Goal: Task Accomplishment & Management: Use online tool/utility

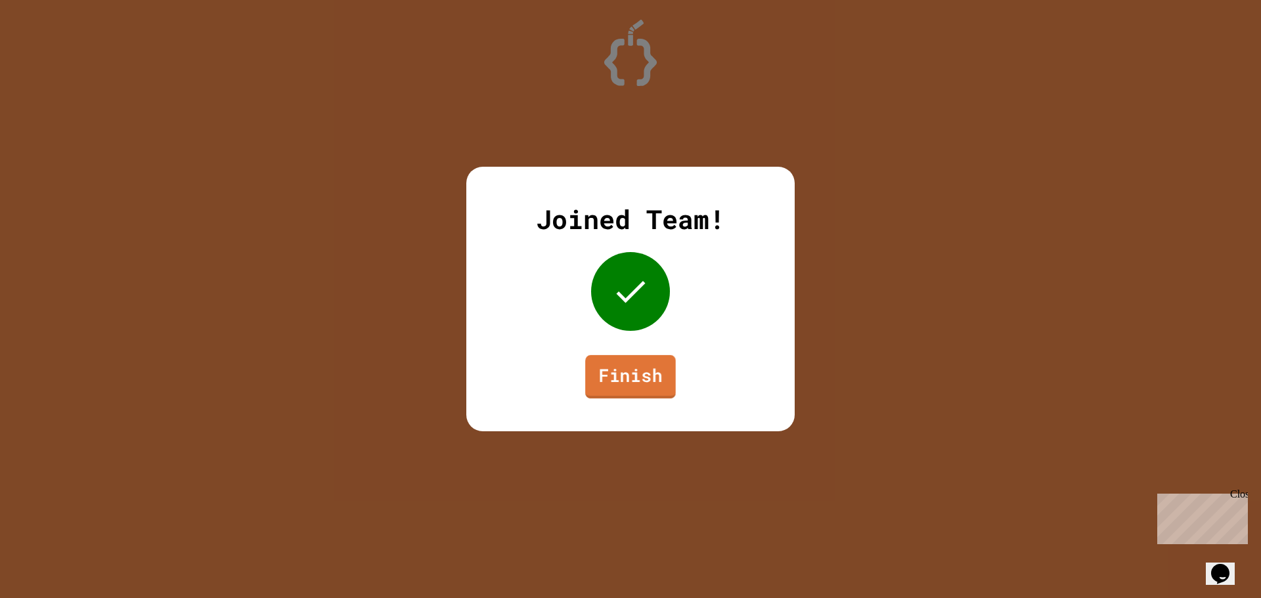
click at [642, 376] on link "Finish" at bounding box center [630, 376] width 91 height 43
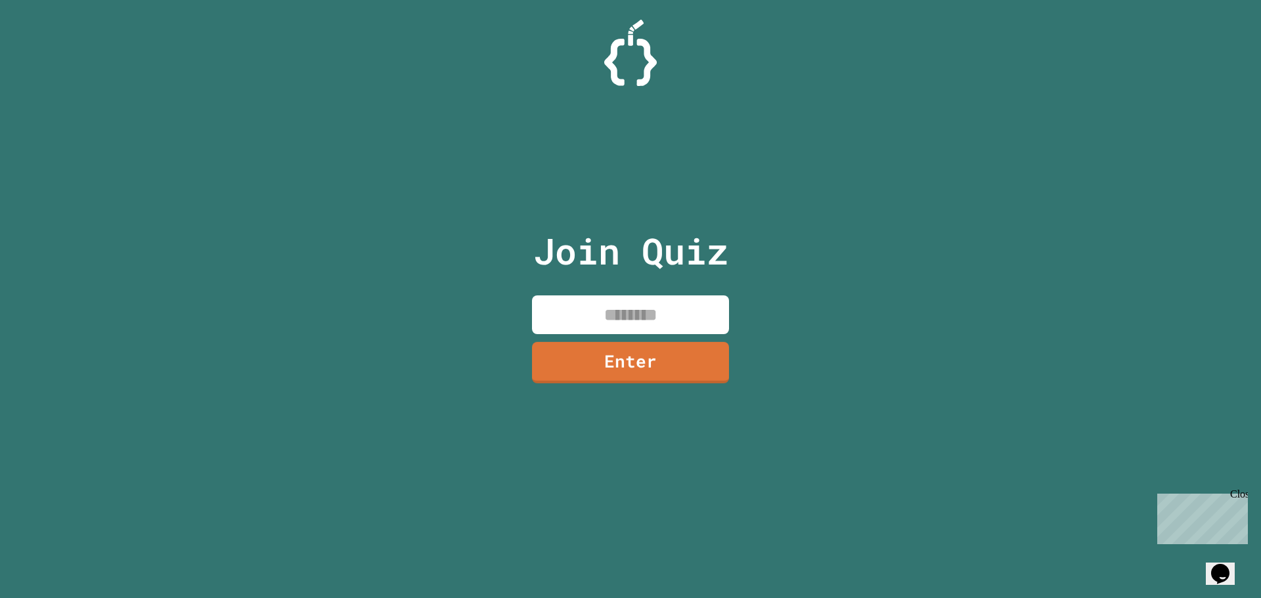
click at [636, 319] on input at bounding box center [630, 314] width 197 height 39
type input "********"
click at [619, 362] on link "Enter" at bounding box center [630, 360] width 187 height 43
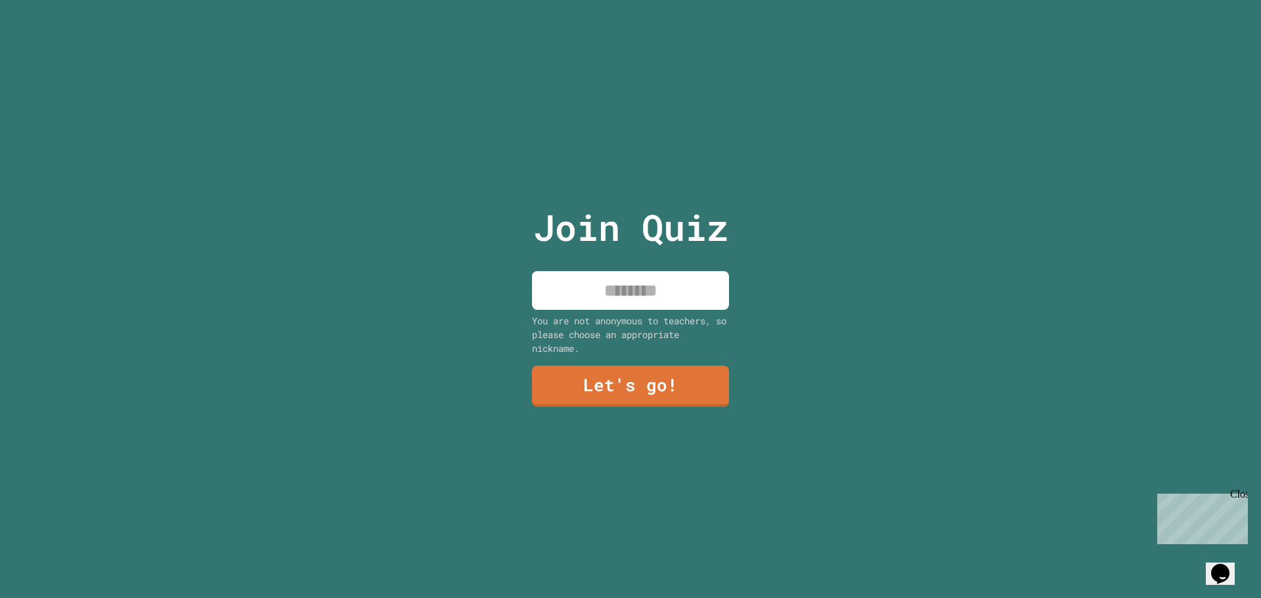
click at [620, 278] on input at bounding box center [630, 290] width 197 height 39
type input "******"
click at [672, 366] on link "Let's go!" at bounding box center [630, 385] width 197 height 43
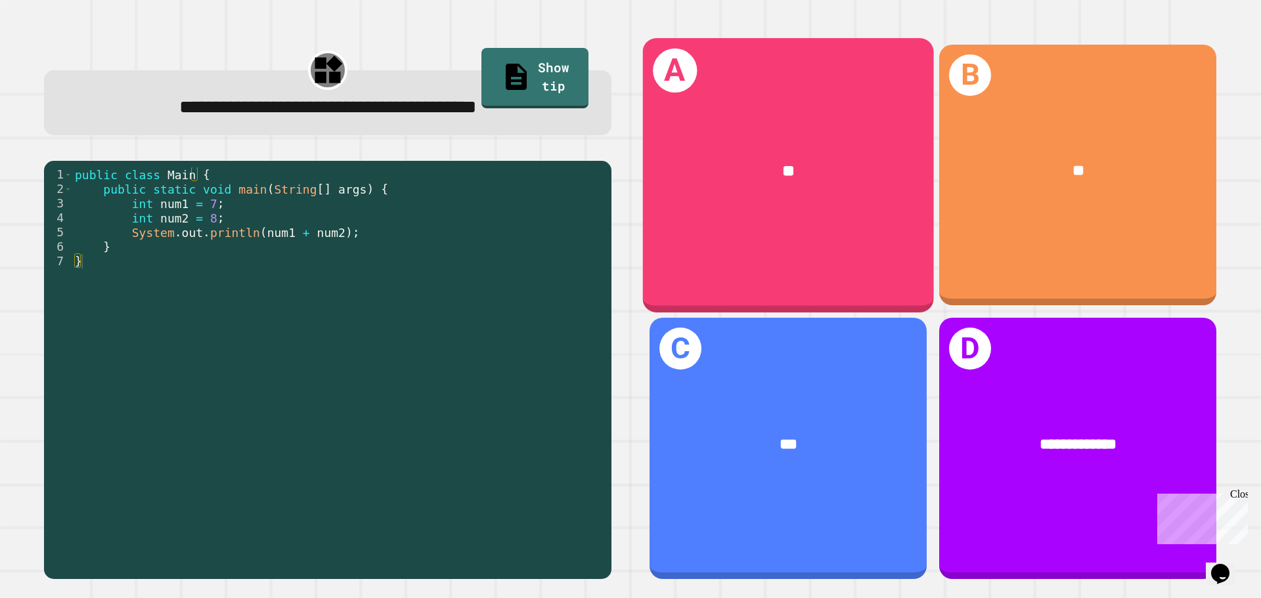
click at [737, 185] on div "**" at bounding box center [788, 171] width 291 height 88
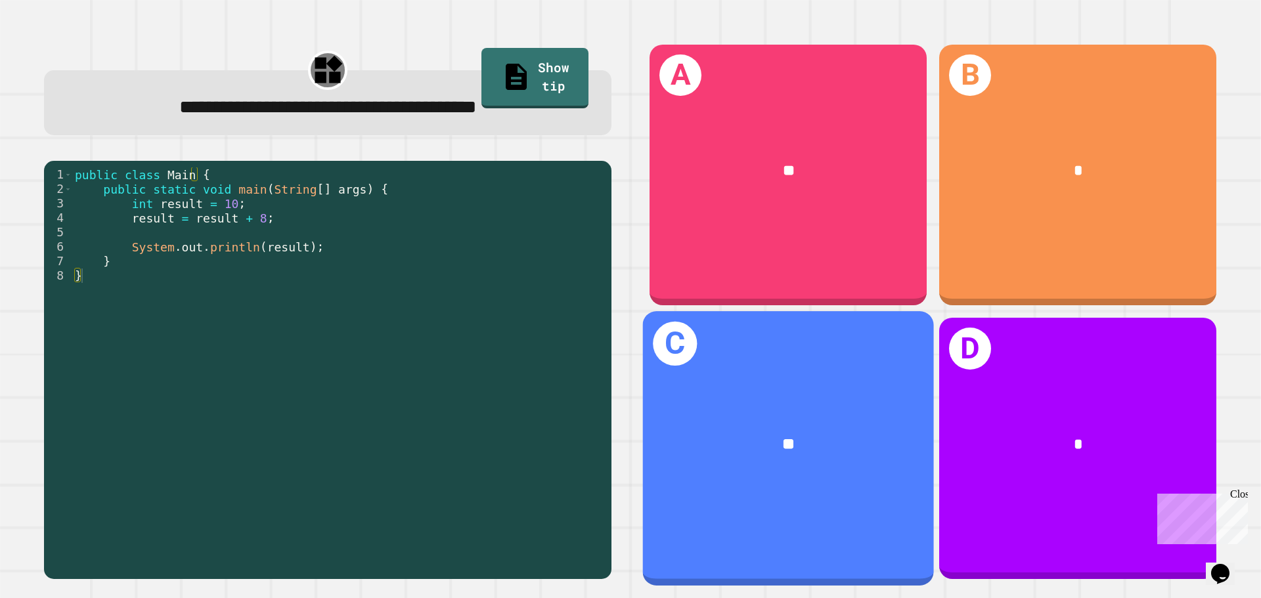
click at [809, 401] on div "**" at bounding box center [788, 445] width 291 height 88
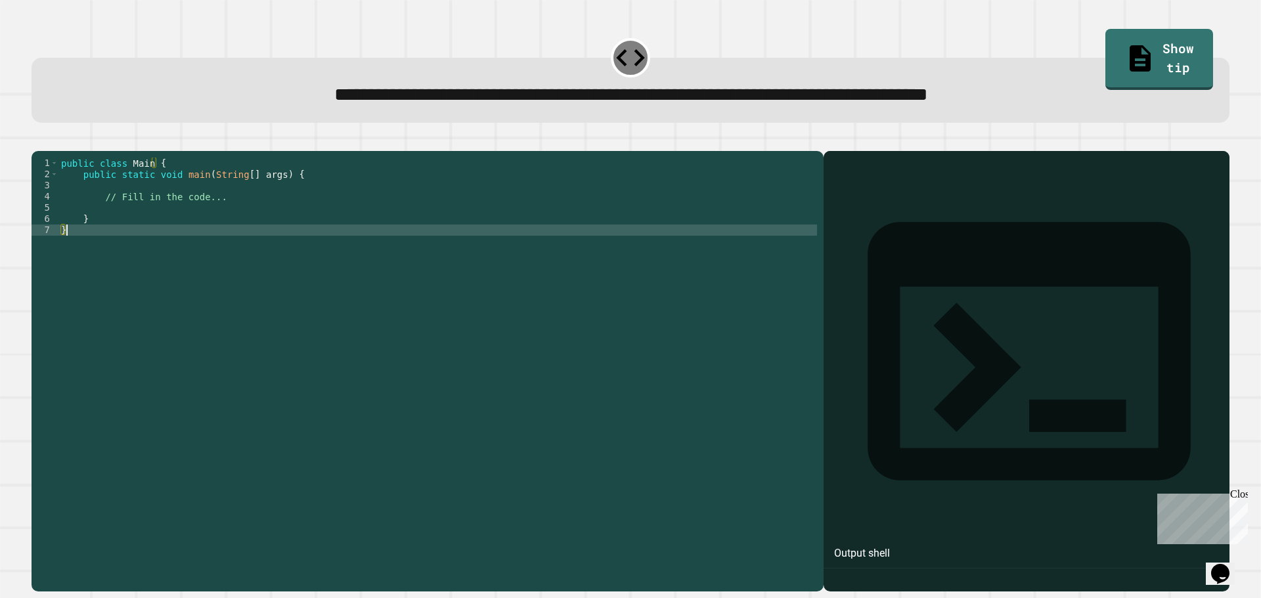
click at [636, 271] on div "public class Main { public static void main ( String [ ] args ) { // Fill in th…" at bounding box center [437, 359] width 758 height 402
click at [628, 251] on div "public class Main { public static void main ( String [ ] args ) { // Fill in th…" at bounding box center [437, 359] width 758 height 402
click at [601, 214] on div "public class Main { public static void main ( String [ ] args ) { // Fill in th…" at bounding box center [437, 359] width 758 height 402
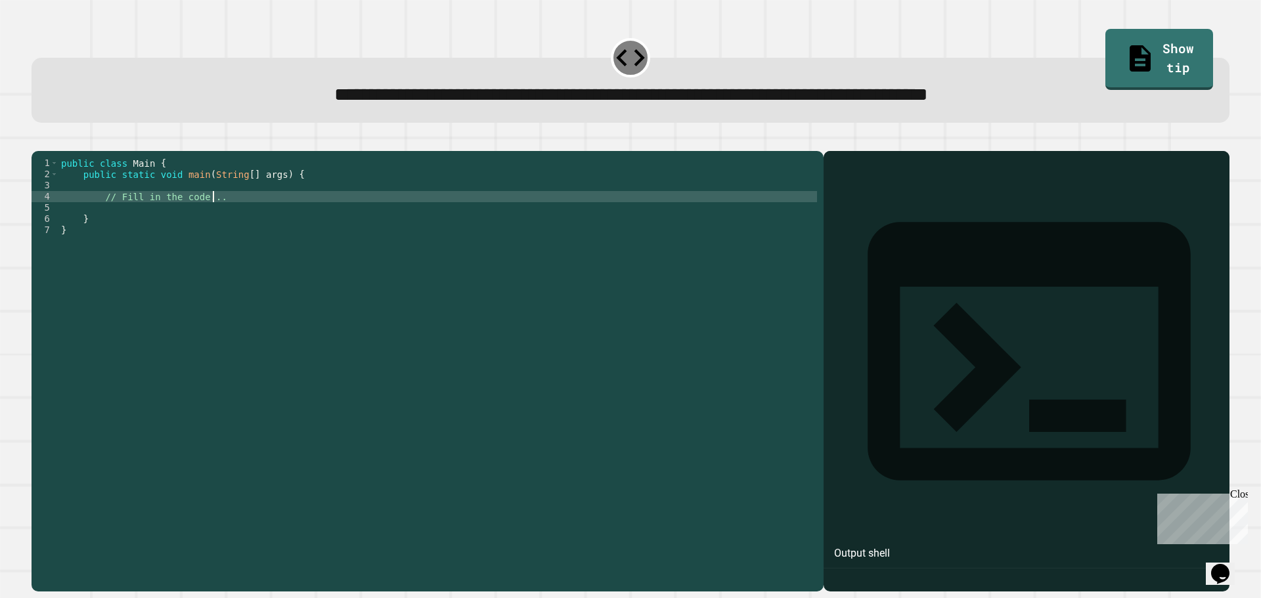
type textarea "**********"
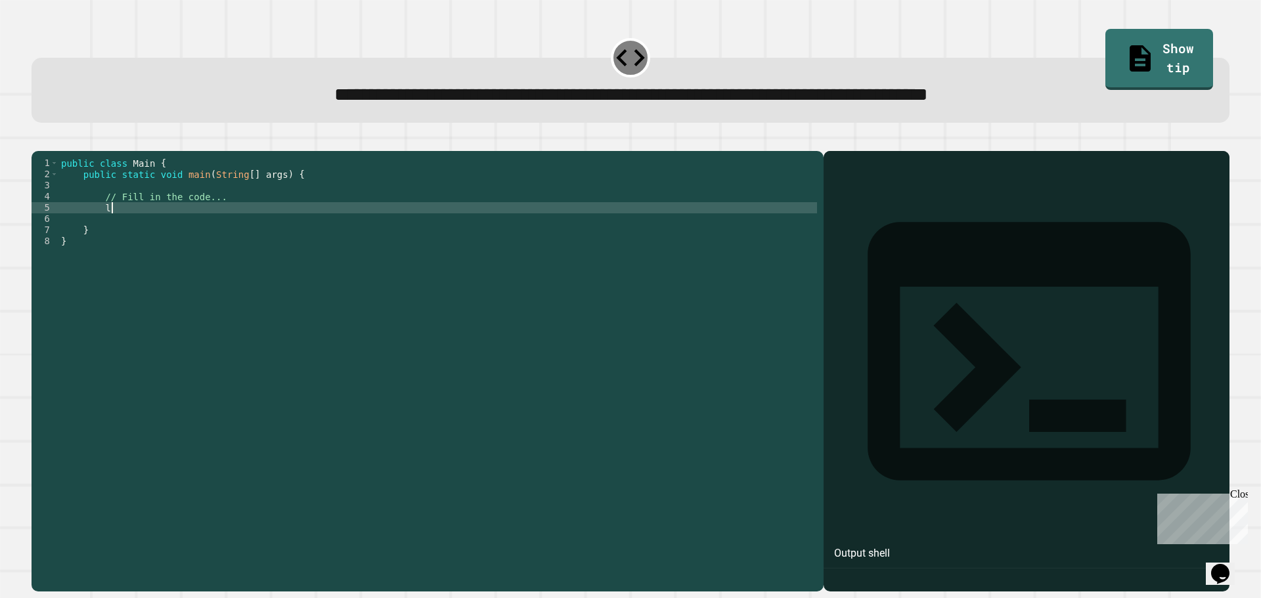
scroll to position [0, 3]
type textarea "*******"
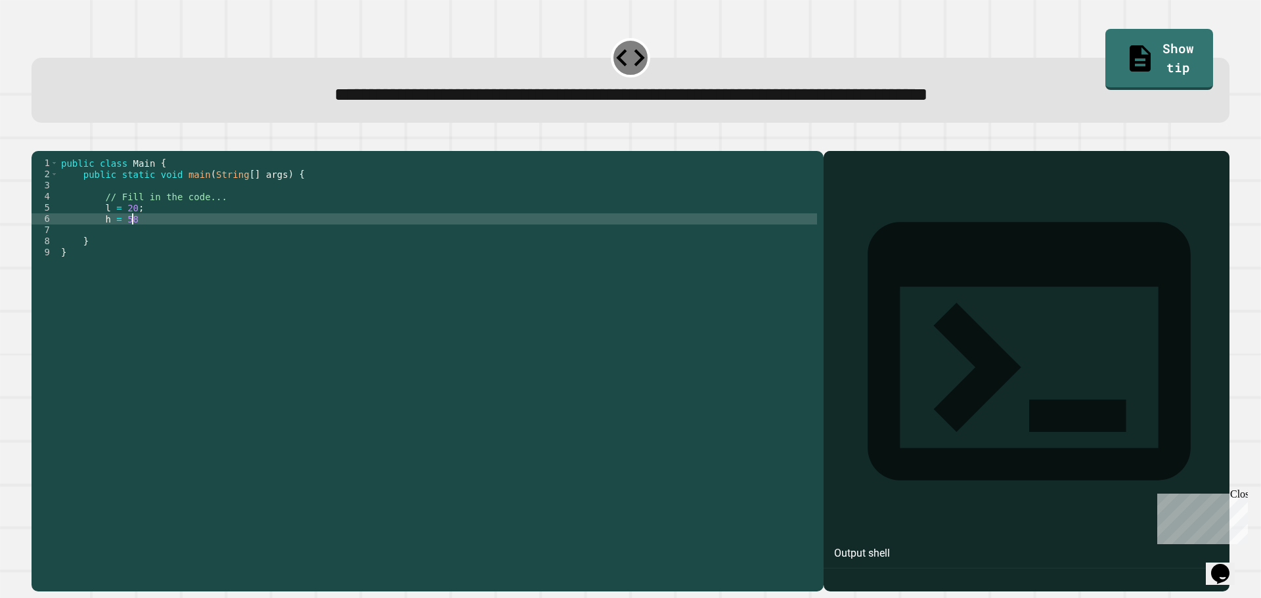
scroll to position [0, 5]
type textarea "*******"
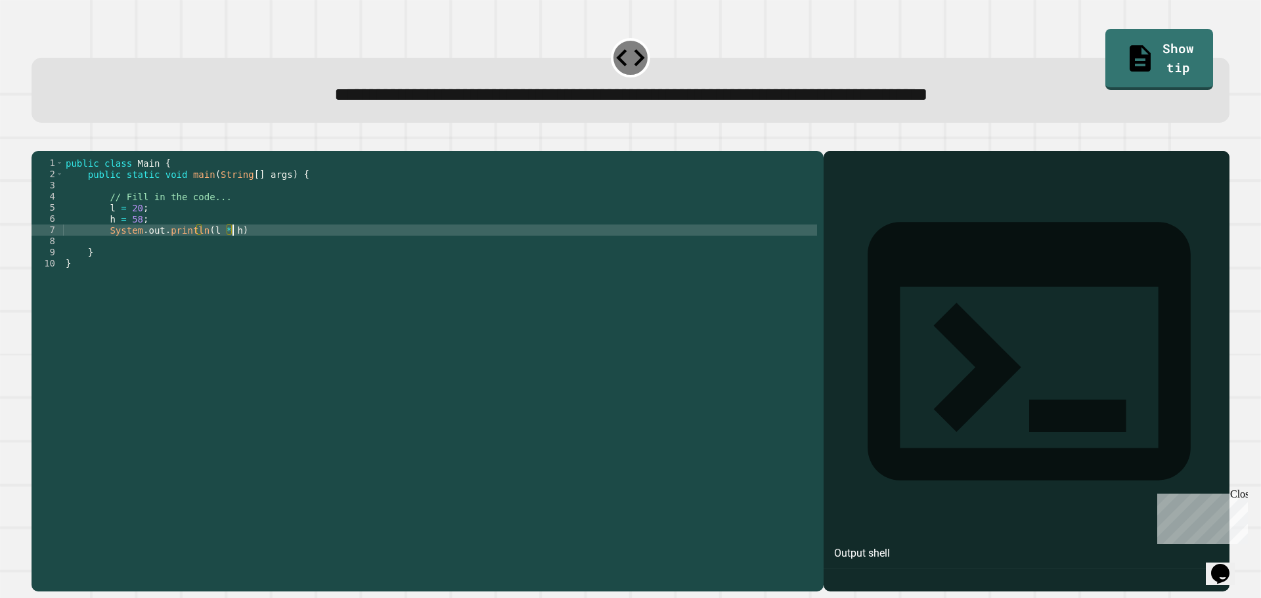
scroll to position [0, 11]
type textarea "**********"
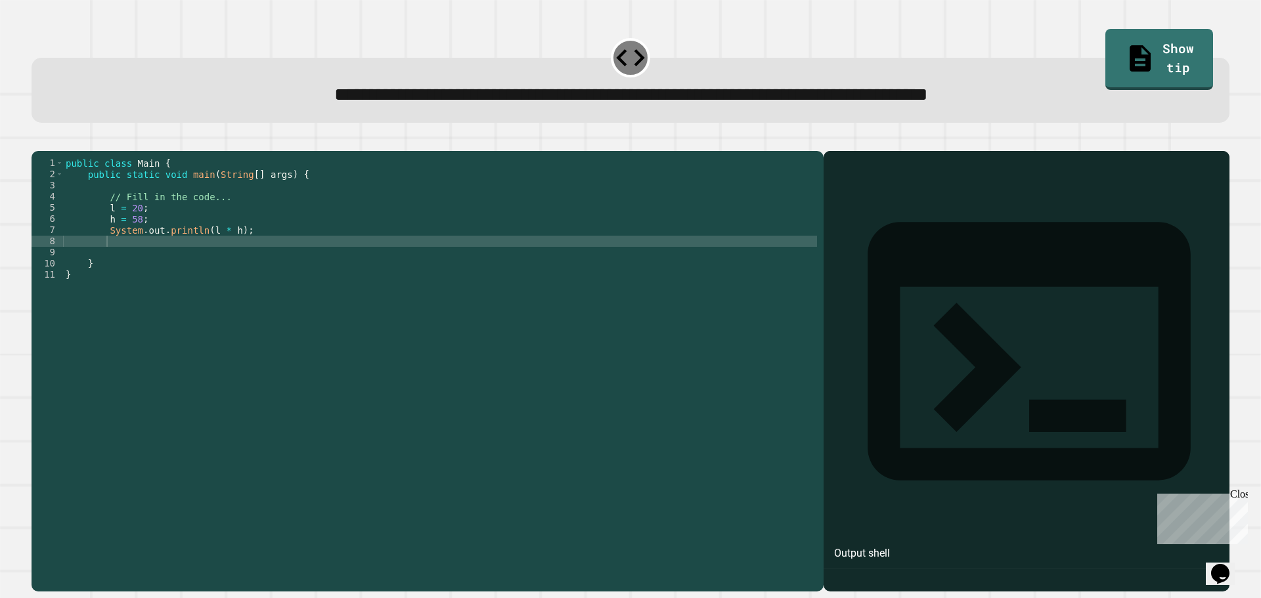
click at [51, 149] on icon "button" at bounding box center [46, 148] width 7 height 9
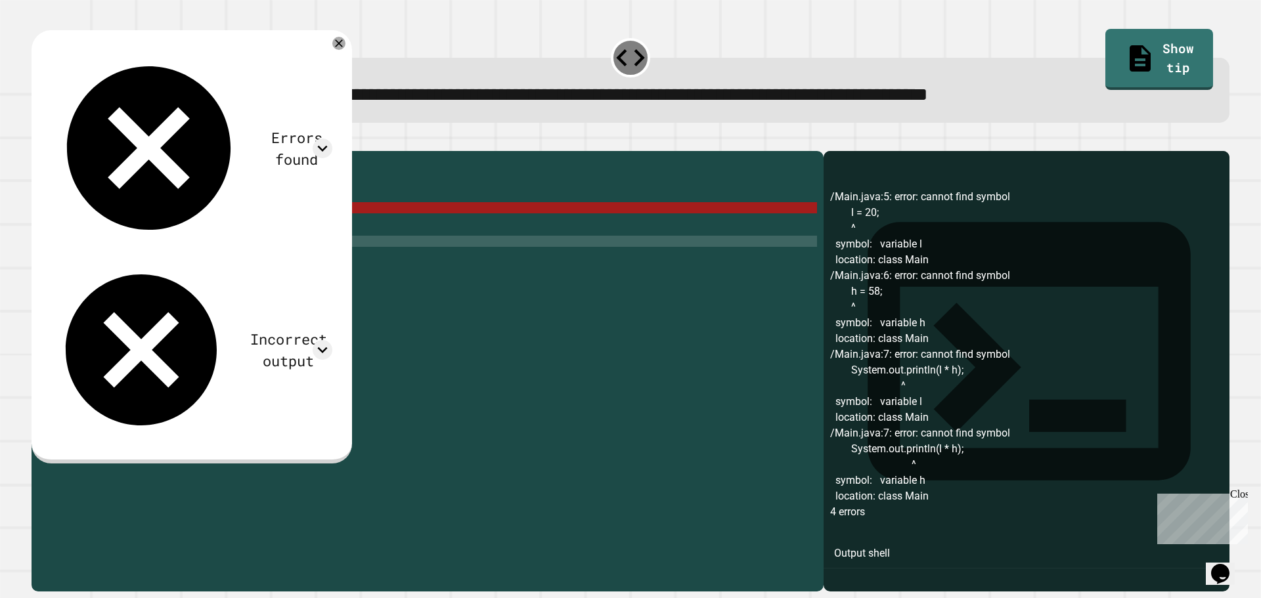
click at [135, 228] on div "public class Main { public static void main ( String [ ] args ) { // Fill in th…" at bounding box center [440, 359] width 754 height 402
click at [197, 232] on div "public class Main { public static void main ( String [ ] args ) { // Fill in th…" at bounding box center [440, 359] width 754 height 402
click at [113, 227] on div "public class Main { public static void main ( String [ ] args ) { // Fill in th…" at bounding box center [440, 359] width 754 height 402
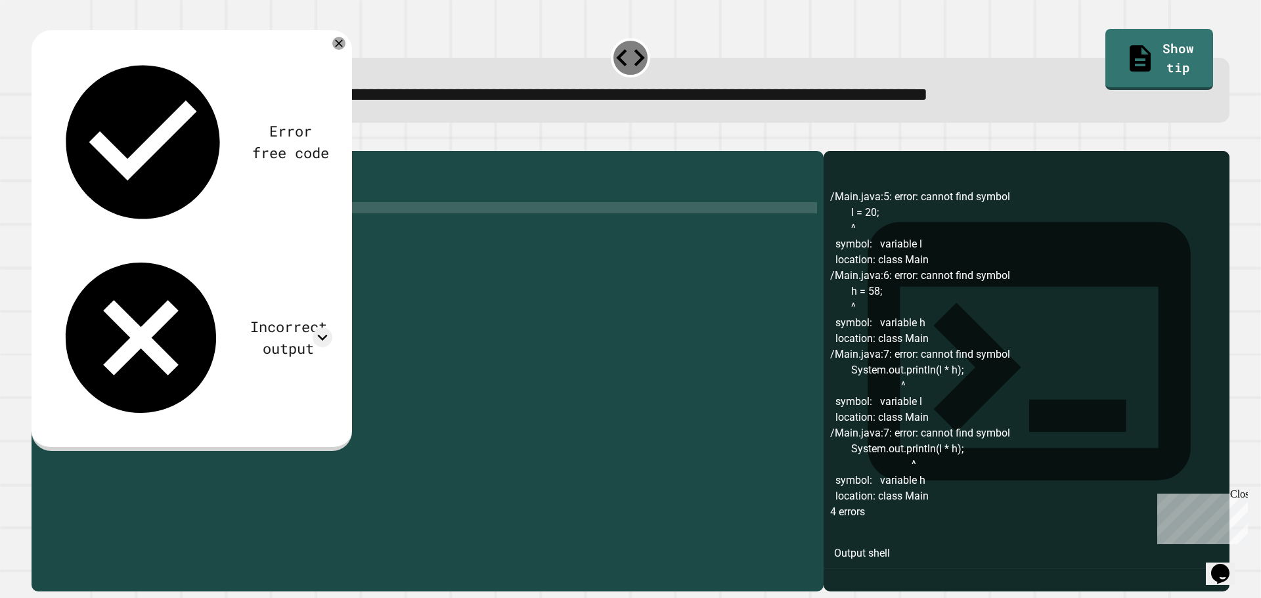
scroll to position [0, 4]
click at [204, 247] on div "public class Main { public static void main ( String [ ] args ) { // Fill in th…" at bounding box center [440, 359] width 754 height 402
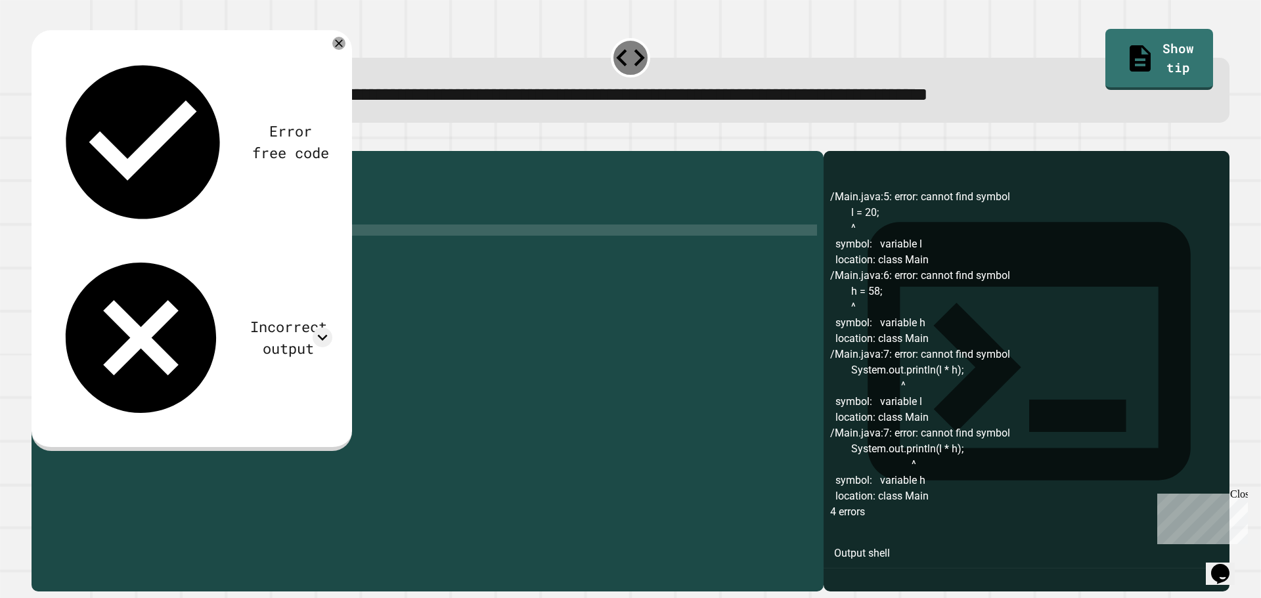
click at [206, 251] on div "public class Main { public static void main ( String [ ] args ) { // Fill in th…" at bounding box center [440, 359] width 754 height 402
click at [38, 141] on button "button" at bounding box center [38, 141] width 0 height 0
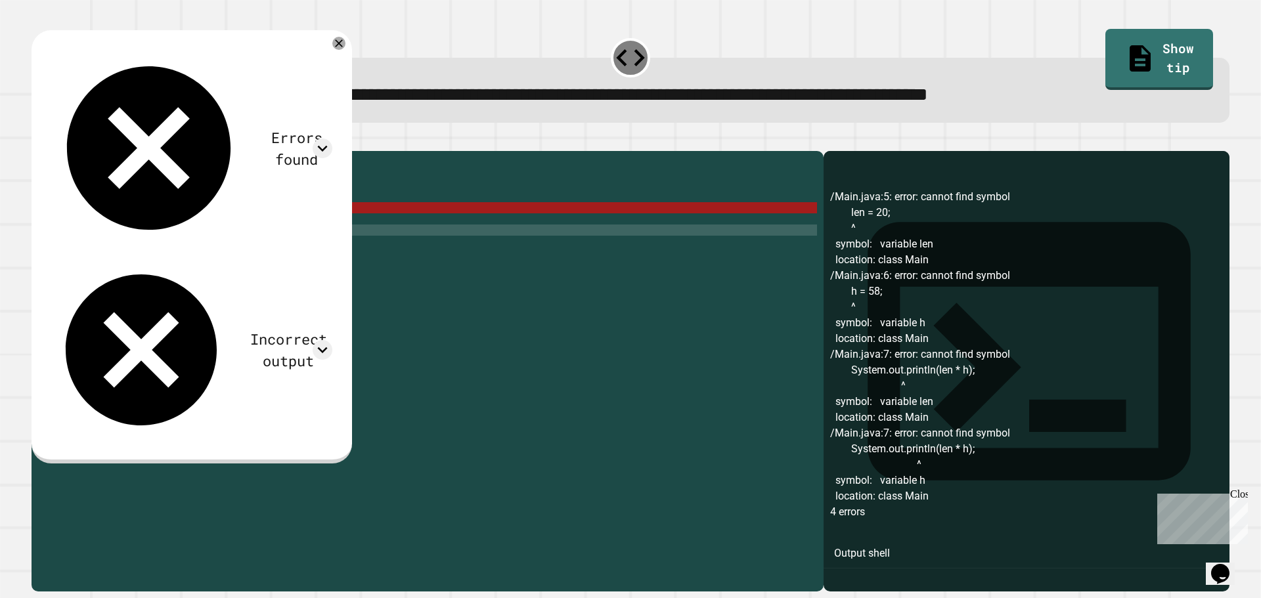
scroll to position [0, 5]
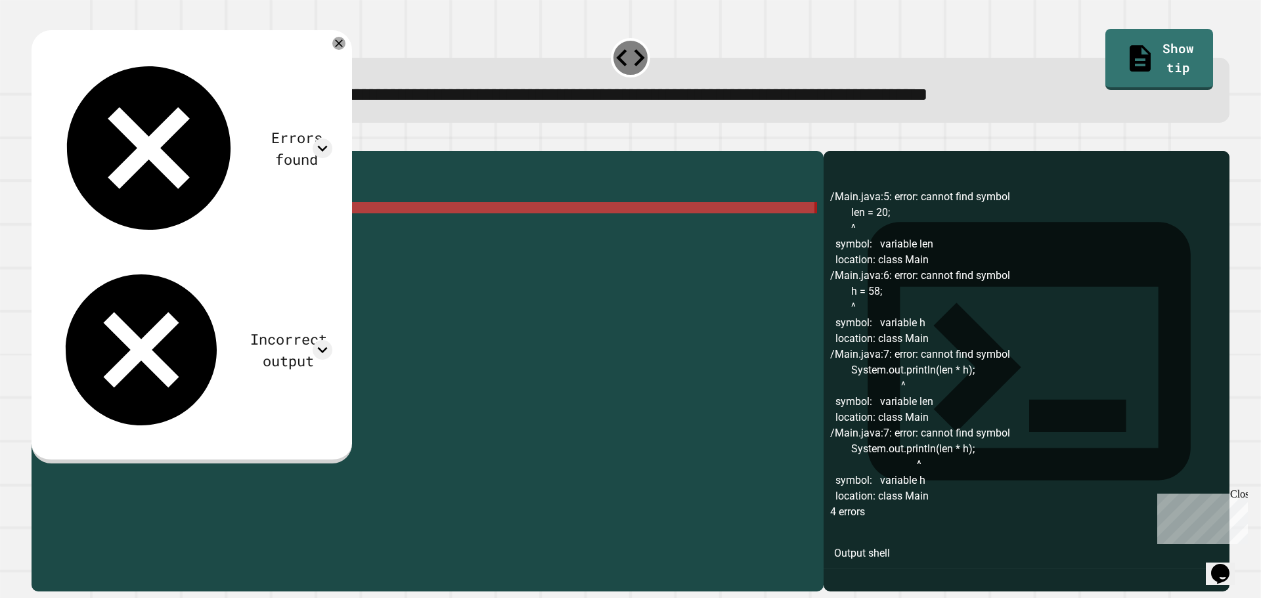
drag, startPoint x: 162, startPoint y: 238, endPoint x: 37, endPoint y: 225, distance: 125.4
click at [37, 225] on div "**********" at bounding box center [424, 348] width 785 height 380
type textarea "**********"
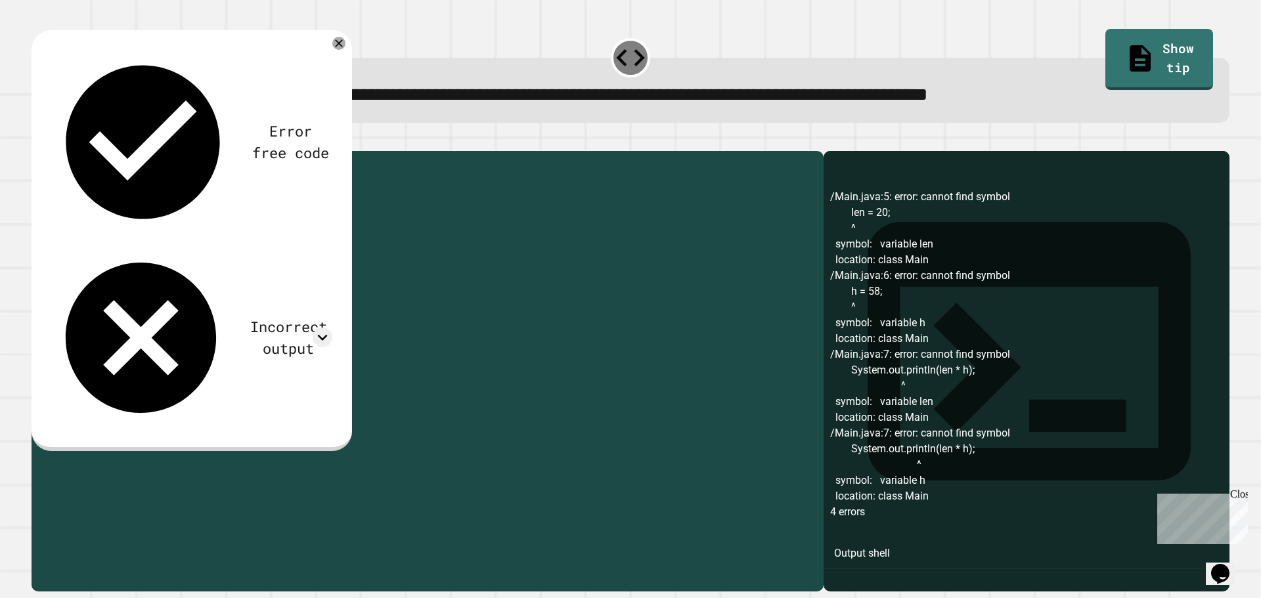
drag, startPoint x: 232, startPoint y: 227, endPoint x: 288, endPoint y: 249, distance: 59.9
click at [200, 228] on div "public class Main { public static void main ( String [ ] args ) { // Fill in th…" at bounding box center [437, 359] width 758 height 402
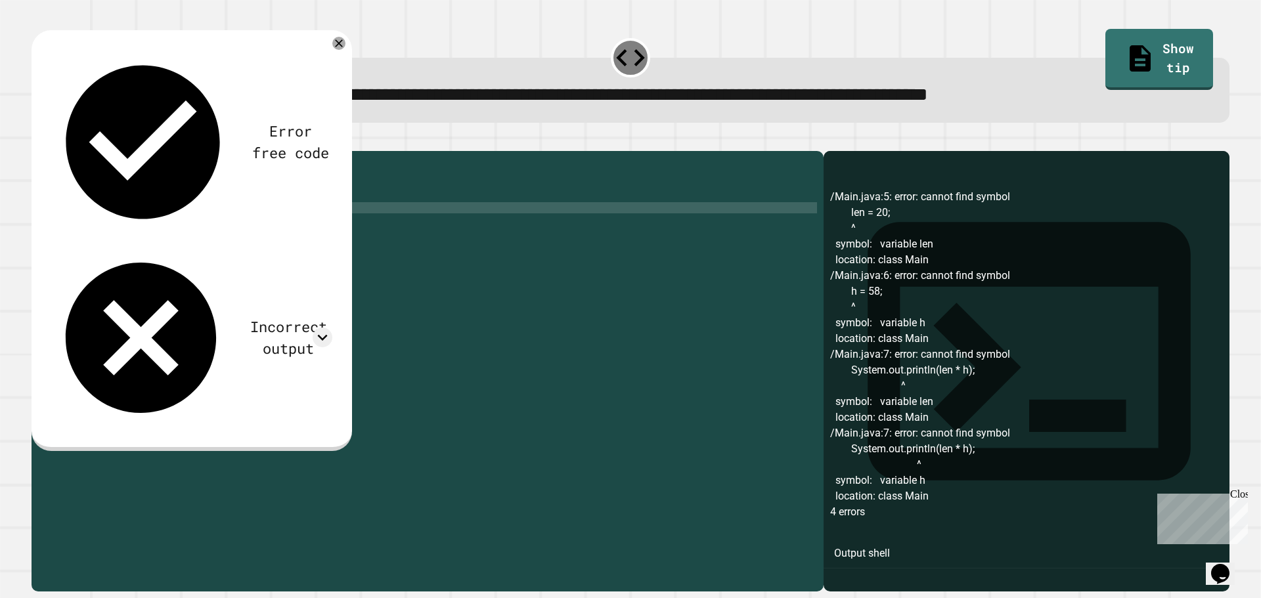
scroll to position [0, 12]
click at [202, 227] on div "public class Main { public static void main ( String [ ] args ) { // Fill in th…" at bounding box center [437, 359] width 758 height 402
type textarea "**********"
click at [38, 141] on button "button" at bounding box center [38, 141] width 0 height 0
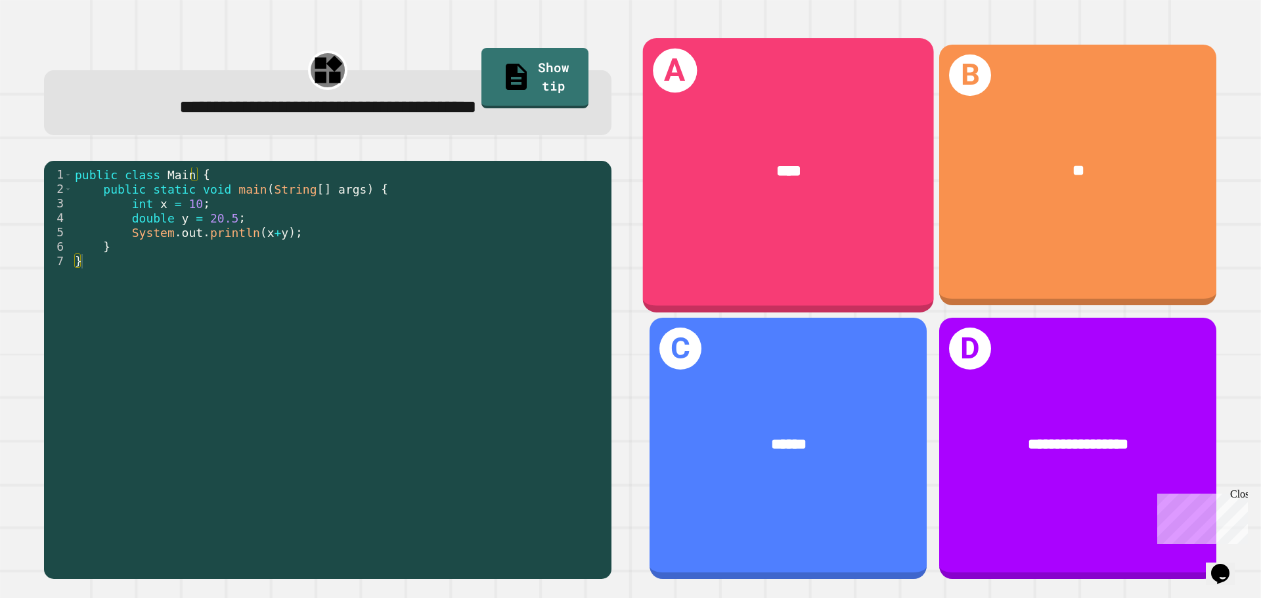
click at [794, 211] on div "****" at bounding box center [788, 171] width 291 height 88
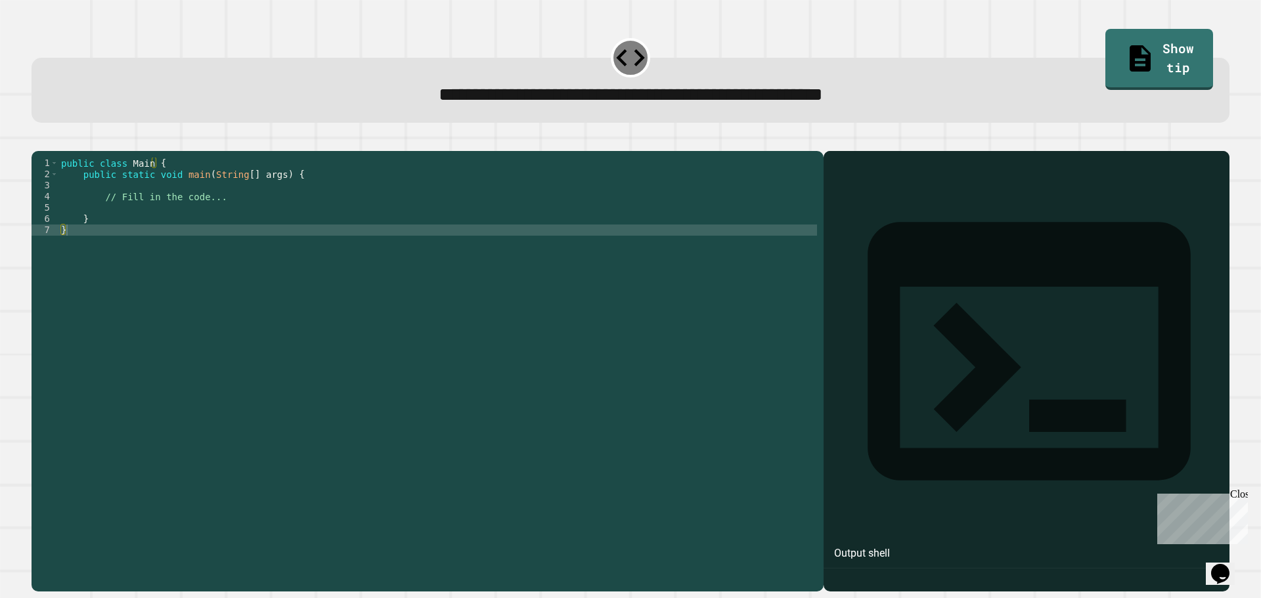
click at [205, 228] on div "public class Main { public static void main ( String [ ] args ) { // Fill in th…" at bounding box center [437, 359] width 758 height 402
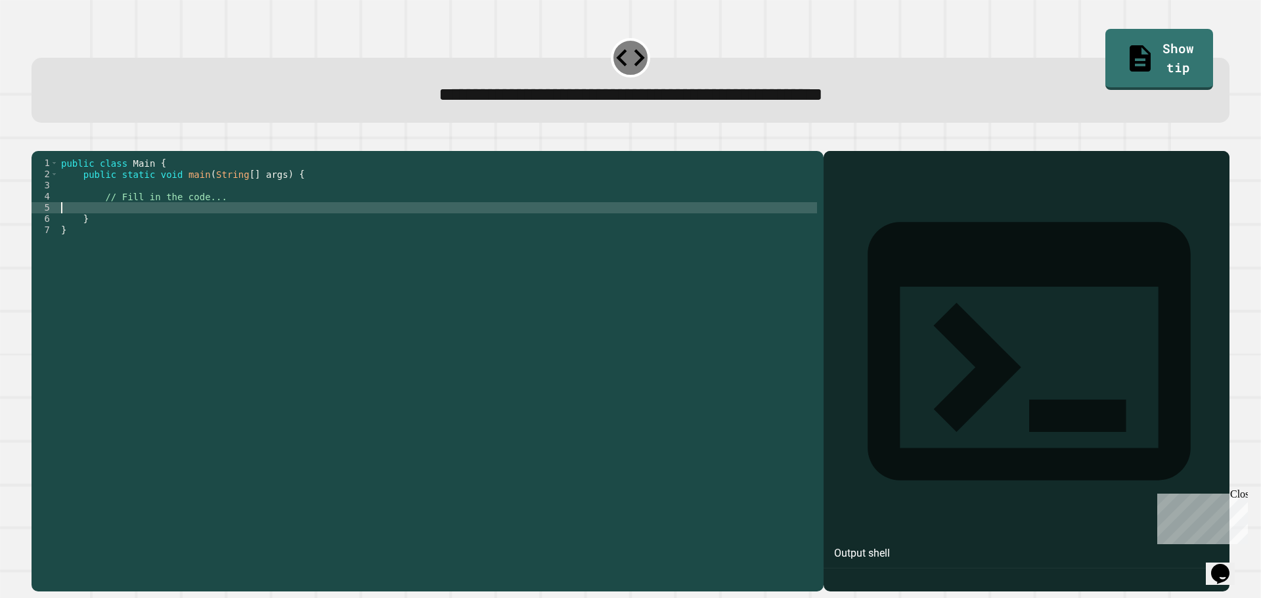
click at [250, 221] on div "public class Main { public static void main ( String [ ] args ) { // Fill in th…" at bounding box center [437, 359] width 758 height 402
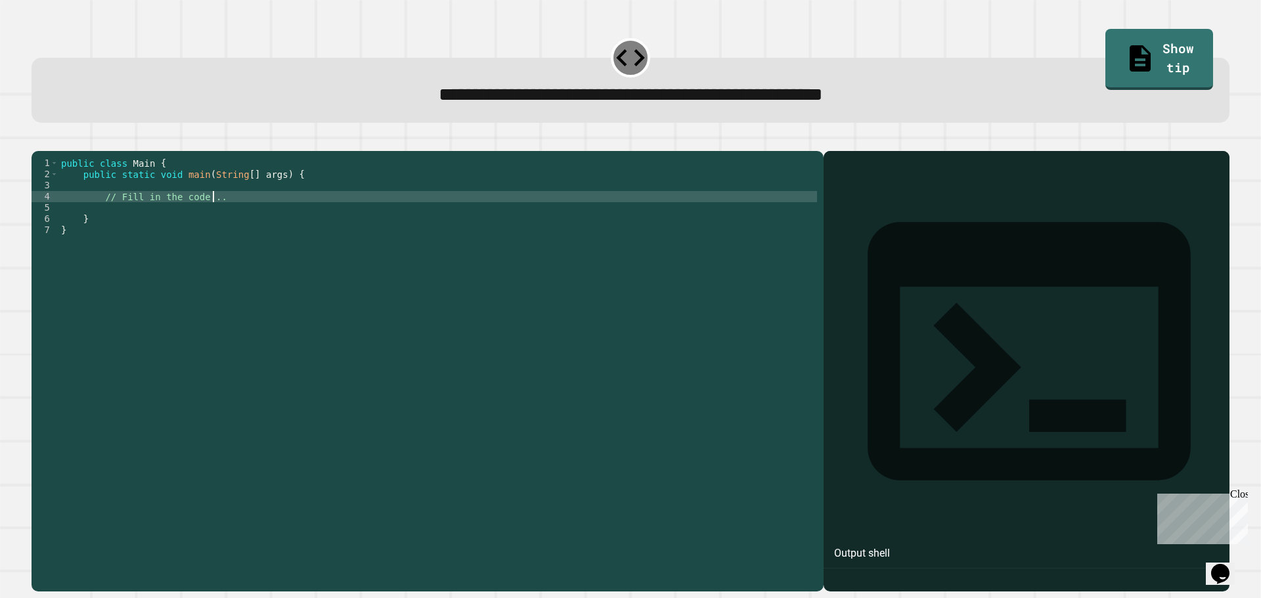
type textarea "**********"
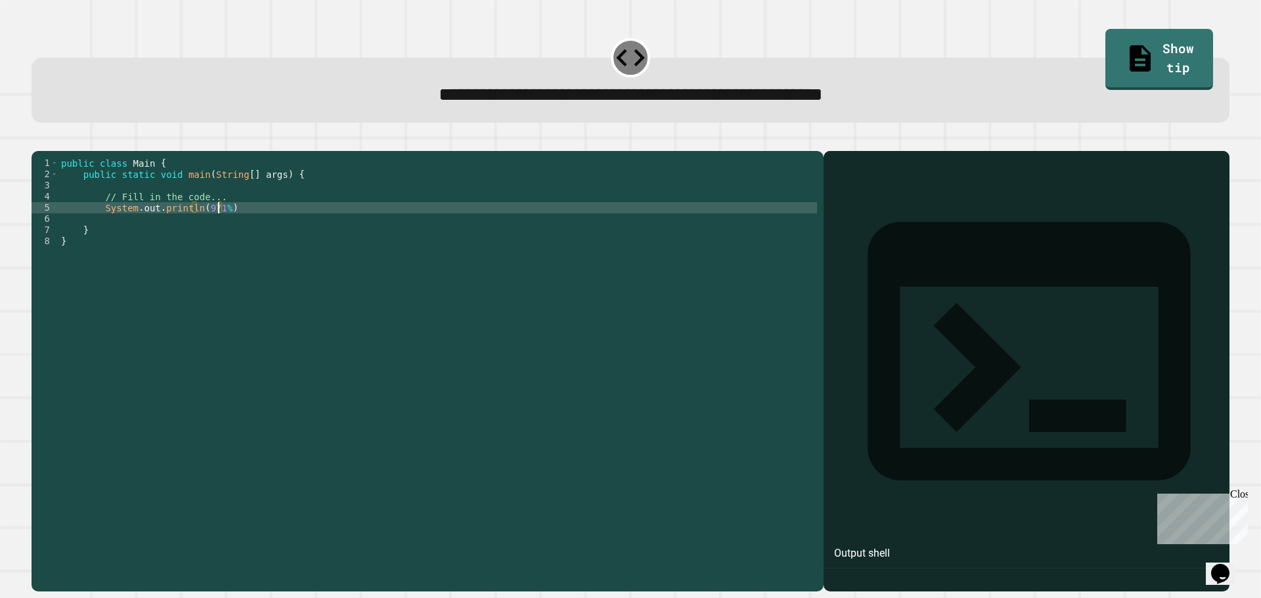
scroll to position [0, 11]
type textarea "**********"
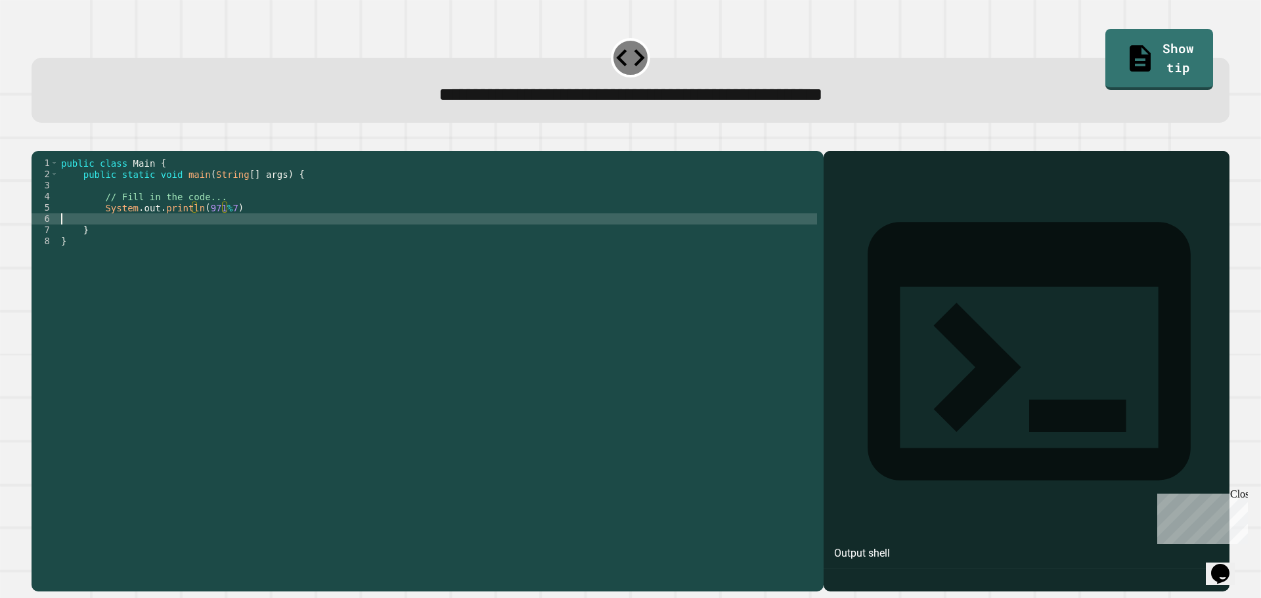
scroll to position [0, 0]
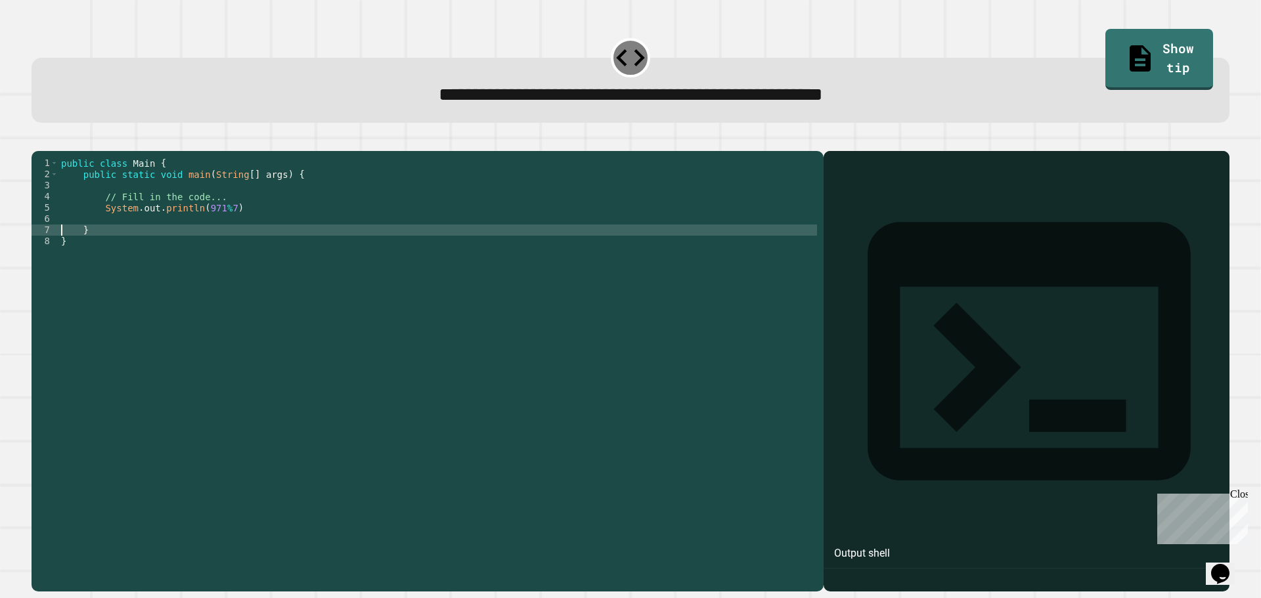
click at [308, 232] on div "public class Main { public static void main ( String [ ] args ) { // Fill in th…" at bounding box center [437, 359] width 758 height 402
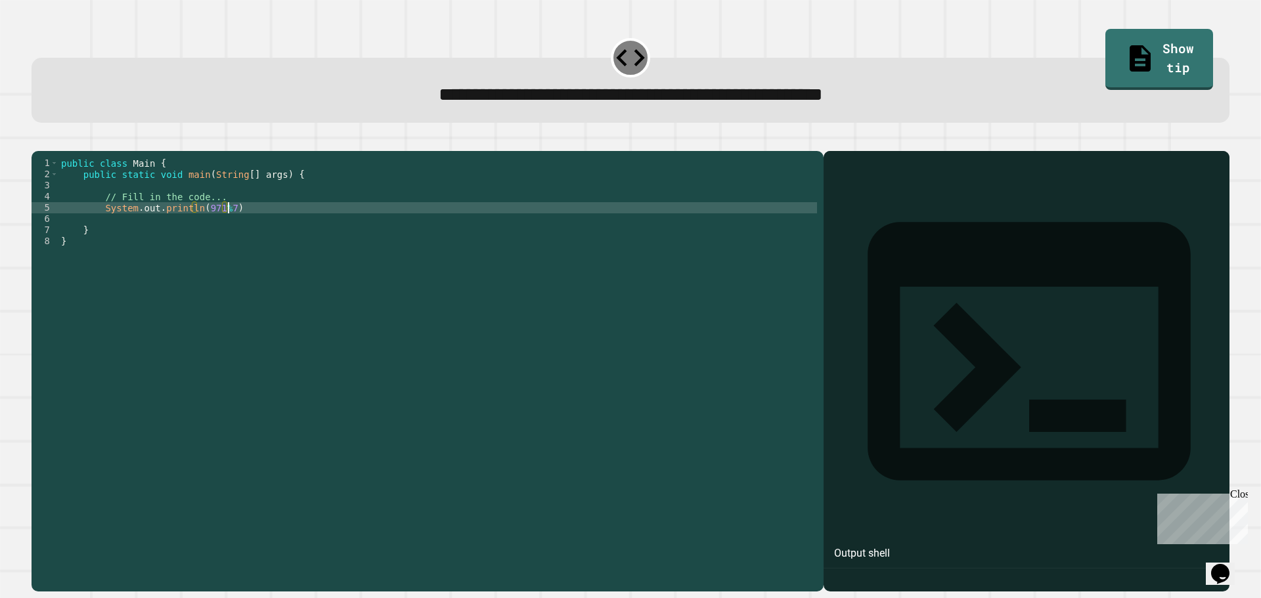
type textarea "**********"
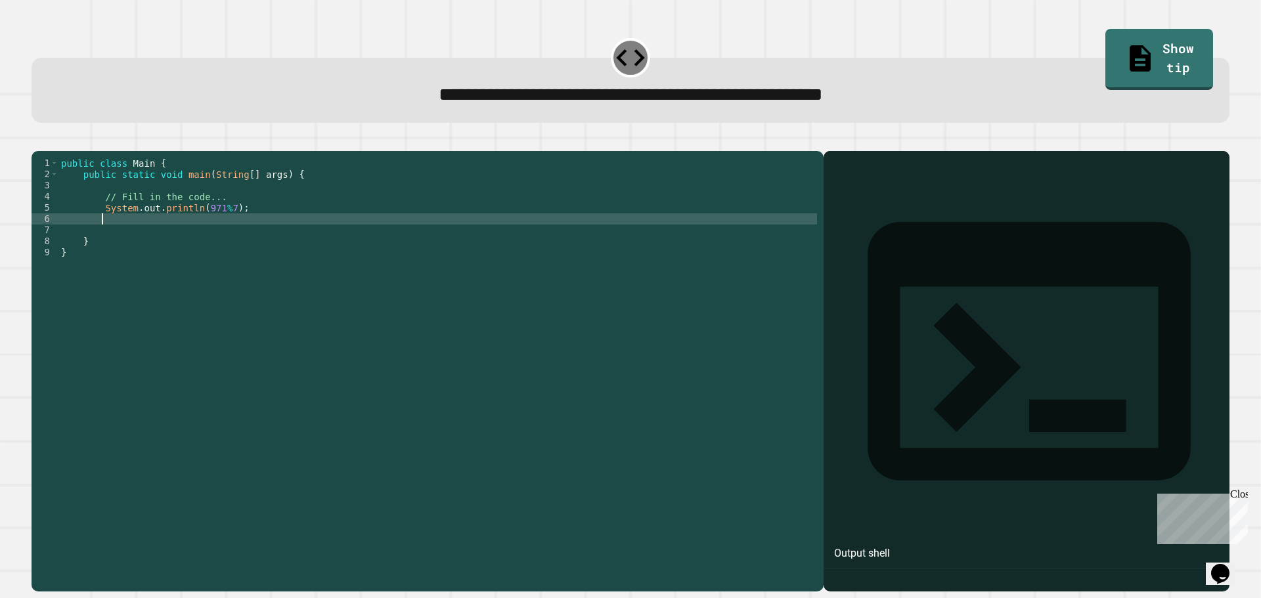
scroll to position [0, 2]
click at [38, 141] on icon "button" at bounding box center [38, 141] width 0 height 0
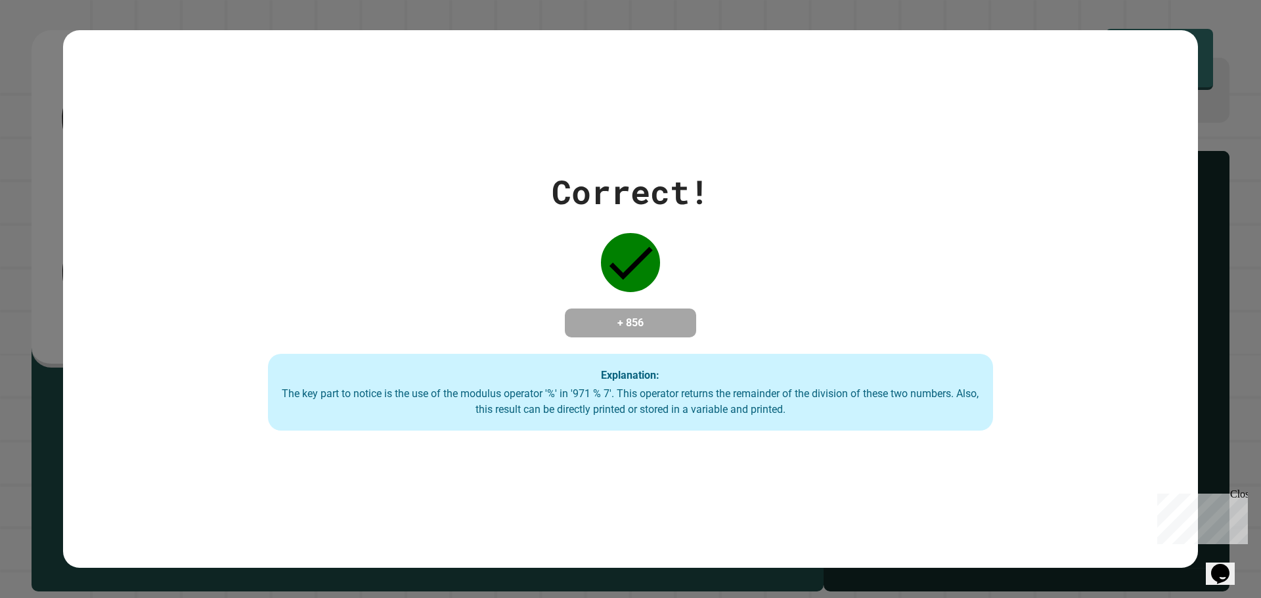
drag, startPoint x: 724, startPoint y: 43, endPoint x: 770, endPoint y: 116, distance: 86.7
click at [770, 116] on div "Correct! + 856 Explanation: The key part to notice is the use of the modulus op…" at bounding box center [630, 299] width 1135 height 538
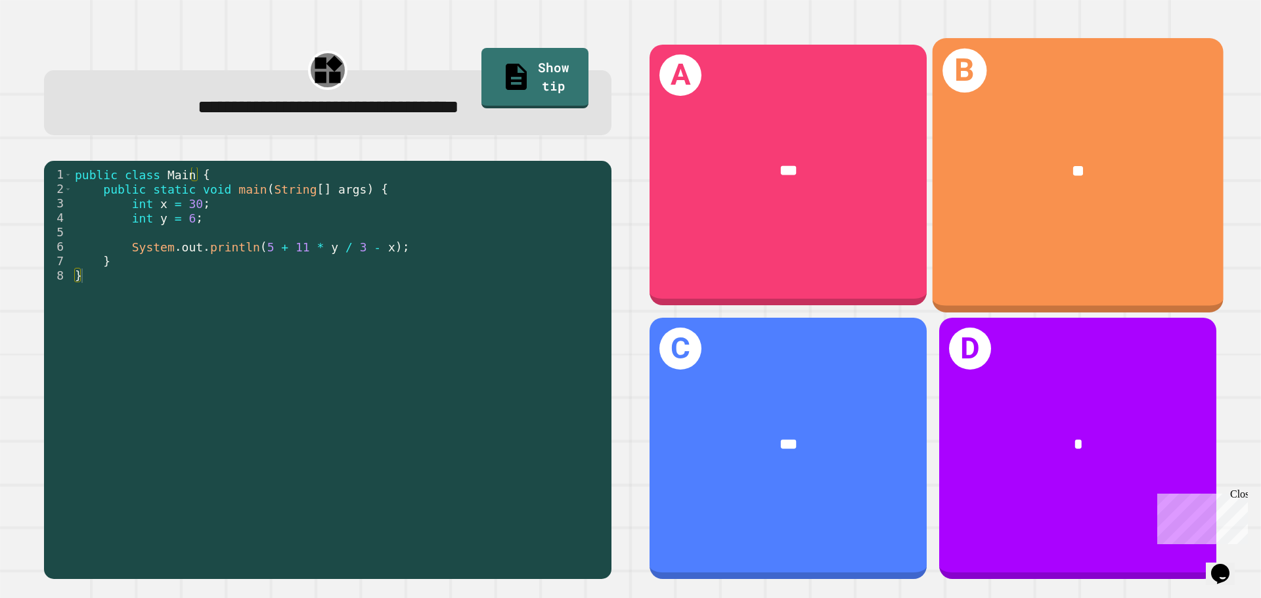
click at [1104, 201] on div "**" at bounding box center [1077, 171] width 291 height 88
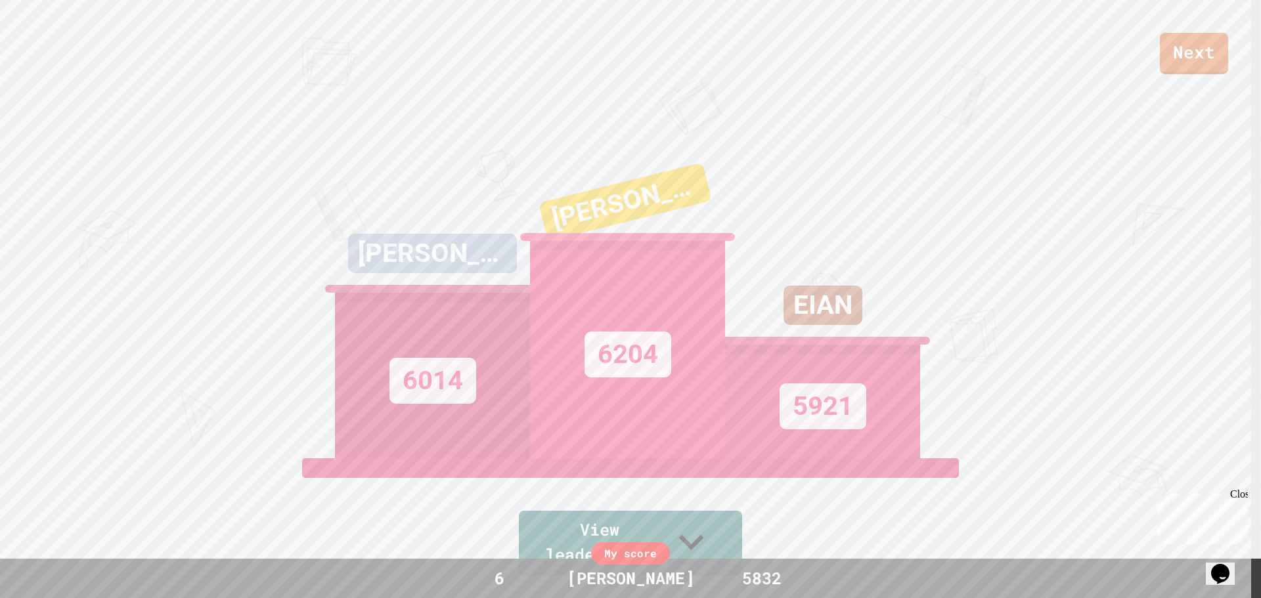
scroll to position [0, 0]
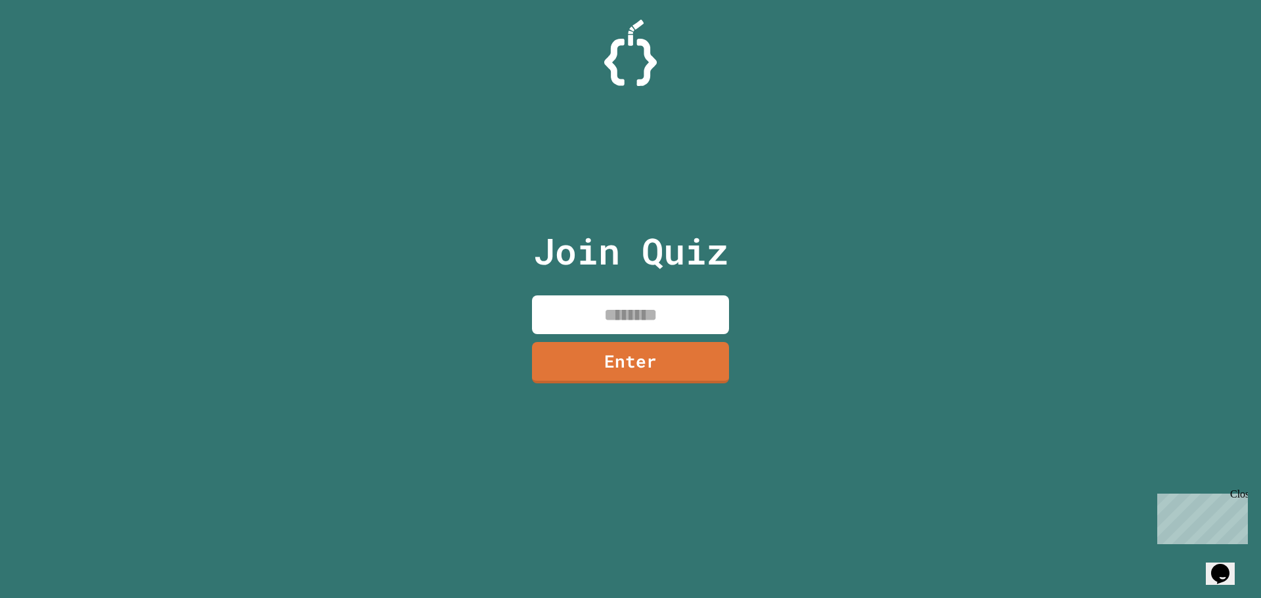
click at [633, 305] on input at bounding box center [630, 314] width 197 height 39
type input "********"
click at [660, 365] on link "Enter" at bounding box center [630, 362] width 198 height 42
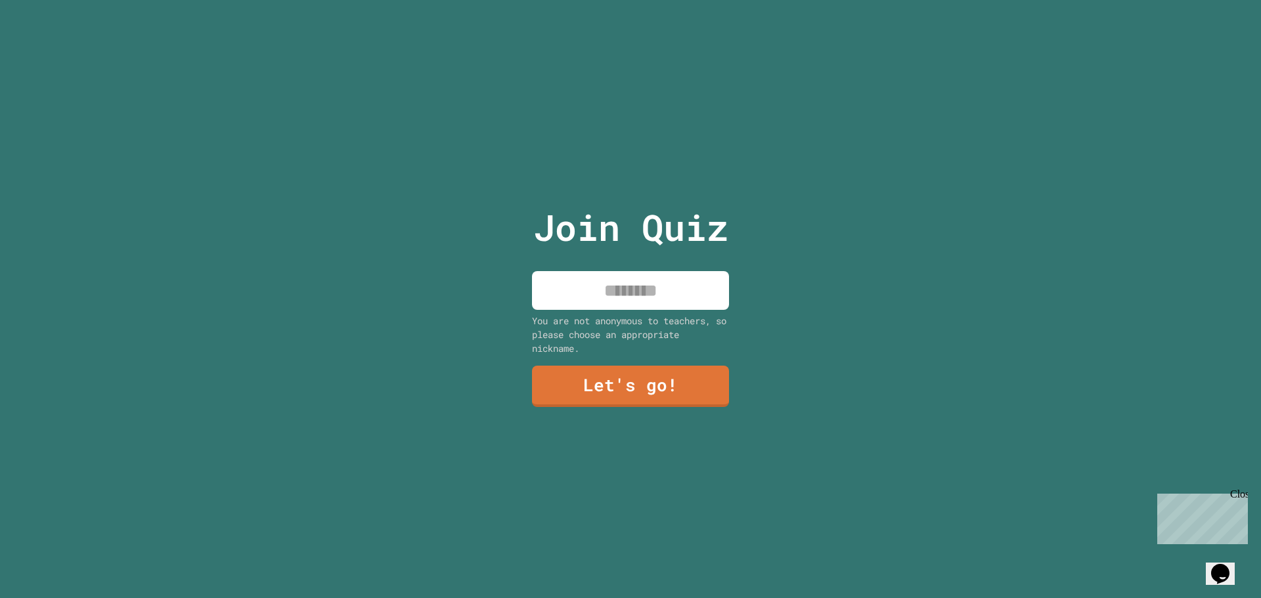
click at [643, 288] on input at bounding box center [630, 290] width 197 height 39
type input "******"
click at [640, 383] on link "Let's go!" at bounding box center [630, 385] width 198 height 43
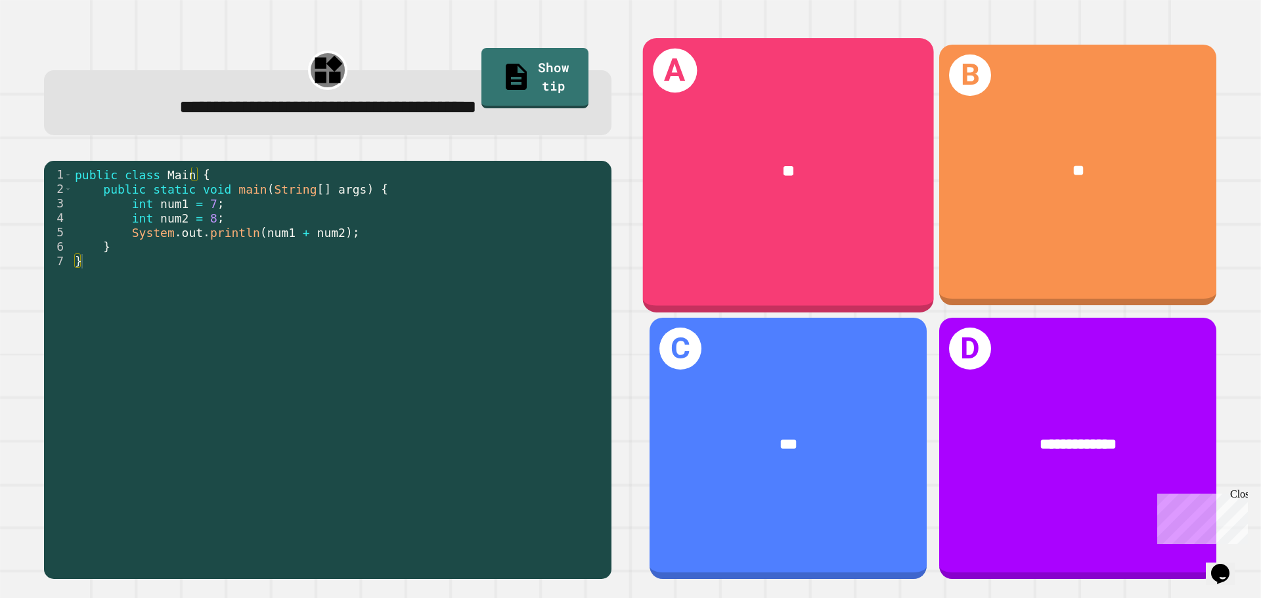
click at [764, 212] on div "A **" at bounding box center [788, 175] width 291 height 274
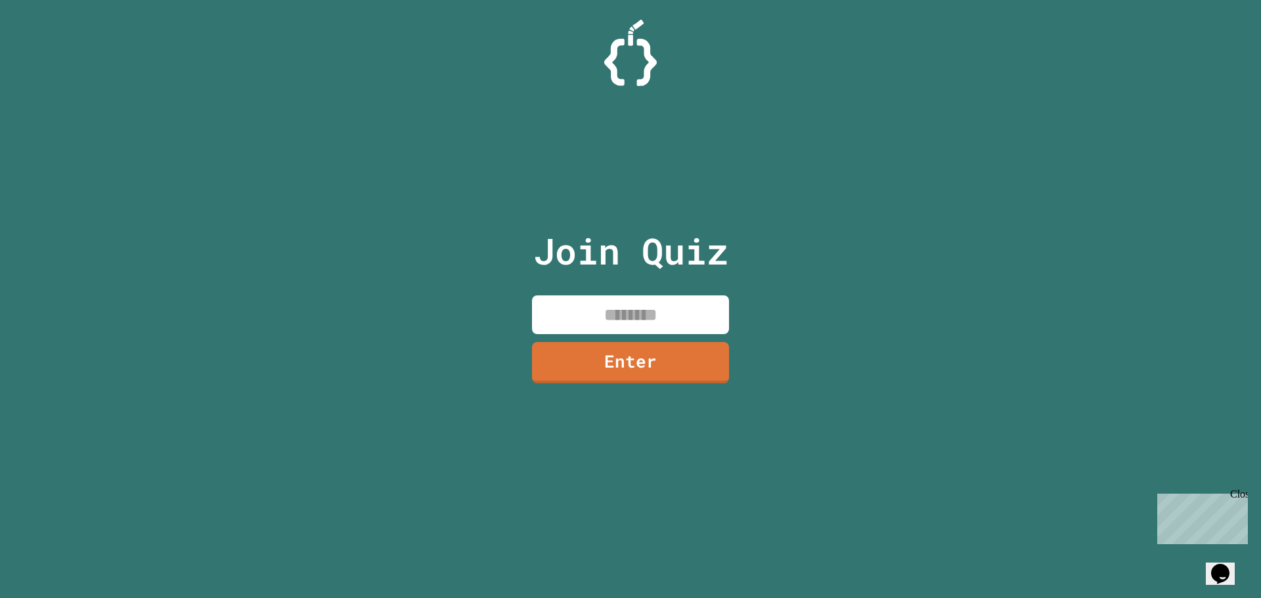
click at [617, 307] on input at bounding box center [630, 314] width 197 height 39
type input "********"
click at [659, 356] on link "Enter" at bounding box center [630, 362] width 198 height 42
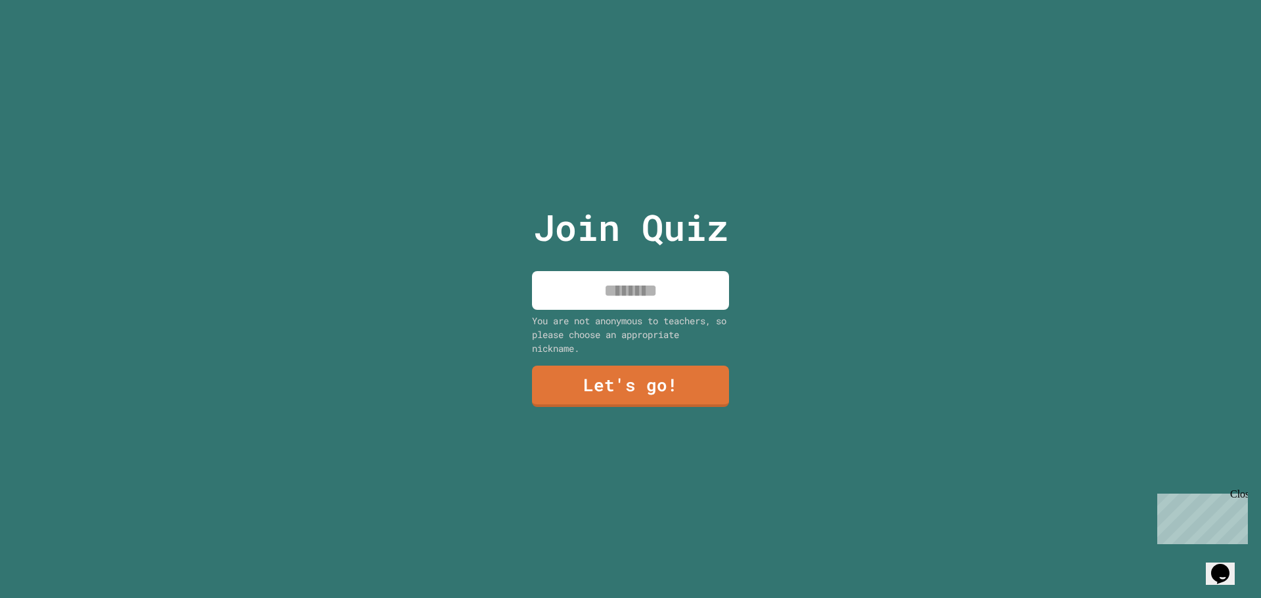
click at [639, 289] on input at bounding box center [630, 290] width 197 height 39
type input "******"
click at [638, 380] on link "Let's go!" at bounding box center [630, 384] width 181 height 43
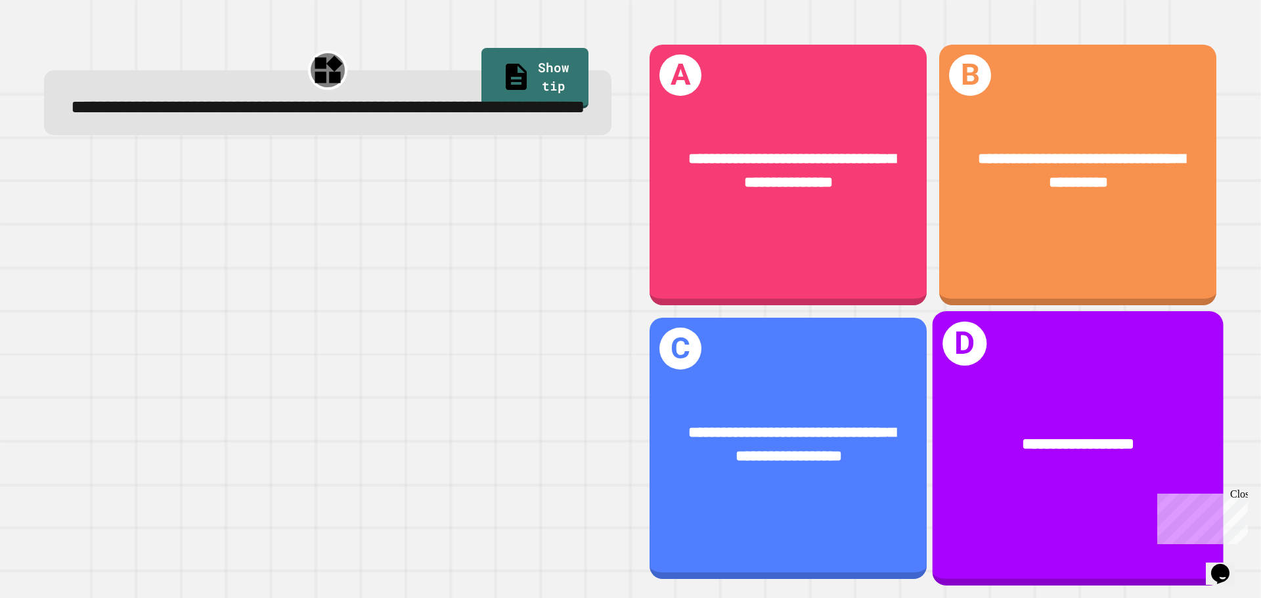
click at [1051, 401] on div "**********" at bounding box center [1077, 445] width 291 height 88
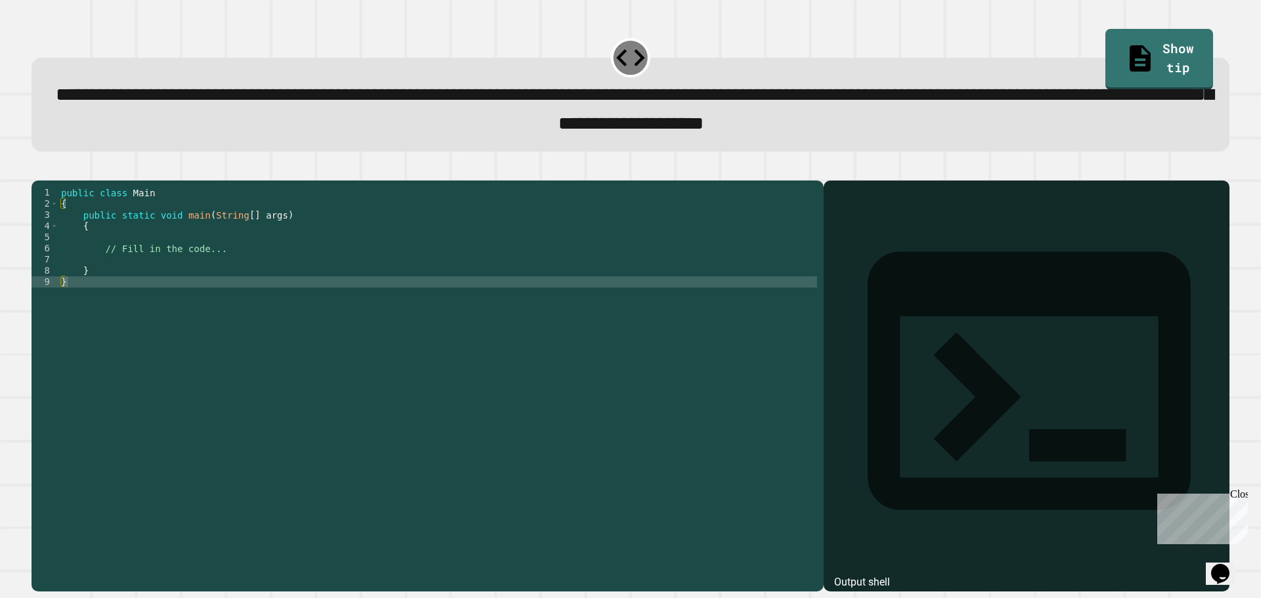
click at [294, 271] on div "public class Main { public static void main ( String [ ] args ) { // Fill in th…" at bounding box center [437, 371] width 758 height 368
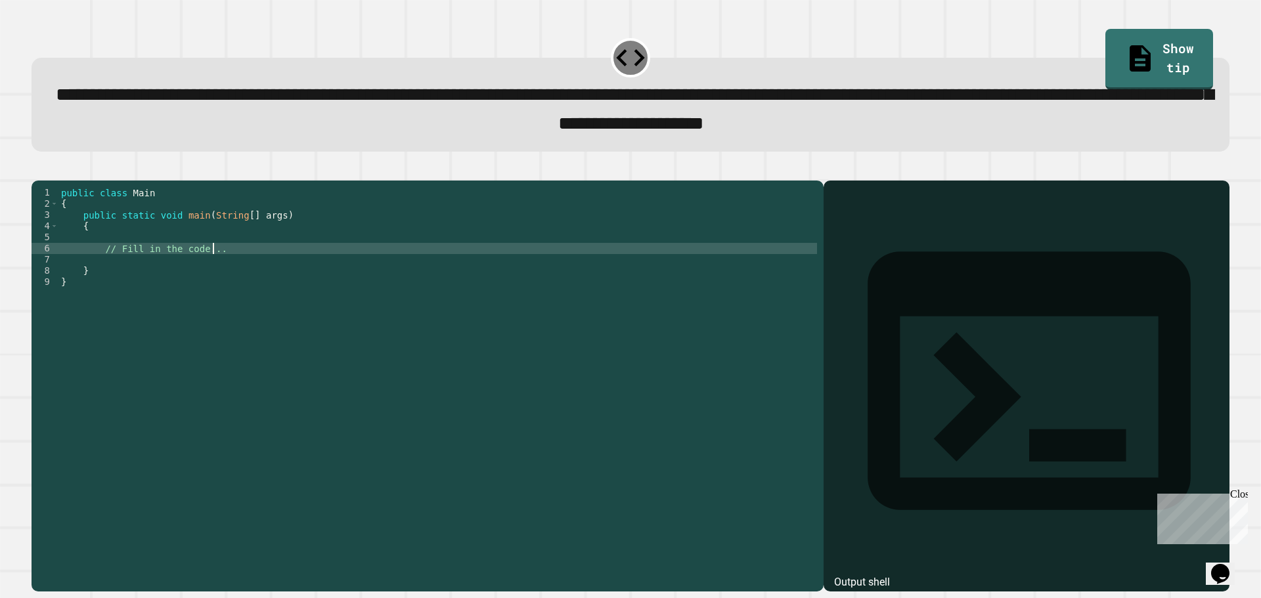
type textarea "**********"
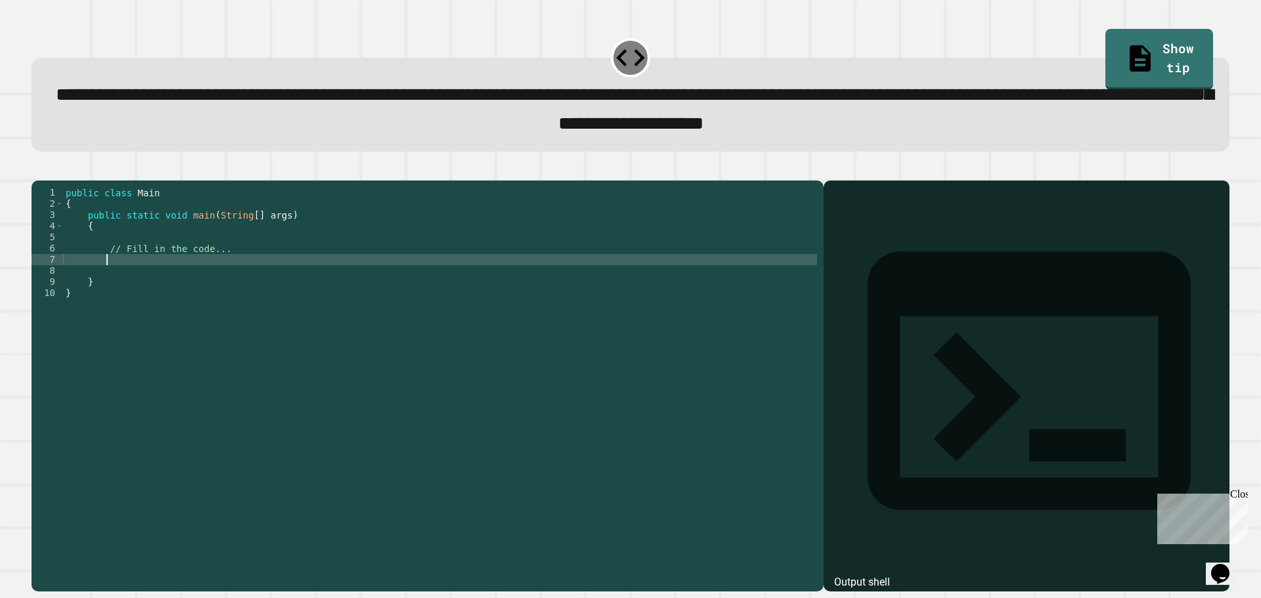
type textarea "*"
click at [278, 275] on div "public class Main { public static void main ( String [ ] args ) { // Fill in th…" at bounding box center [440, 371] width 754 height 368
click at [276, 274] on div "public class Main { public static void main ( String [ ] args ) { // Fill in th…" at bounding box center [440, 371] width 754 height 368
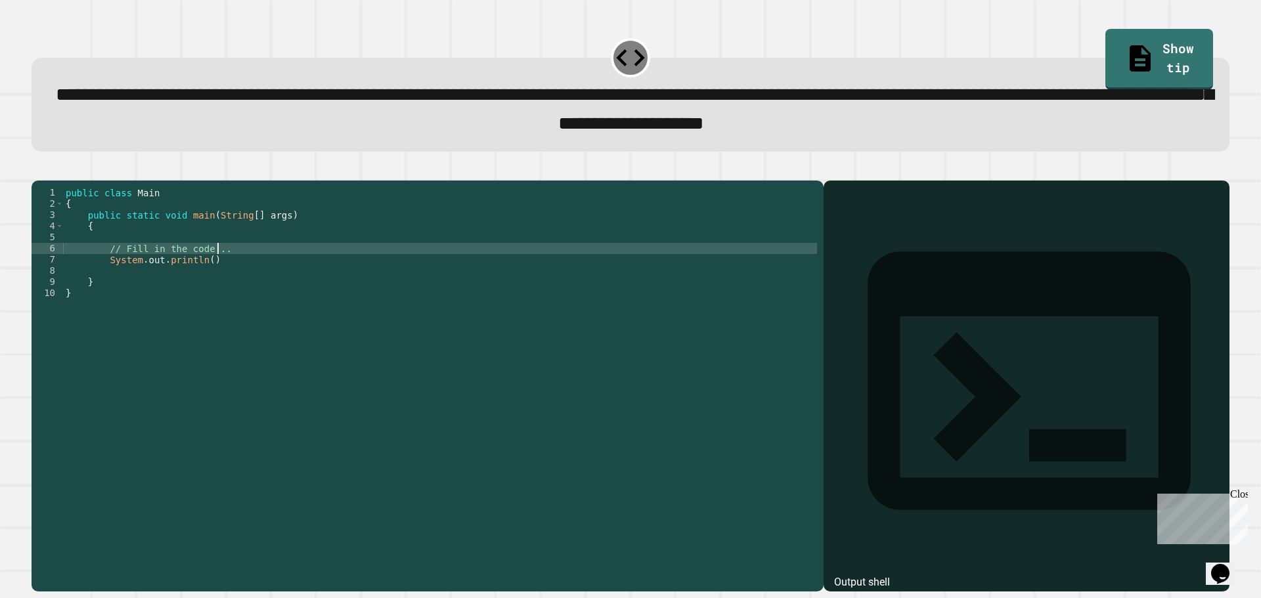
click at [202, 282] on div "public class Main { public static void main ( String [ ] args ) { // Fill in th…" at bounding box center [440, 371] width 754 height 368
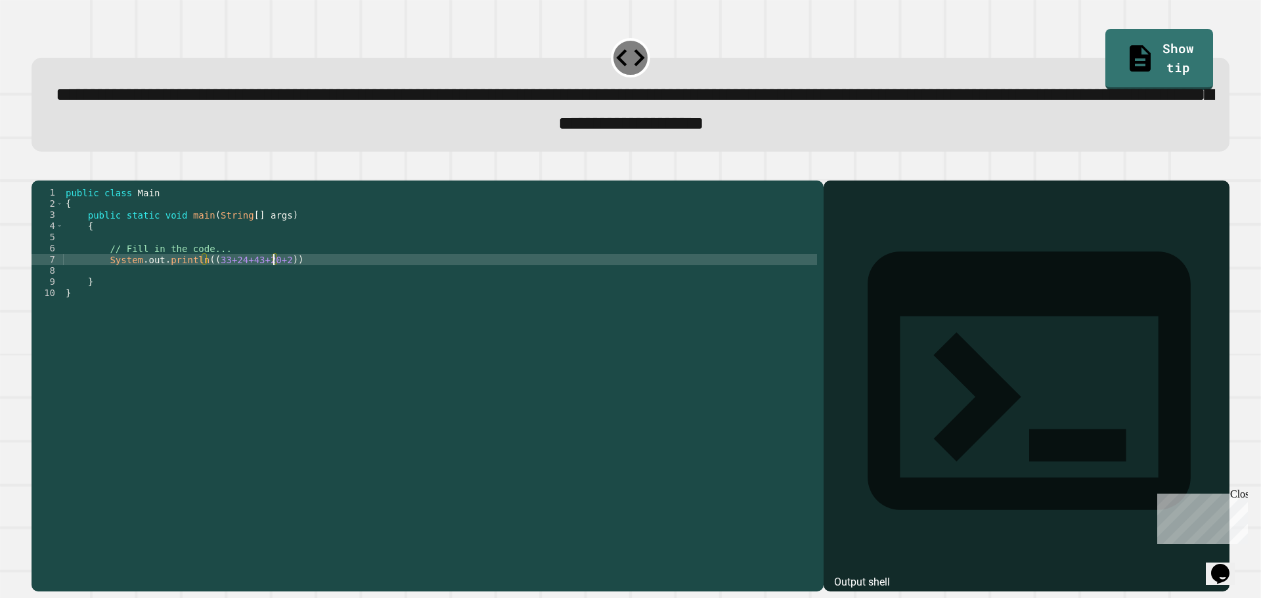
scroll to position [0, 14]
click at [284, 282] on div "public class Main { public static void main ( String [ ] args ) { // Fill in th…" at bounding box center [440, 371] width 754 height 368
click at [312, 286] on div "public class Main { public static void main ( String [ ] args ) { // Fill in th…" at bounding box center [440, 371] width 754 height 368
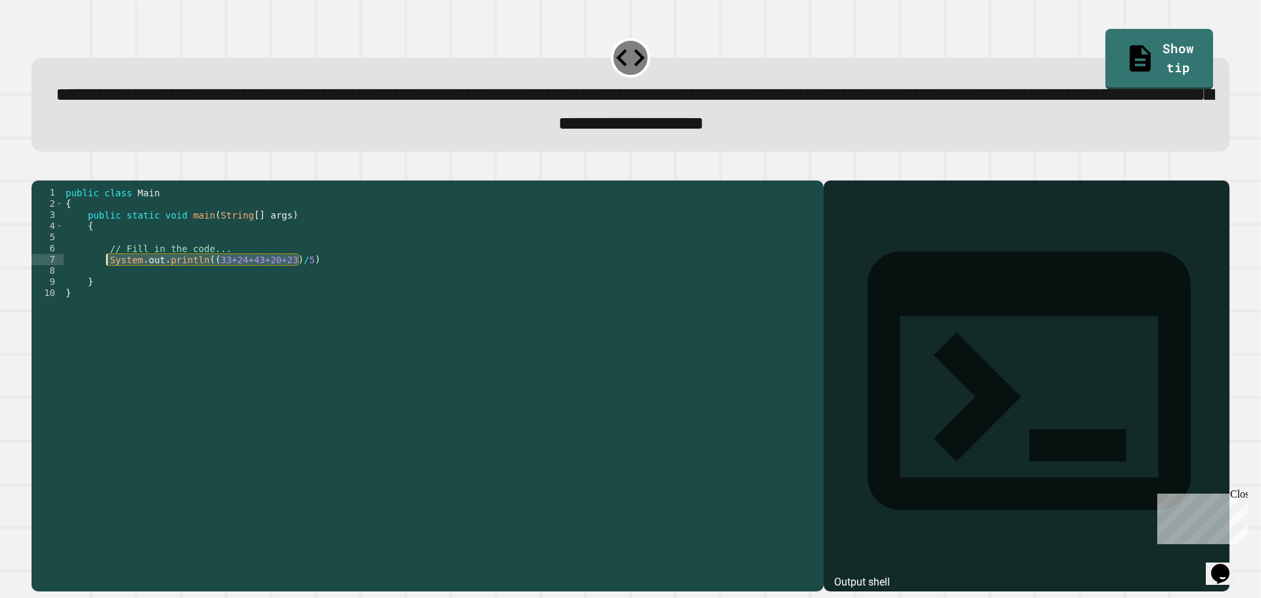
drag, startPoint x: 319, startPoint y: 283, endPoint x: 105, endPoint y: 278, distance: 214.1
click at [105, 278] on div "public class Main { public static void main ( String [ ] args ) { // Fill in th…" at bounding box center [440, 371] width 754 height 368
type textarea "**********"
click at [306, 279] on div "public class Main { public static void main ( String [ ] args ) { // Fill in th…" at bounding box center [440, 360] width 754 height 346
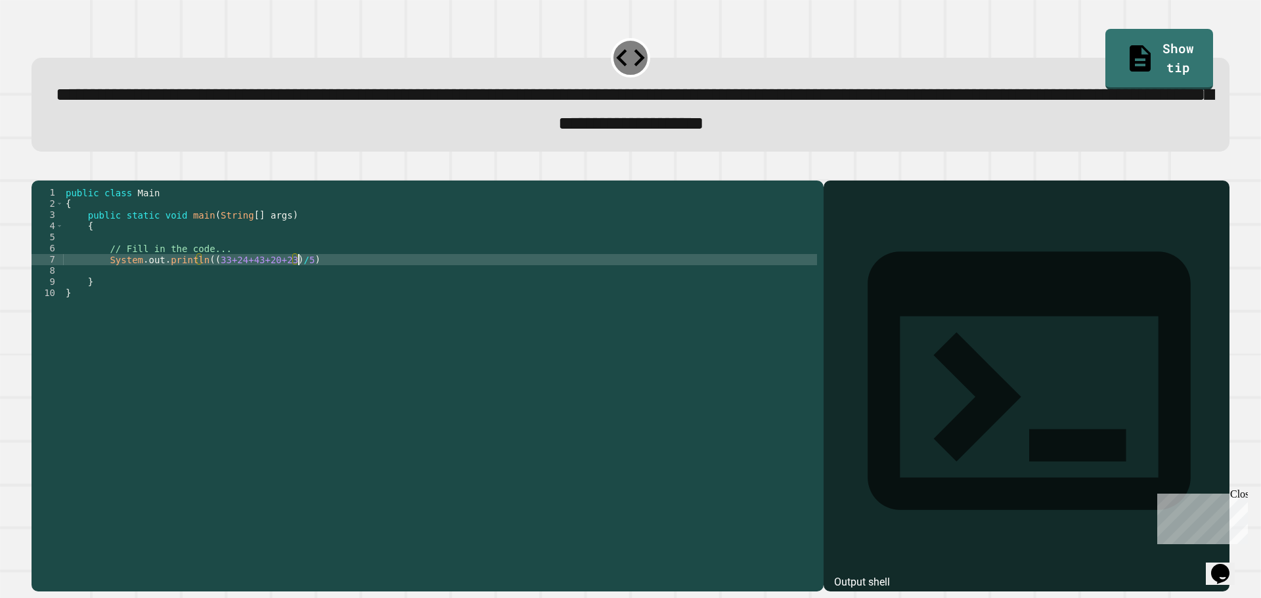
scroll to position [0, 2]
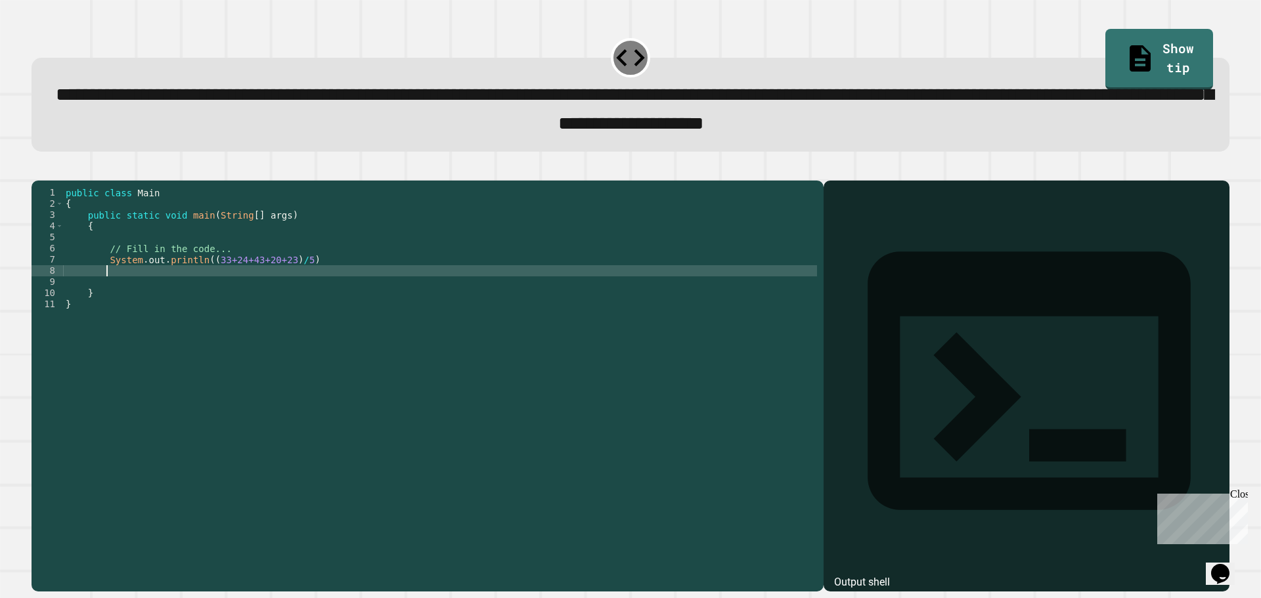
paste textarea "**********"
click at [203, 290] on div "public class Main { public static void main ( String [ ] args ) { // Fill in th…" at bounding box center [440, 371] width 754 height 368
click at [335, 294] on div "public class Main { public static void main ( String [ ] args ) { // Fill in th…" at bounding box center [440, 371] width 754 height 368
click at [337, 292] on div "public class Main { public static void main ( String [ ] args ) { // Fill in th…" at bounding box center [440, 371] width 754 height 368
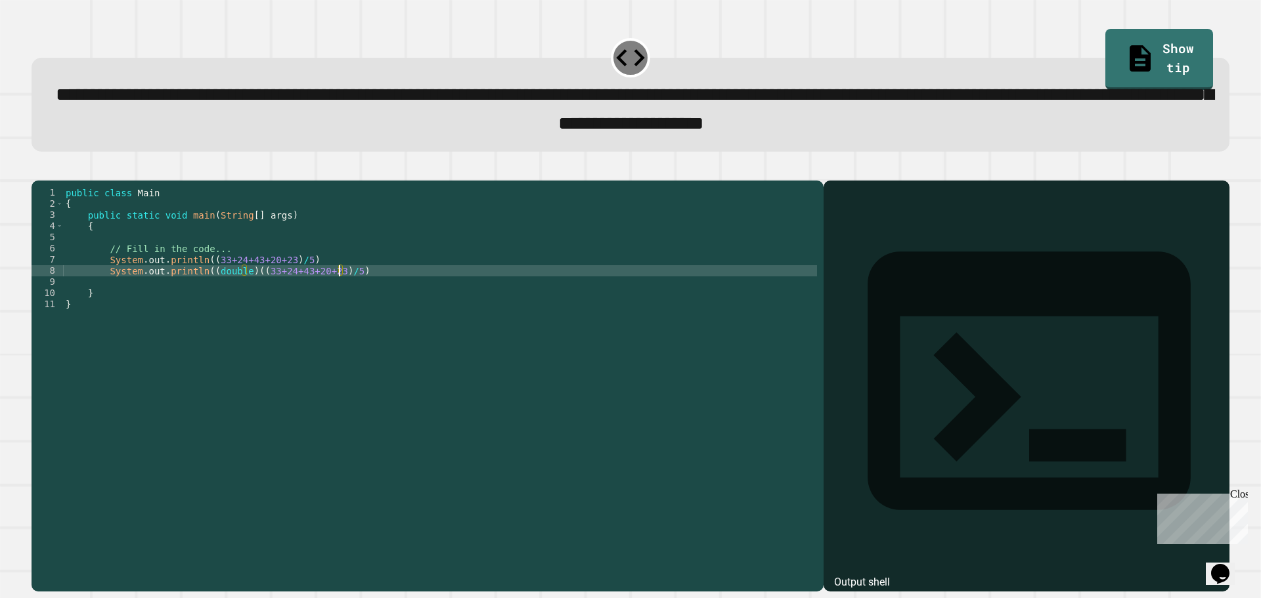
scroll to position [0, 19]
click at [390, 294] on div "public class Main { public static void main ( String [ ] args ) { // Fill in th…" at bounding box center [440, 371] width 754 height 368
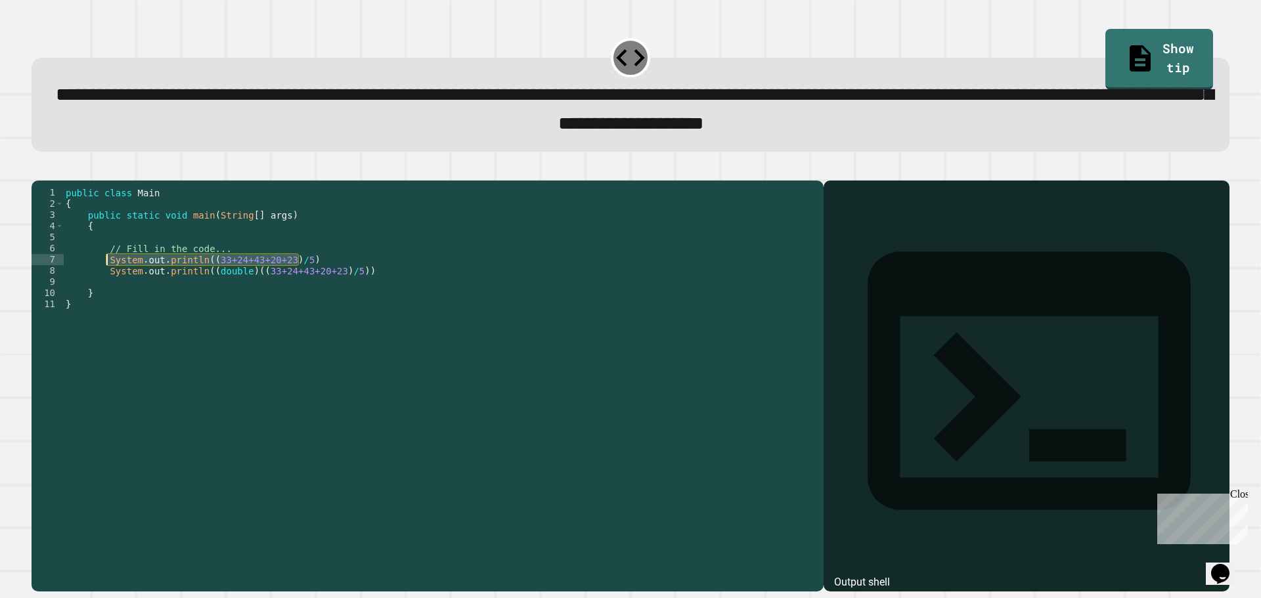
drag, startPoint x: 321, startPoint y: 282, endPoint x: 108, endPoint y: 282, distance: 212.7
click at [108, 282] on div "public class Main { public static void main ( String [ ] args ) { // Fill in th…" at bounding box center [440, 371] width 754 height 368
click at [448, 298] on div "public class Main { public static void main ( String [ ] args ) { // Fill in th…" at bounding box center [440, 371] width 754 height 368
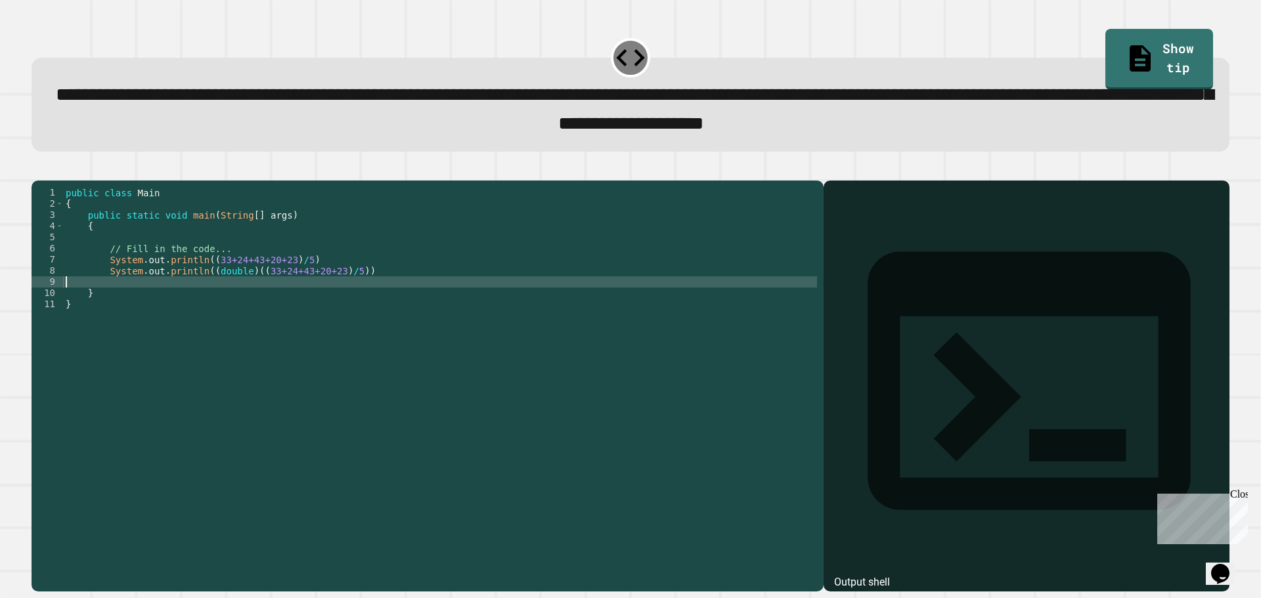
click at [446, 294] on div "public class Main { public static void main ( String [ ] args ) { // Fill in th…" at bounding box center [440, 371] width 754 height 368
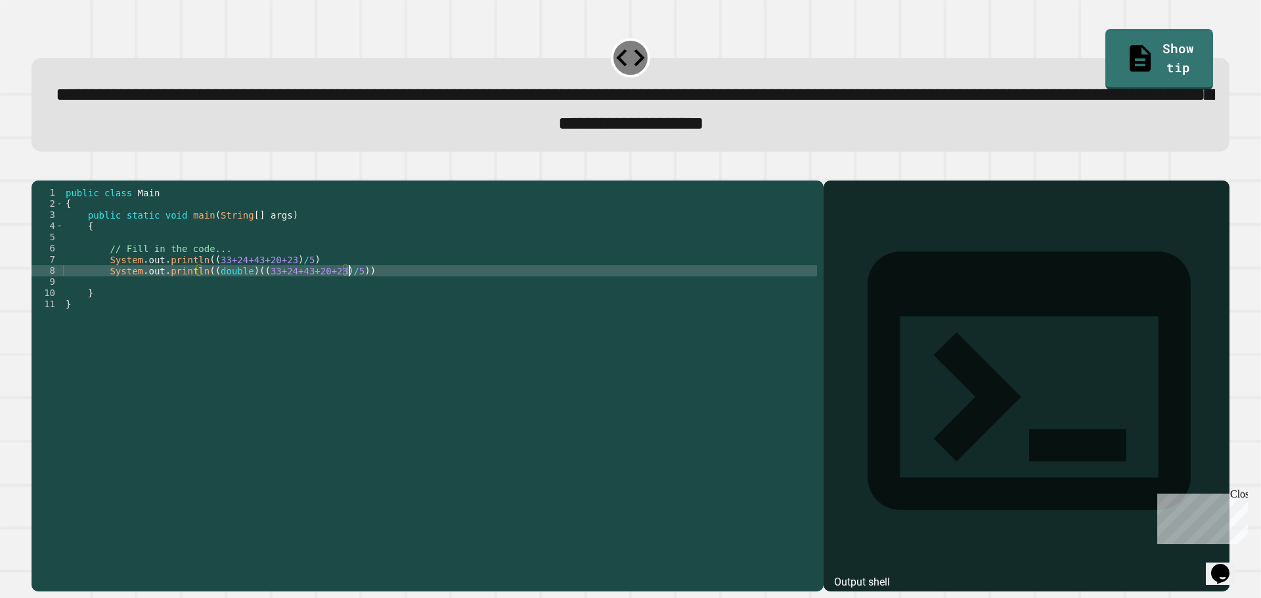
type textarea "**********"
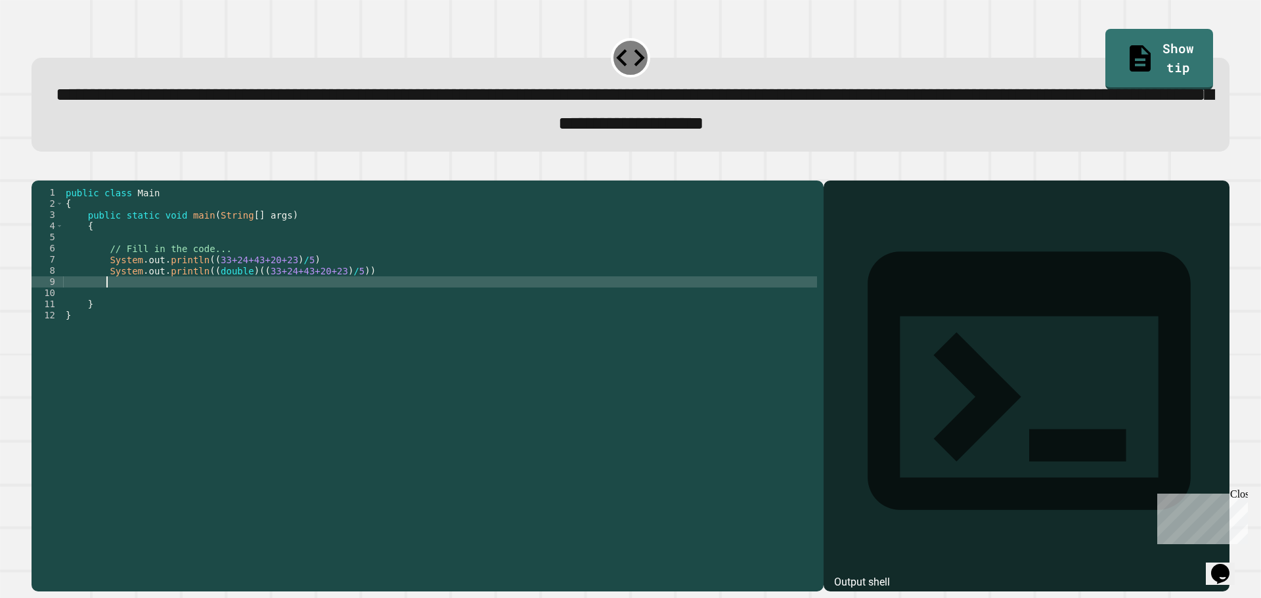
scroll to position [0, 2]
paste textarea "**********"
click at [38, 169] on button "button" at bounding box center [38, 169] width 0 height 0
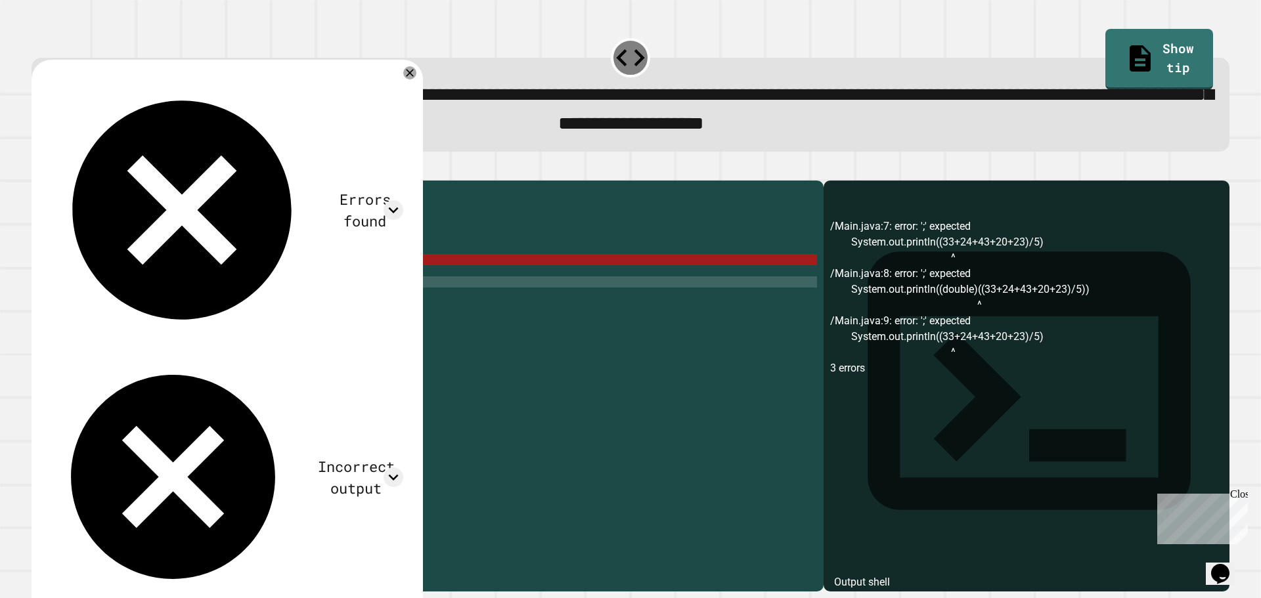
click at [326, 282] on div "public class Main { public static void main ( String [ ] args ) { // Fill in th…" at bounding box center [440, 371] width 754 height 368
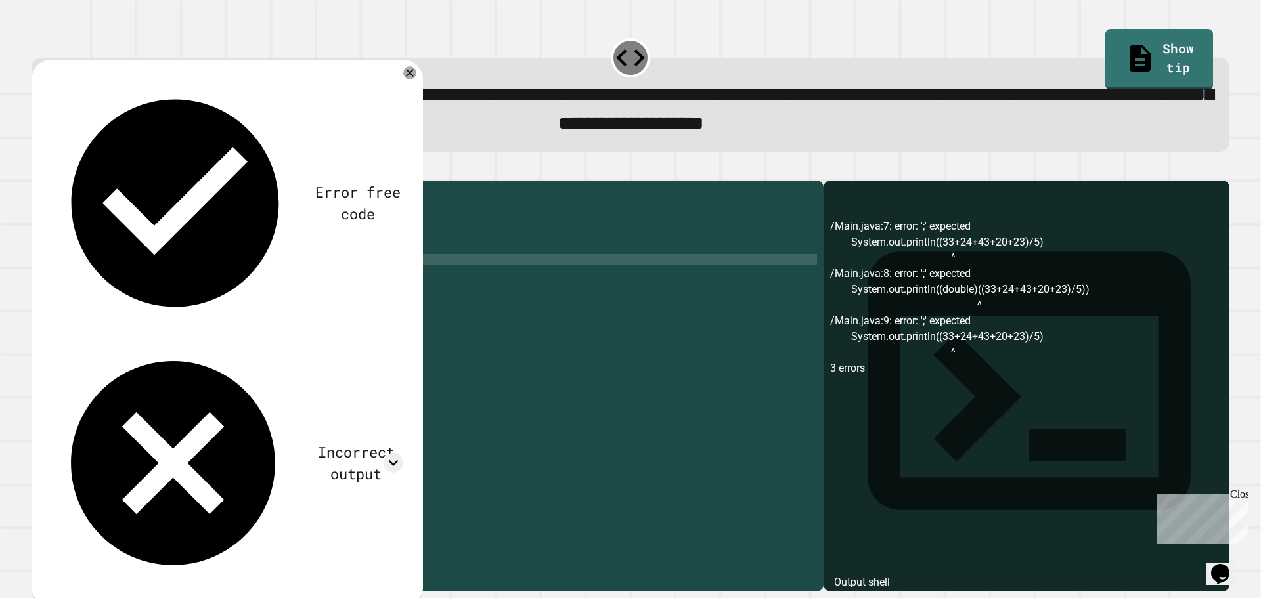
click at [404, 290] on div "public class Main { public static void main ( String [ ] args ) { // Fill in th…" at bounding box center [440, 371] width 754 height 368
click at [372, 307] on div "public class Main { public static void main ( String [ ] args ) { // Fill in th…" at bounding box center [440, 371] width 754 height 368
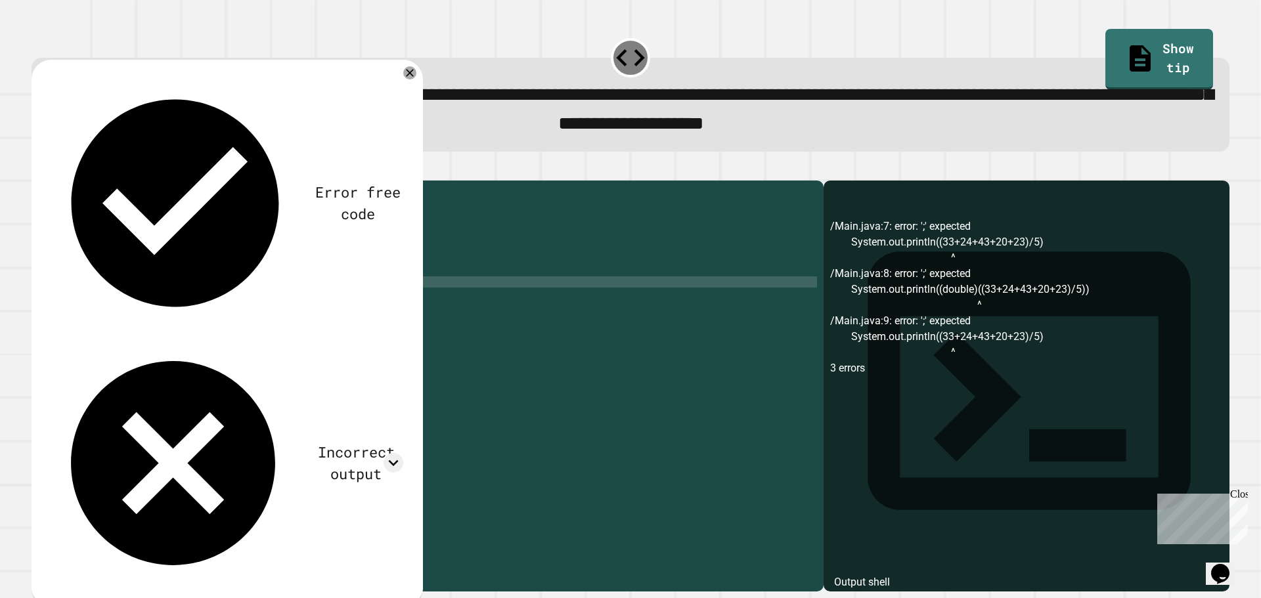
scroll to position [0, 16]
click at [38, 169] on icon "button" at bounding box center [38, 169] width 0 height 0
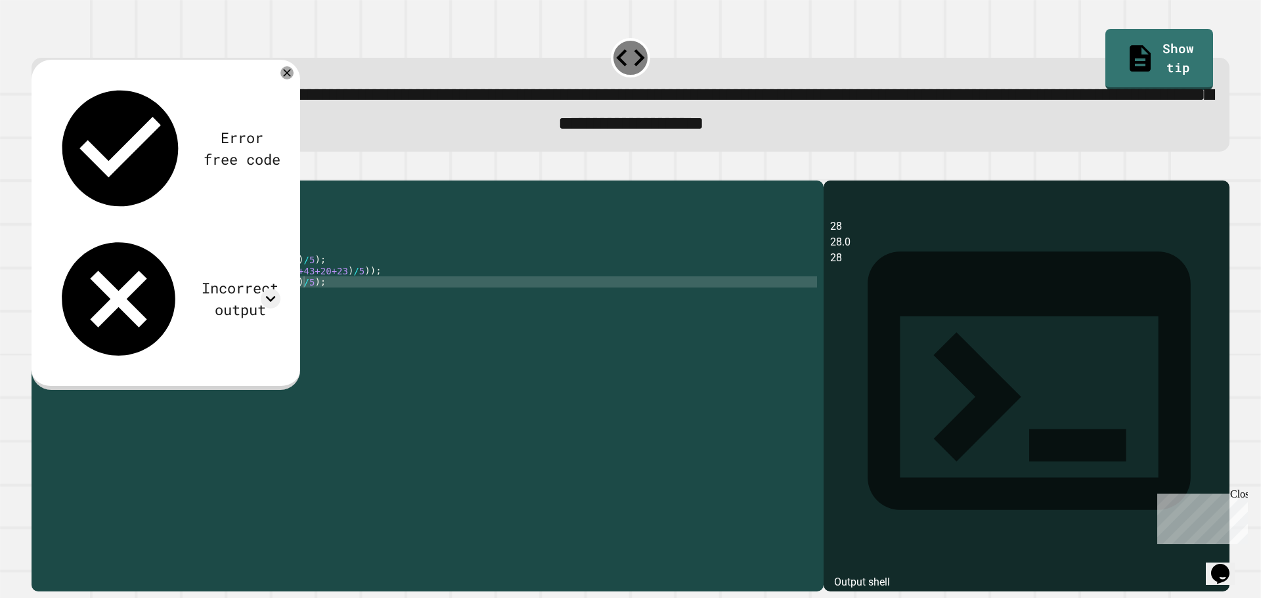
click at [253, 291] on div "public class Main { public static void main ( String [ ] args ) { // Fill in th…" at bounding box center [440, 371] width 754 height 368
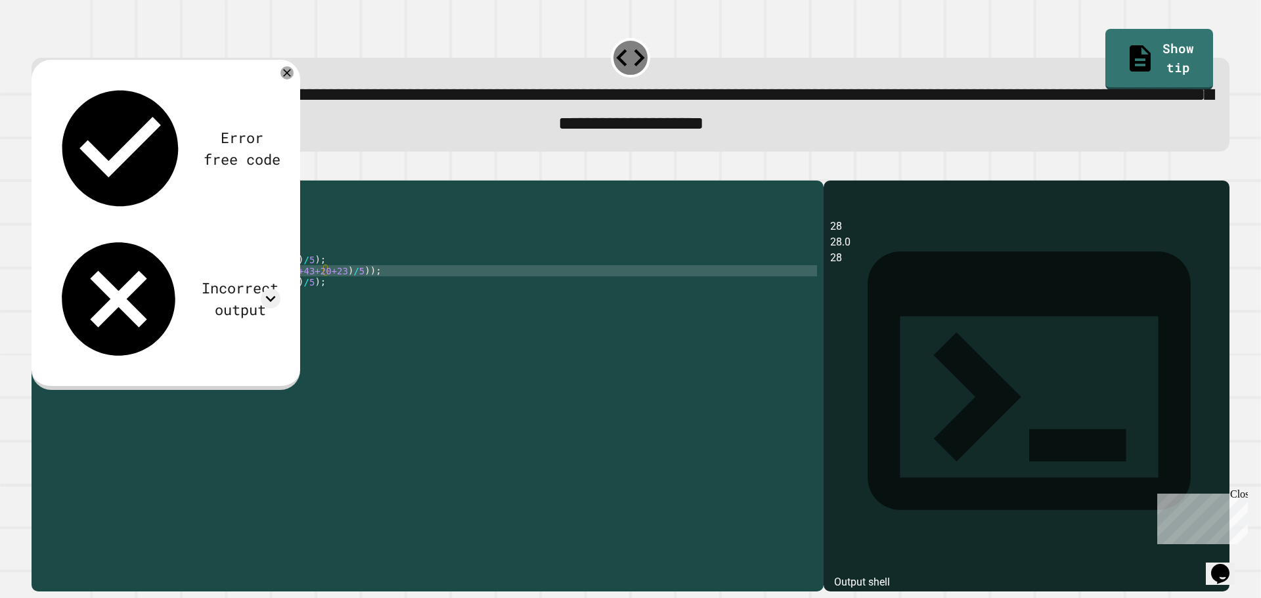
click at [248, 288] on div "public class Main { public static void main ( String [ ] args ) { // Fill in th…" at bounding box center [440, 371] width 754 height 368
click at [339, 292] on div "public class Main { public static void main ( String [ ] args ) { // Fill in th…" at bounding box center [440, 371] width 754 height 368
click at [38, 169] on icon "button" at bounding box center [38, 169] width 0 height 0
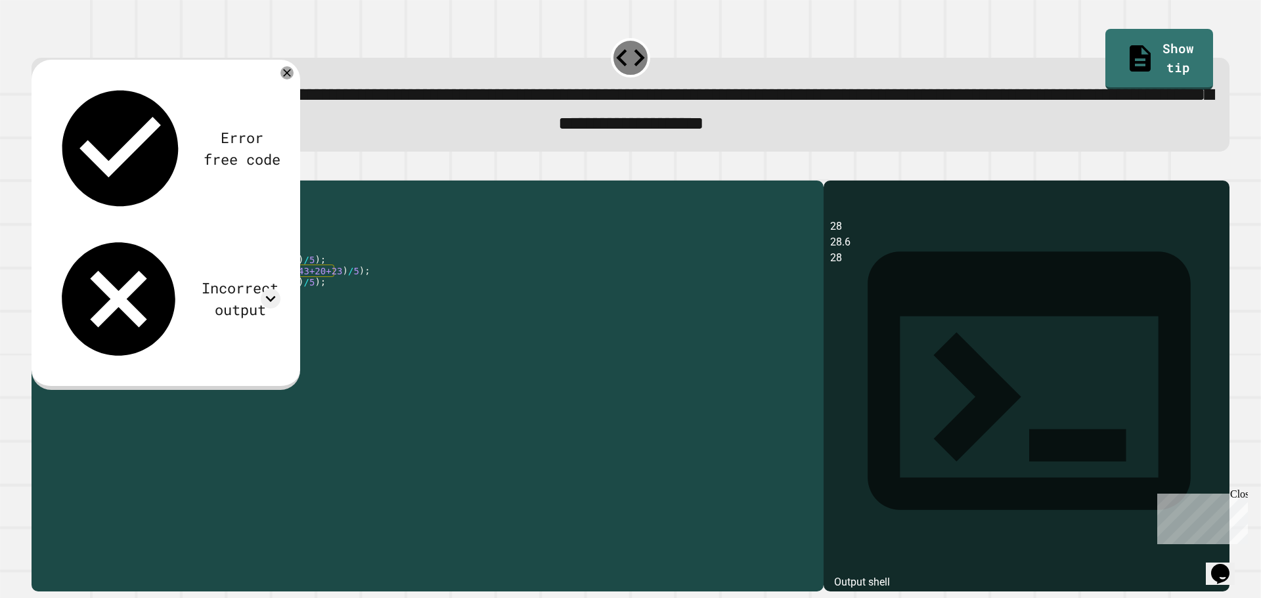
drag, startPoint x: 293, startPoint y: 301, endPoint x: 205, endPoint y: 305, distance: 88.7
click at [205, 305] on div "public class Main { public static void main ( String [ ] args ) { // Fill in th…" at bounding box center [440, 371] width 754 height 368
click at [51, 180] on icon "button" at bounding box center [46, 177] width 7 height 9
click at [211, 306] on div "public class Main { public static void main ( String [ ] args ) { // Fill in th…" at bounding box center [440, 371] width 754 height 368
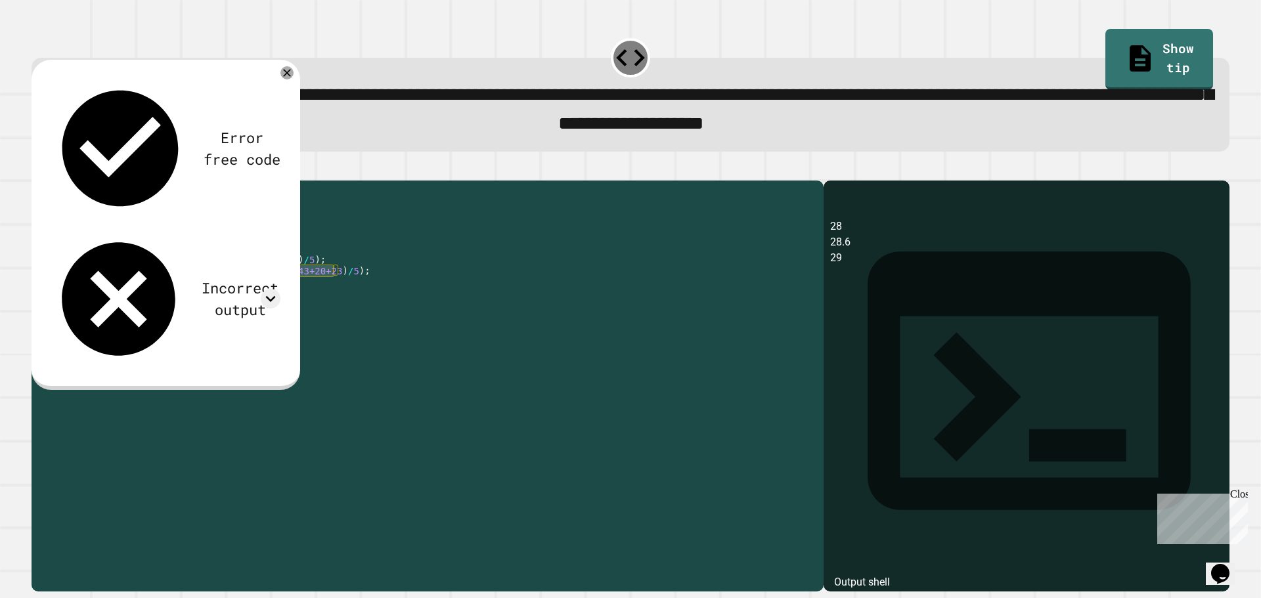
drag, startPoint x: 334, startPoint y: 290, endPoint x: 203, endPoint y: 292, distance: 130.7
click at [203, 292] on div "public class Main { public static void main ( String [ ] args ) { // Fill in th…" at bounding box center [440, 371] width 754 height 368
click at [200, 303] on div "public class Main { public static void main ( String [ ] args ) { // Fill in th…" at bounding box center [440, 371] width 754 height 368
paste textarea "**********"
click at [202, 301] on div "public class Main { public static void main ( String [ ] args ) { // Fill in th…" at bounding box center [440, 371] width 754 height 368
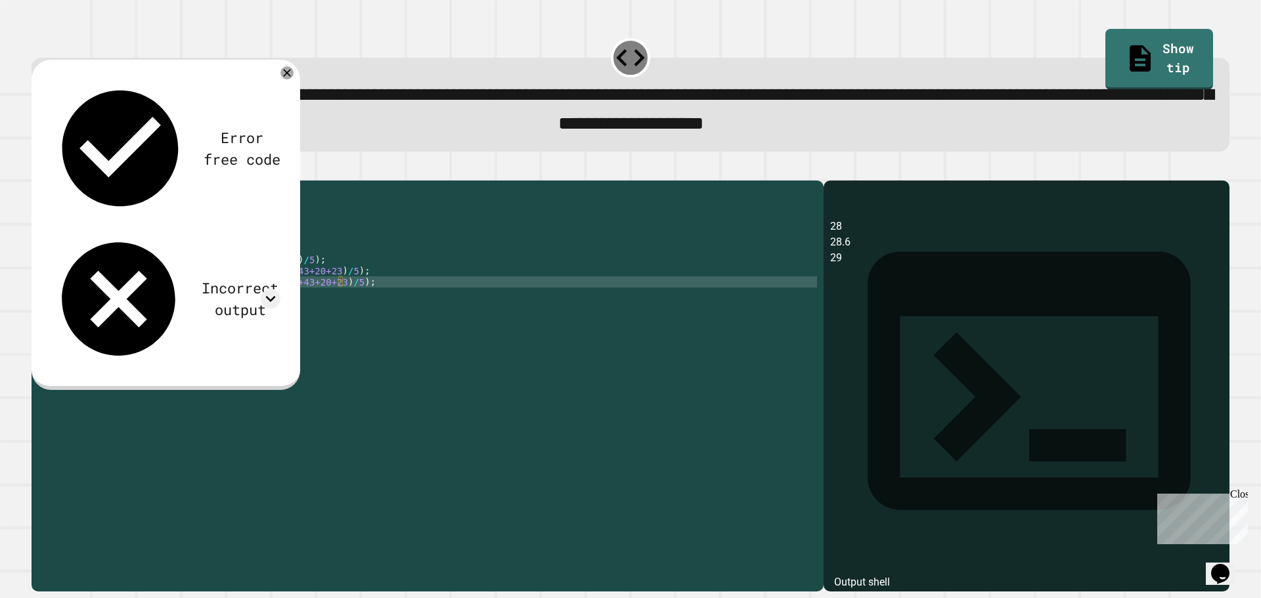
click at [340, 304] on div "public class Main { public static void main ( String [ ] args ) { // Fill in th…" at bounding box center [440, 371] width 754 height 368
click at [203, 301] on div "public class Main { public static void main ( String [ ] args ) { // Fill in th…" at bounding box center [440, 371] width 754 height 368
click at [38, 169] on icon "button" at bounding box center [38, 169] width 0 height 0
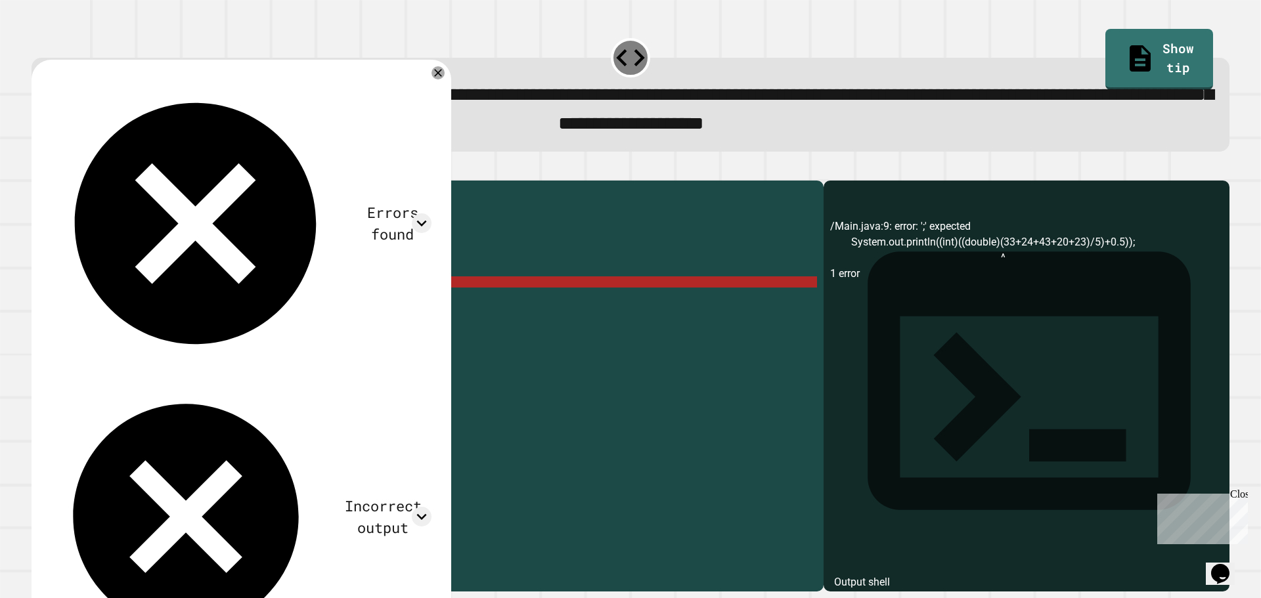
click at [231, 305] on div "public class Main { public static void main ( String [ ] args ) { // Fill in th…" at bounding box center [440, 371] width 754 height 368
click at [393, 303] on div "public class Main { public static void main ( String [ ] args ) { // Fill in th…" at bounding box center [440, 371] width 754 height 368
click at [206, 303] on div "public class Main { public static void main ( String [ ] args ) { // Fill in th…" at bounding box center [440, 371] width 754 height 368
click at [370, 303] on div "public class Main { public static void main ( String [ ] args ) { // Fill in th…" at bounding box center [440, 371] width 754 height 368
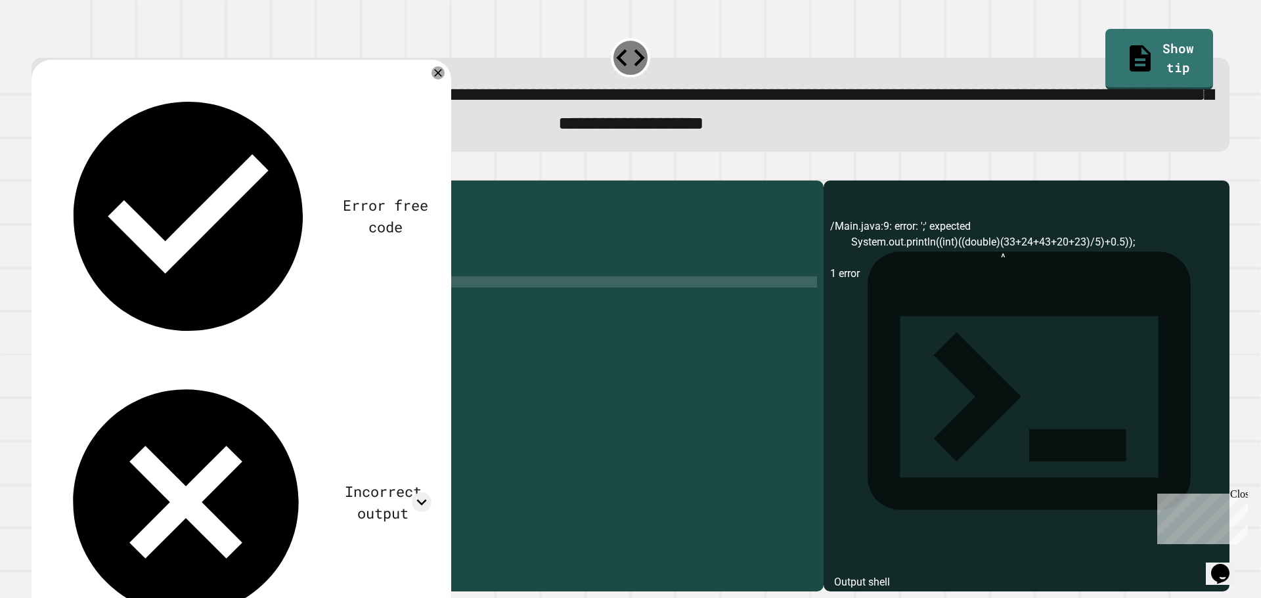
scroll to position [0, 22]
type textarea "**********"
click at [38, 169] on button "button" at bounding box center [38, 169] width 0 height 0
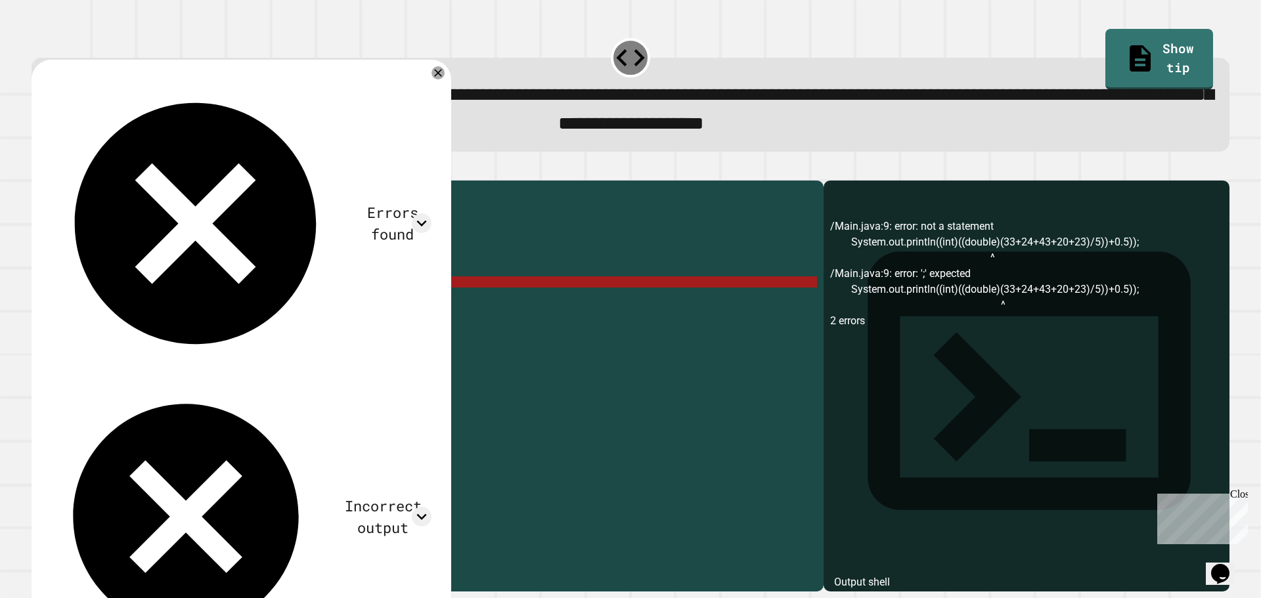
drag, startPoint x: 421, startPoint y: 303, endPoint x: 46, endPoint y: 307, distance: 374.9
click at [46, 307] on div "**********" at bounding box center [424, 360] width 785 height 346
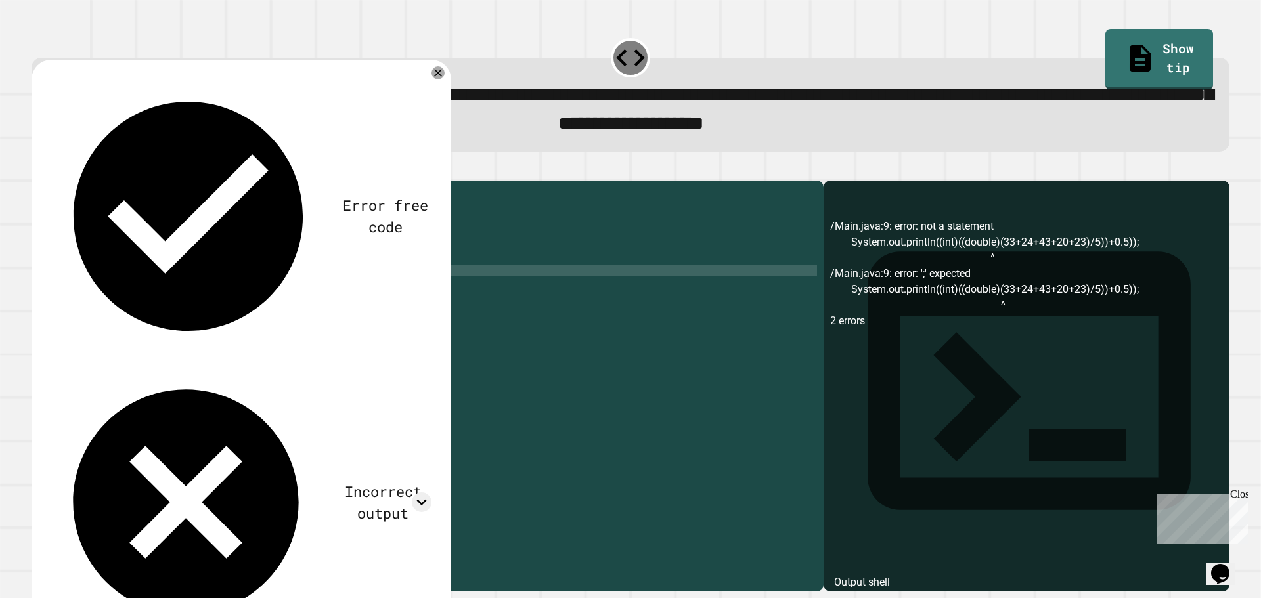
type textarea "**********"
click at [349, 293] on div "public class Main { public static void main ( String [ ] args ) { // Fill in th…" at bounding box center [440, 371] width 754 height 368
drag, startPoint x: 333, startPoint y: 290, endPoint x: 244, endPoint y: 291, distance: 88.6
click at [244, 291] on div "public class Main { public static void main ( String [ ] args ) { // Fill in th…" at bounding box center [440, 371] width 754 height 368
click at [359, 297] on div "public class Main { public static void main ( String [ ] args ) { // Fill in th…" at bounding box center [440, 371] width 754 height 368
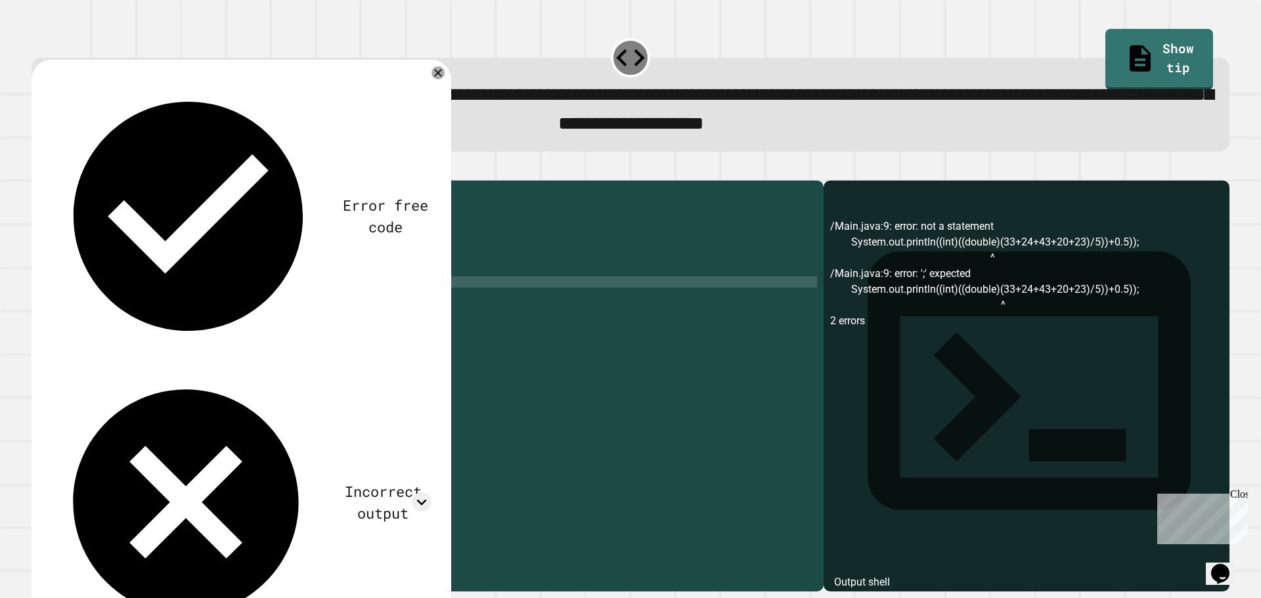
scroll to position [0, 7]
paste textarea "**********"
type textarea "**********"
click at [226, 313] on div "public class Main { public static void main ( String [ ] args ) { // Fill in th…" at bounding box center [440, 371] width 754 height 368
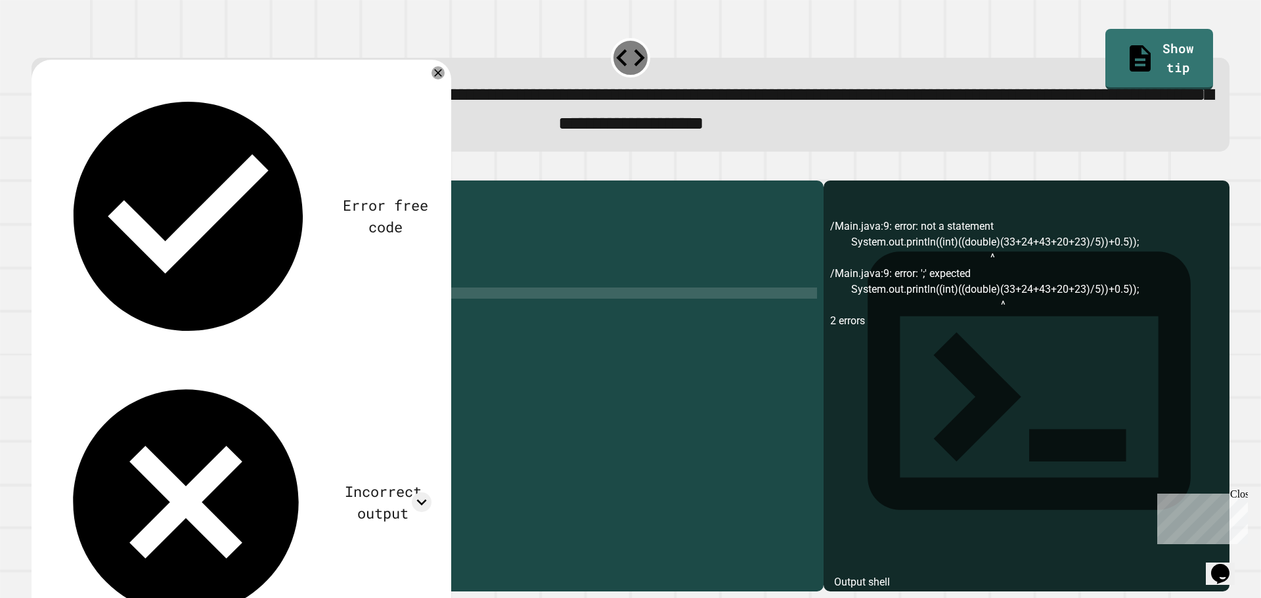
scroll to position [0, 12]
click at [277, 311] on div "public class Main { public static void main ( String [ ] args ) { // Fill in th…" at bounding box center [440, 371] width 754 height 368
click at [38, 169] on icon "button" at bounding box center [38, 169] width 0 height 0
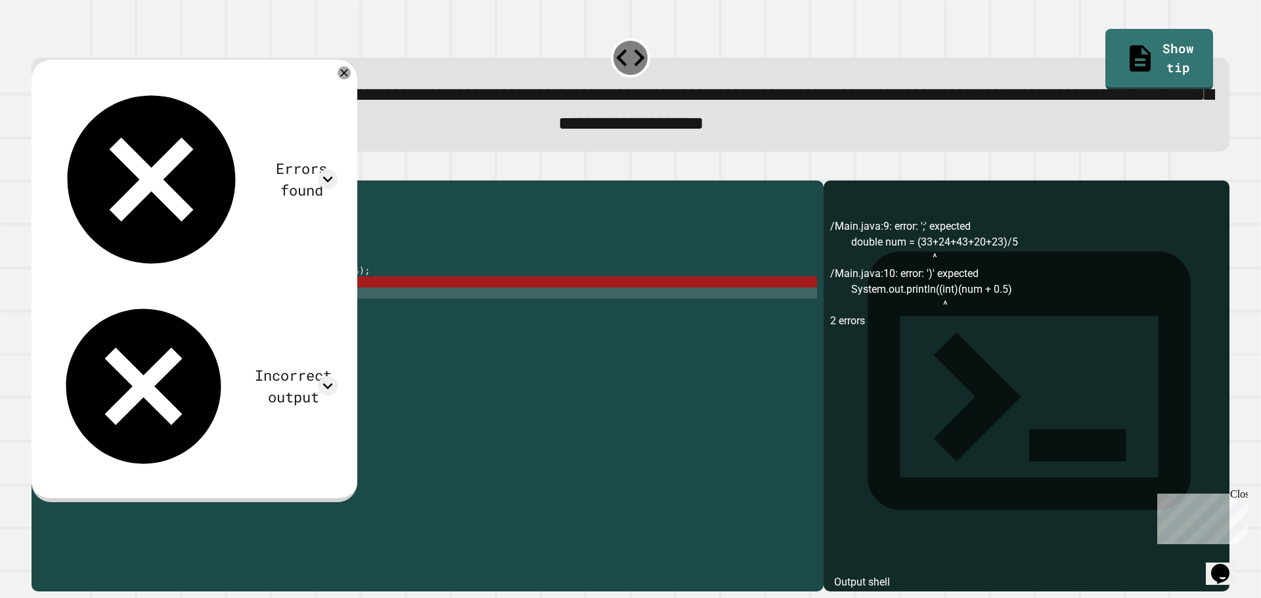
click at [343, 312] on div "public class Main { public static void main ( String [ ] args ) { // Fill in th…" at bounding box center [440, 371] width 754 height 368
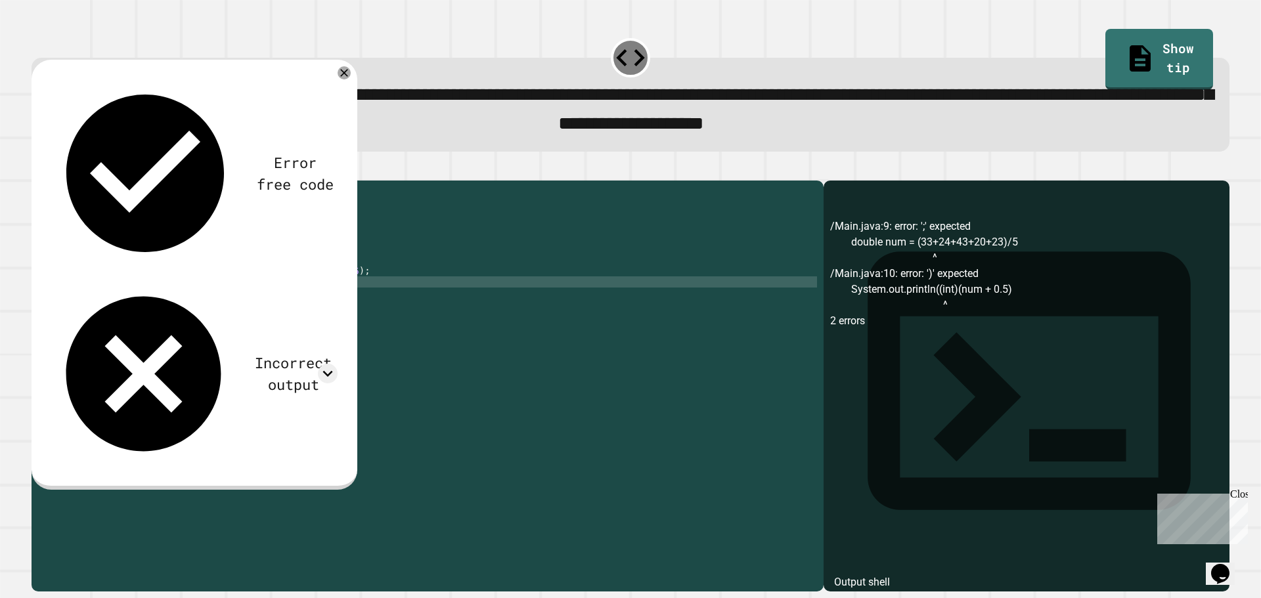
click at [358, 300] on div "public class Main { public static void main ( String [ ] args ) { // Fill in th…" at bounding box center [440, 371] width 754 height 368
click at [38, 169] on icon "button" at bounding box center [38, 169] width 0 height 0
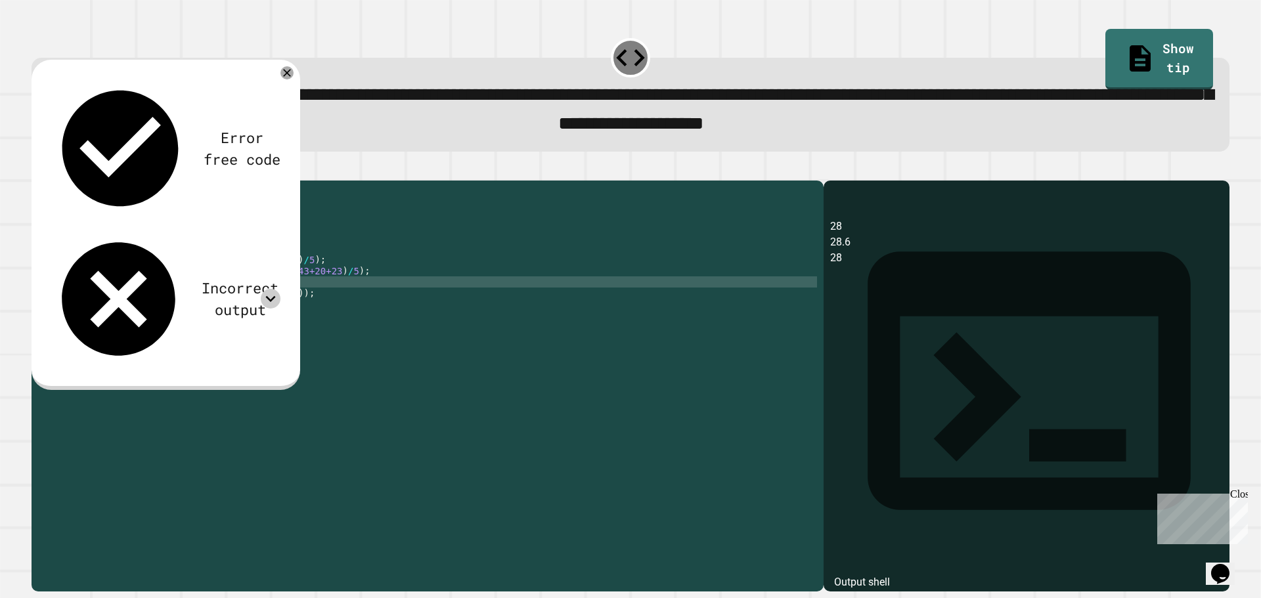
click at [272, 296] on icon at bounding box center [271, 299] width 10 height 6
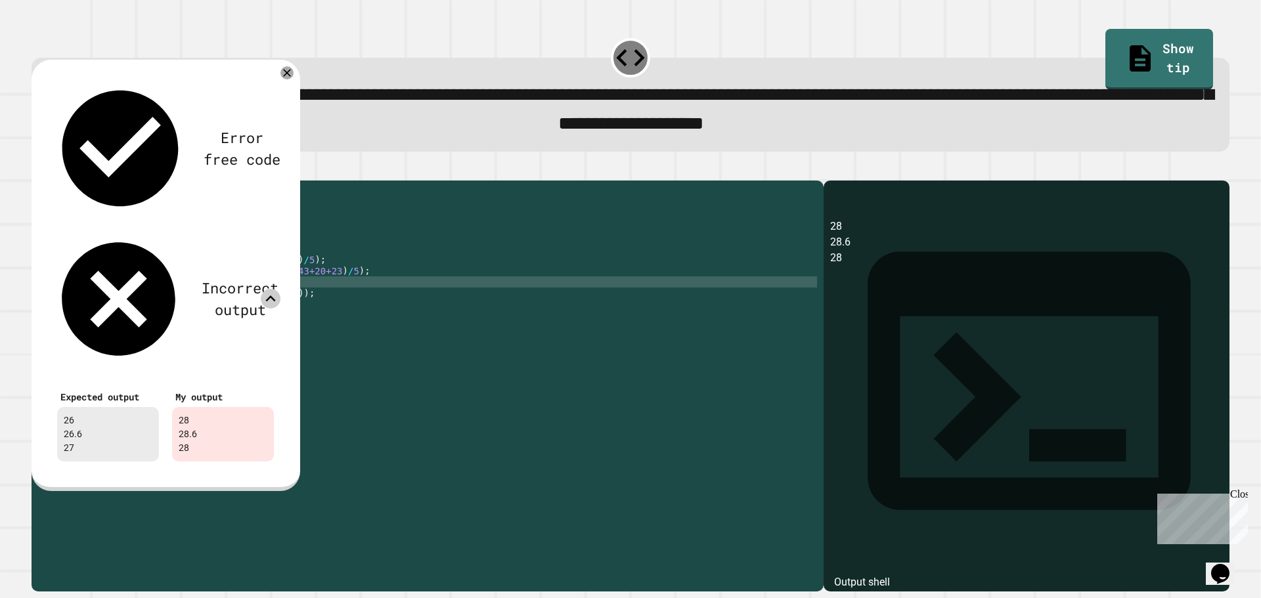
click at [272, 289] on icon at bounding box center [271, 299] width 20 height 20
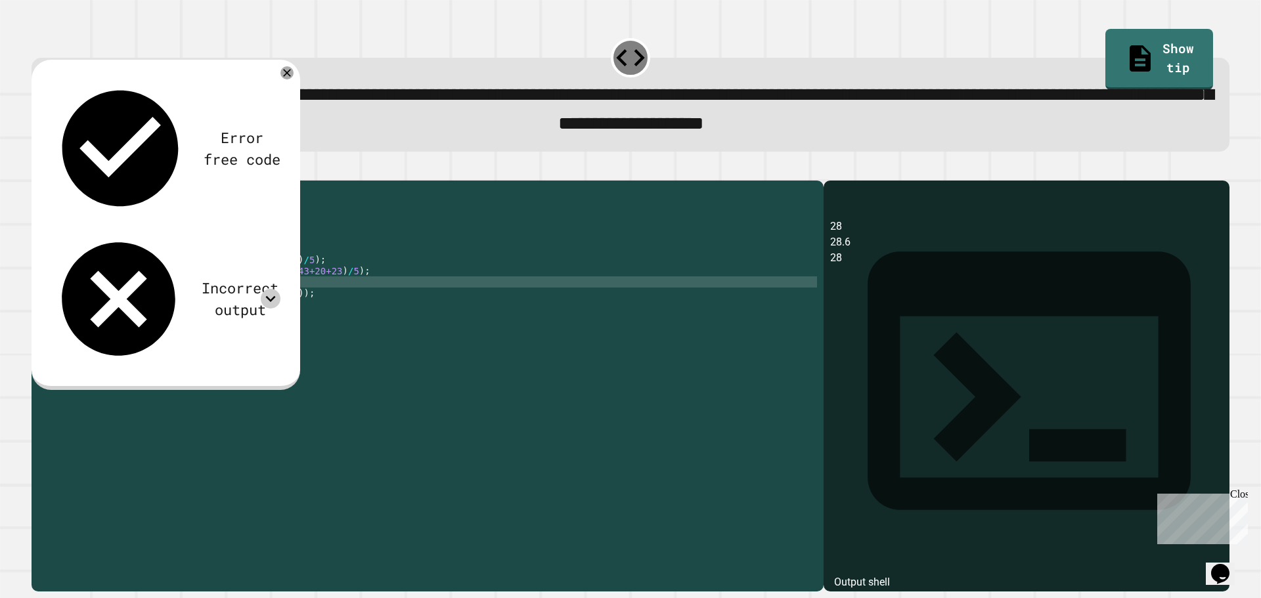
click at [278, 310] on div "public class Main { public static void main ( String [ ] args ) { // Fill in th…" at bounding box center [440, 371] width 754 height 368
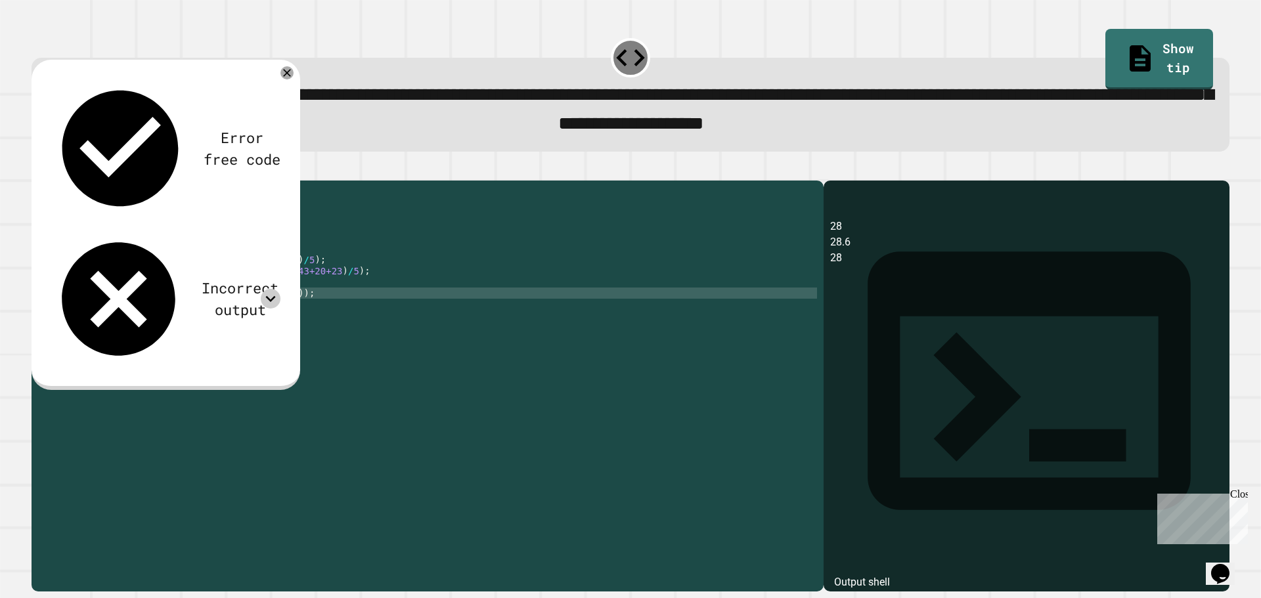
click at [284, 315] on div "public class Main { public static void main ( String [ ] args ) { // Fill in th…" at bounding box center [440, 371] width 754 height 368
click at [38, 169] on icon "button" at bounding box center [38, 169] width 0 height 0
click at [269, 289] on icon at bounding box center [271, 299] width 20 height 20
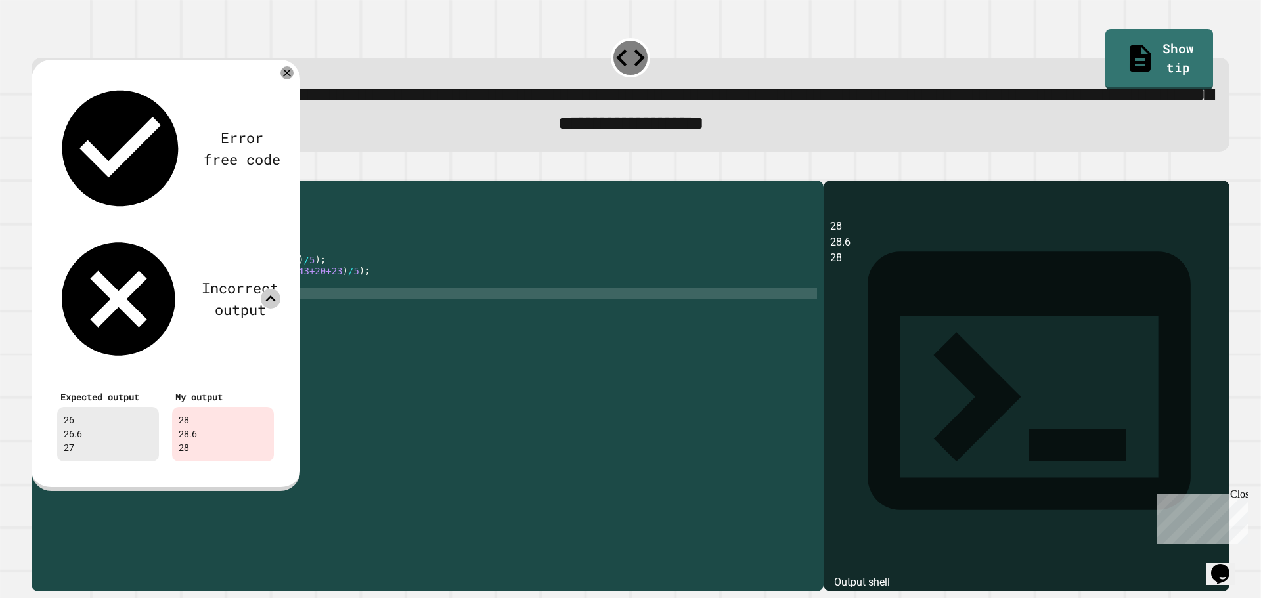
click at [269, 289] on icon at bounding box center [271, 299] width 20 height 20
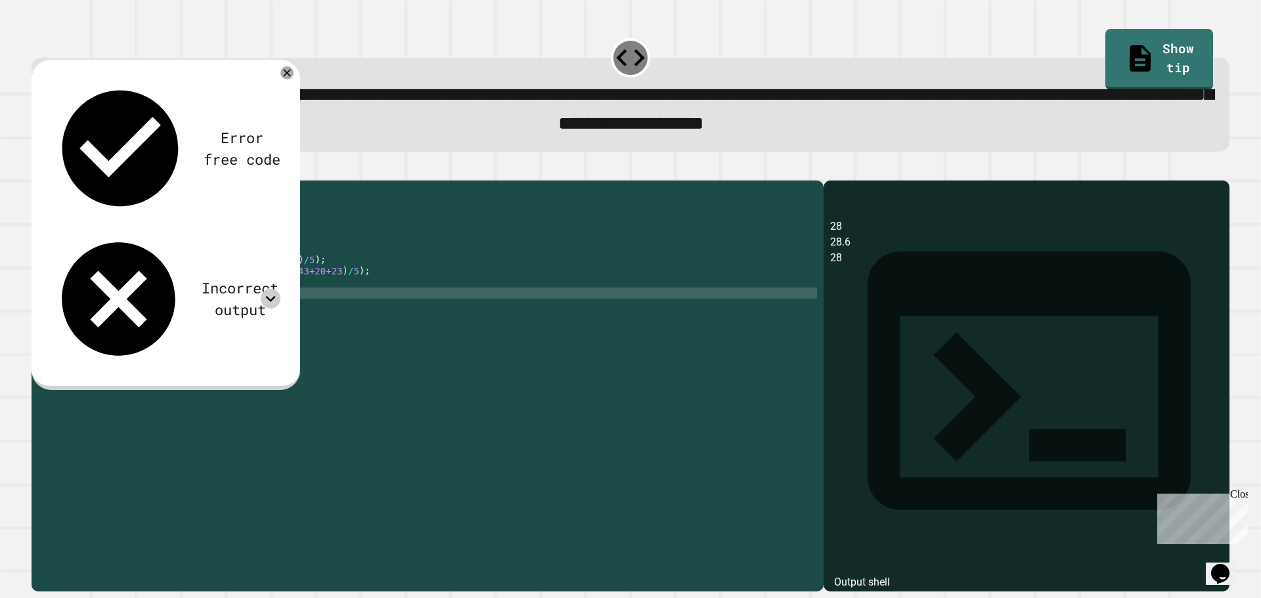
click at [294, 75] on div "Error free code 28 28.6 28 Incorrect output Expected output 26 26.6 27 My outpu…" at bounding box center [166, 225] width 269 height 330
click at [287, 79] on icon at bounding box center [287, 73] width 16 height 16
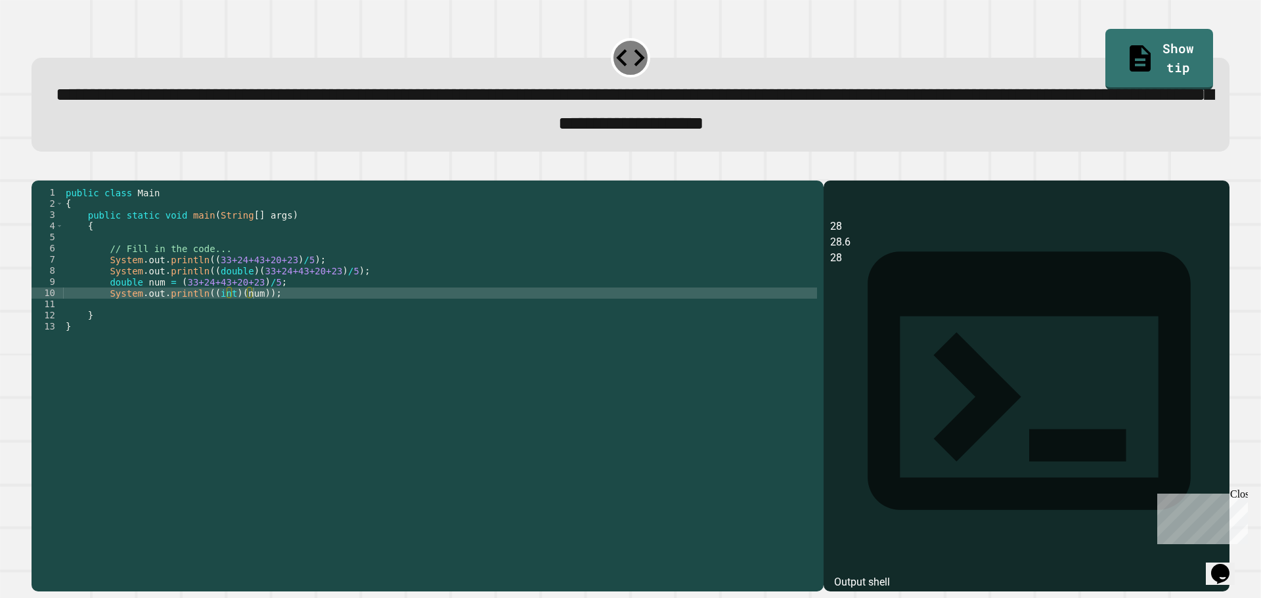
click at [204, 279] on div "public class Main { public static void main ( String [ ] args ) { // Fill in th…" at bounding box center [440, 371] width 754 height 368
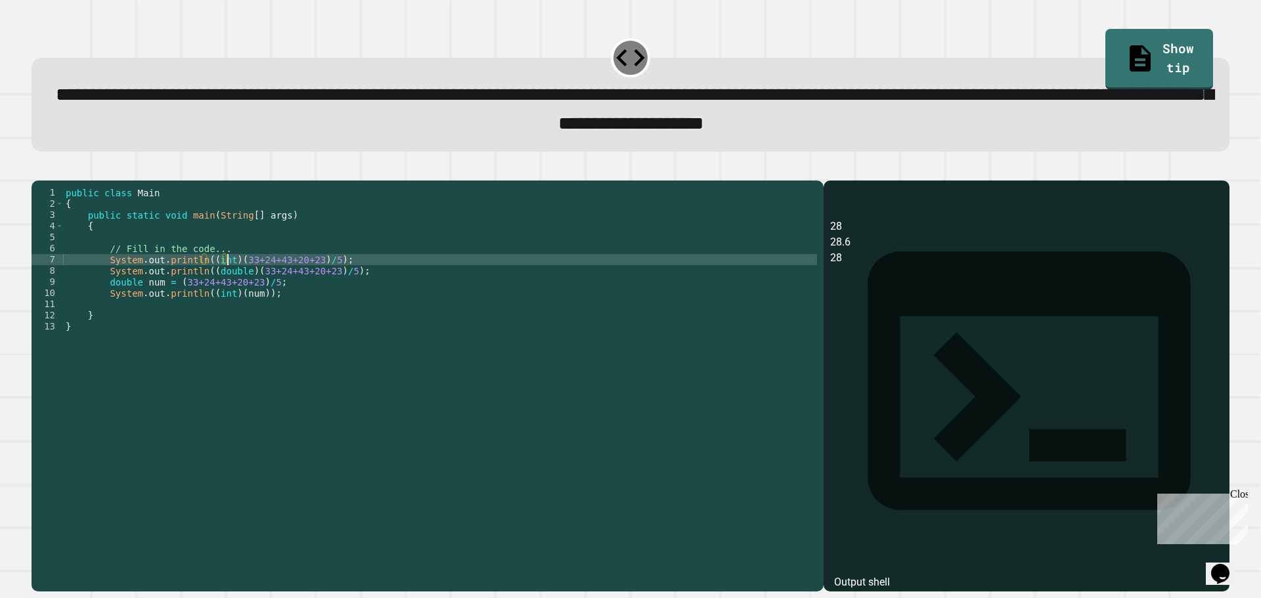
scroll to position [0, 12]
click at [324, 279] on div "public class Main { public static void main ( String [ ] args ) { // Fill in th…" at bounding box center [440, 371] width 754 height 368
click at [38, 169] on icon "button" at bounding box center [38, 169] width 0 height 0
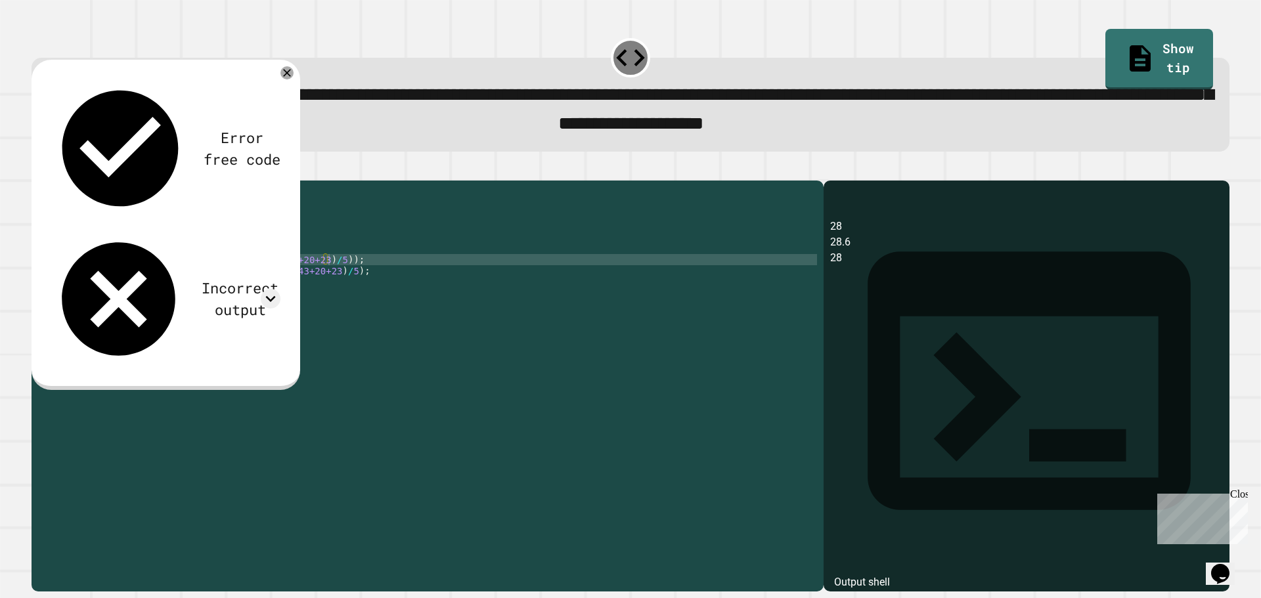
click at [258, 231] on div "Incorrect output" at bounding box center [166, 299] width 230 height 136
click at [263, 289] on icon at bounding box center [271, 299] width 20 height 20
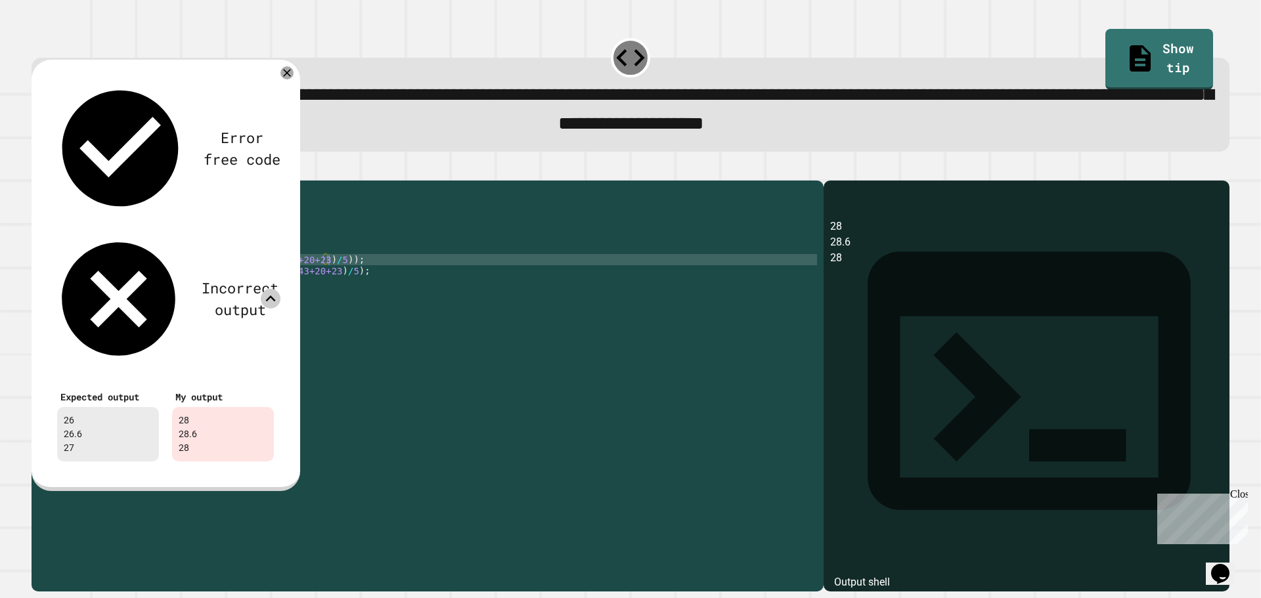
click at [263, 289] on icon at bounding box center [271, 299] width 20 height 20
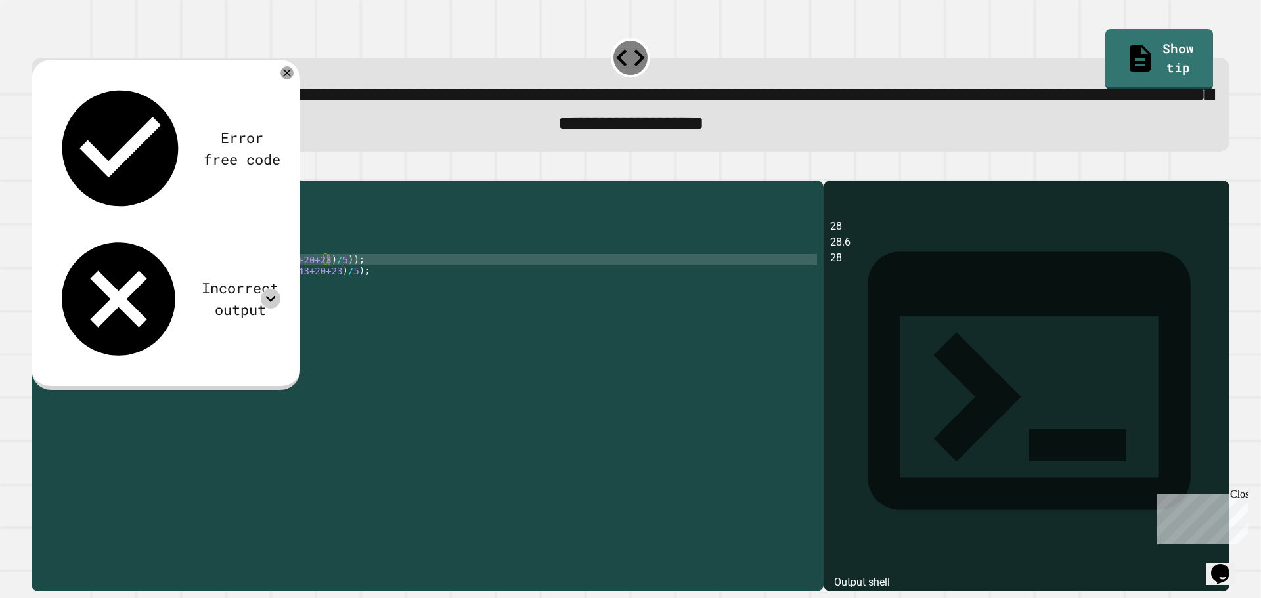
click at [282, 77] on icon at bounding box center [286, 72] width 13 height 13
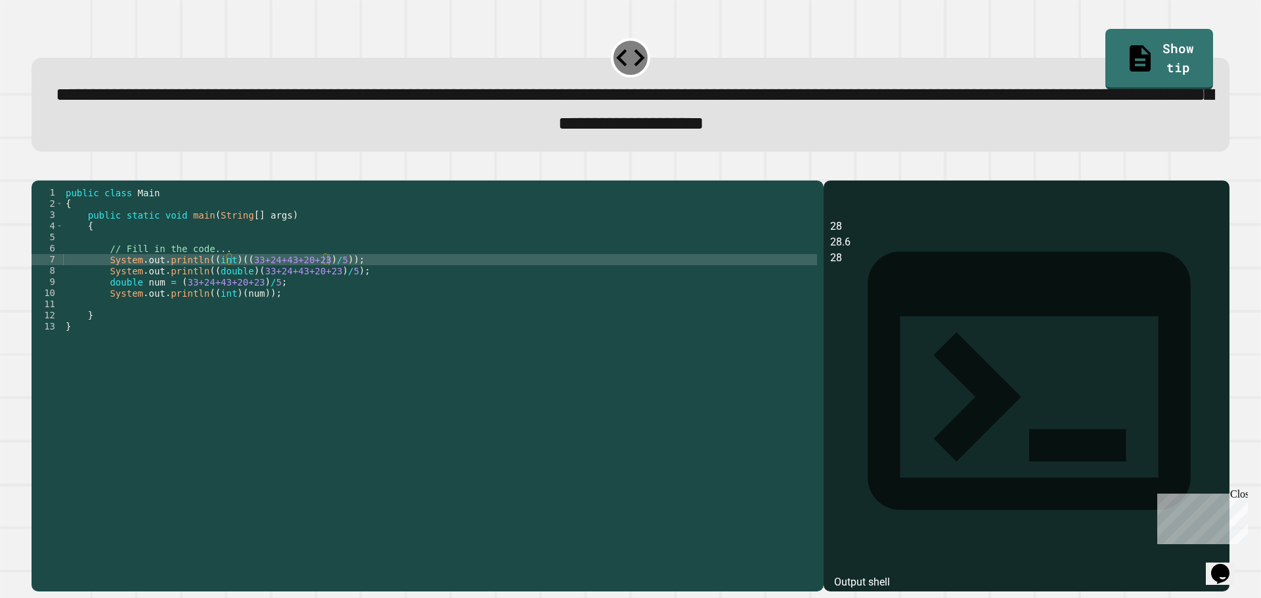
click at [304, 276] on div "public class Main { public static void main ( String [ ] args ) { // Fill in th…" at bounding box center [440, 371] width 754 height 368
click at [313, 297] on div "public class Main { public static void main ( String [ ] args ) { // Fill in th…" at bounding box center [440, 371] width 754 height 368
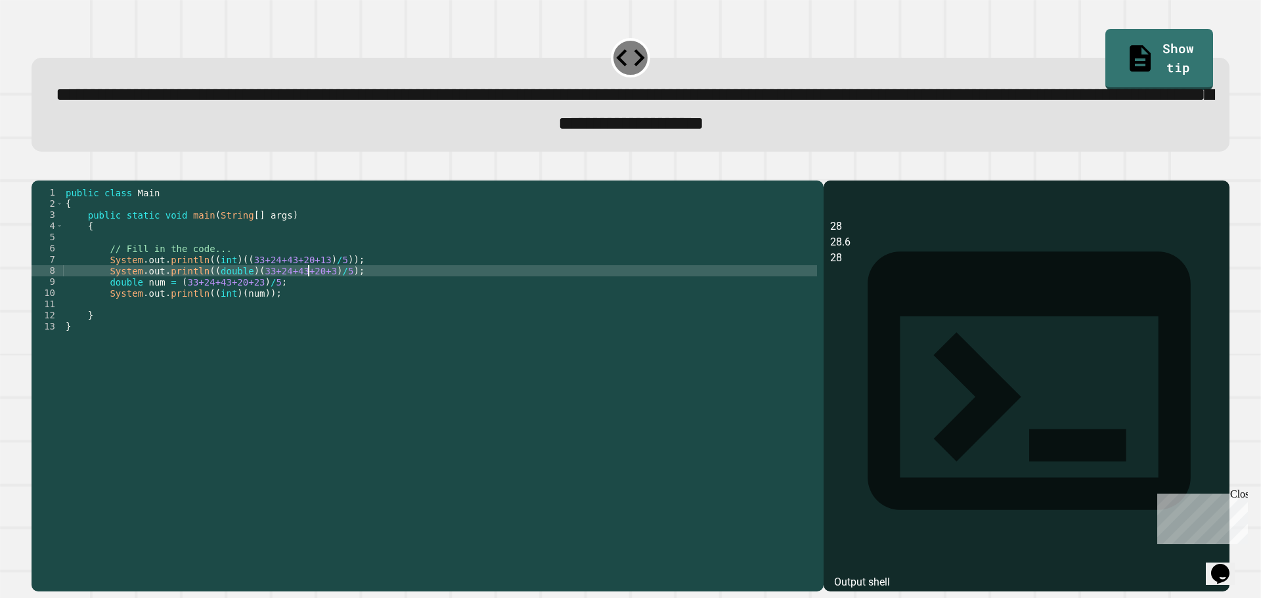
scroll to position [0, 17]
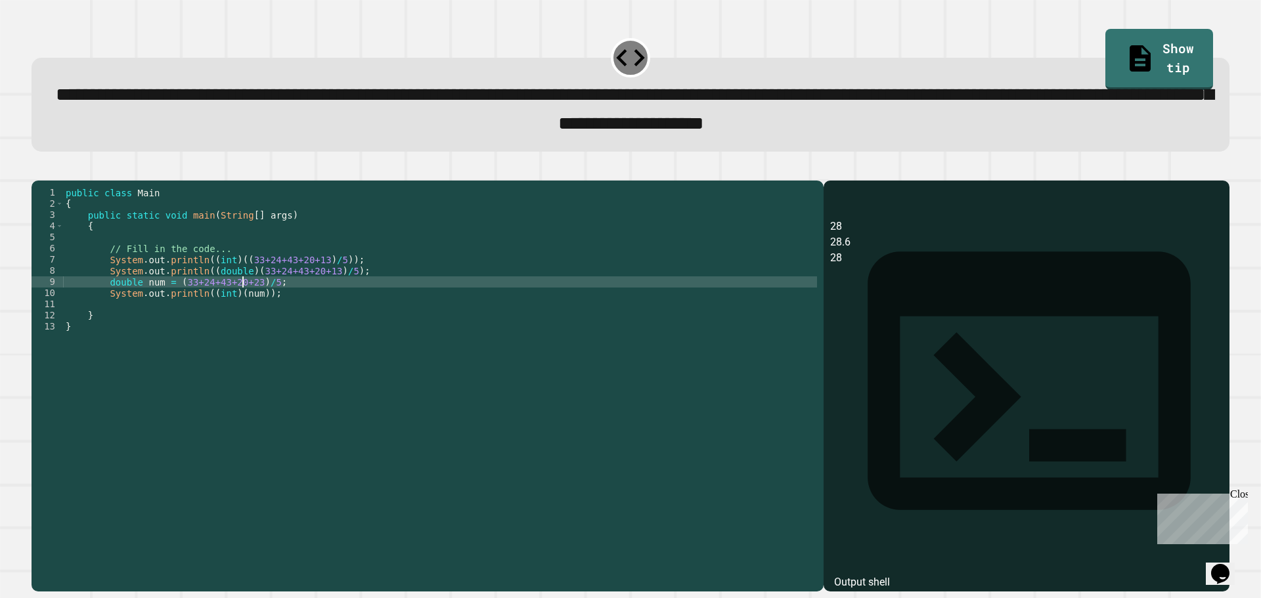
click at [242, 304] on div "public class Main { public static void main ( String [ ] args ) { // Fill in th…" at bounding box center [440, 371] width 754 height 368
click at [38, 169] on icon "button" at bounding box center [38, 169] width 0 height 0
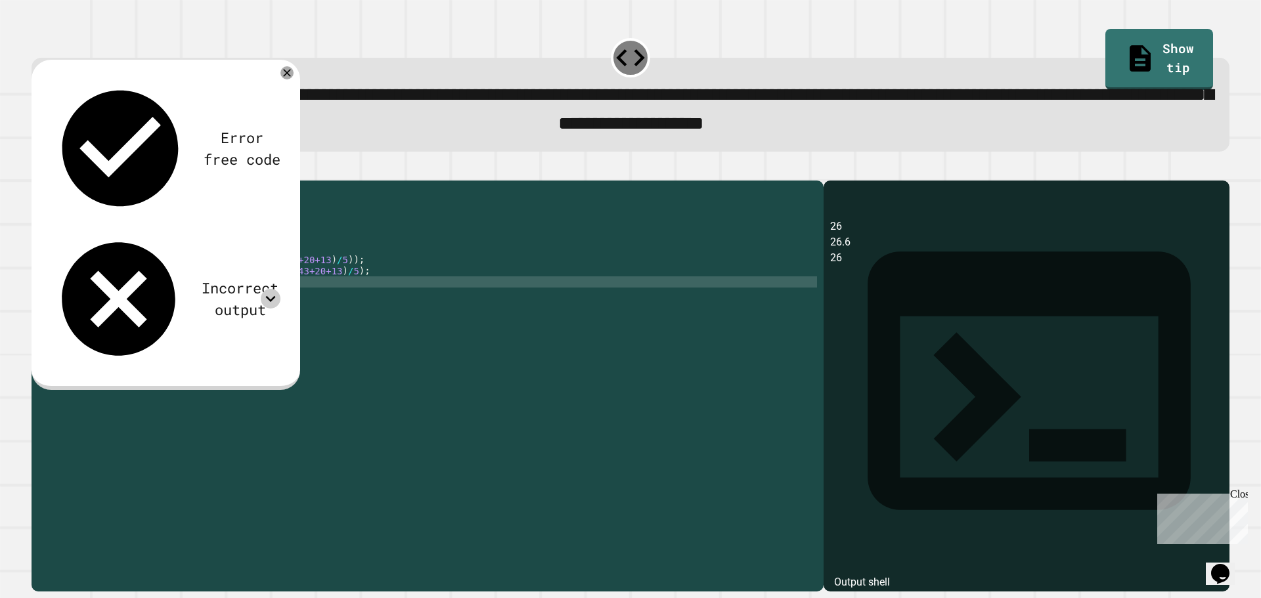
click at [266, 289] on icon at bounding box center [271, 299] width 20 height 20
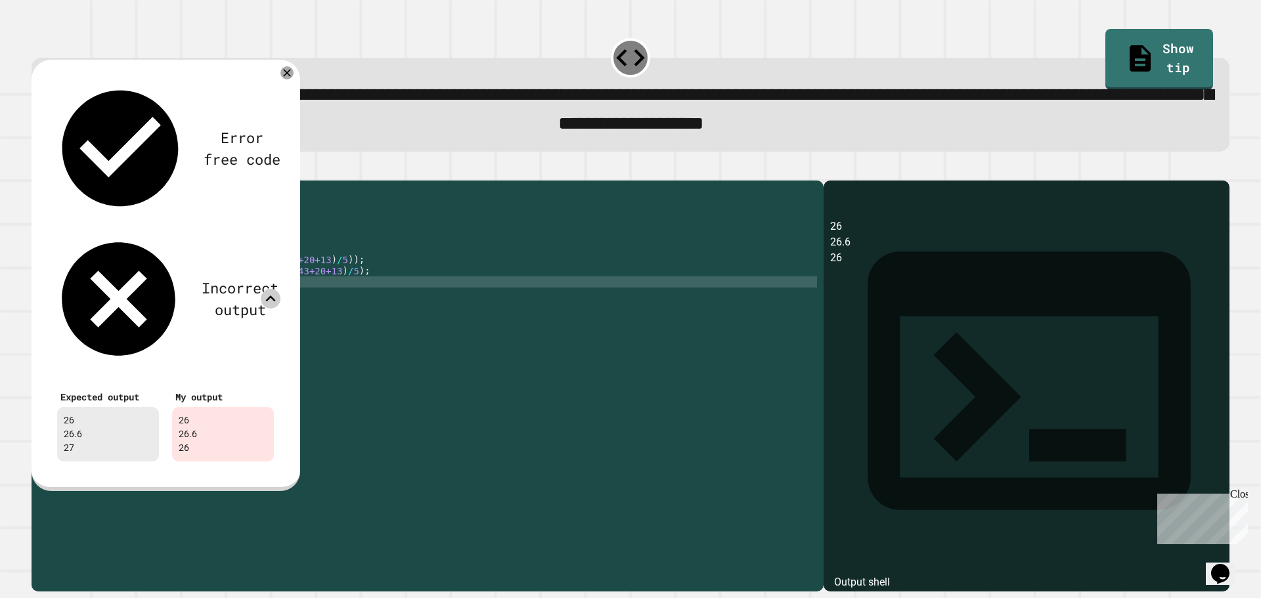
click at [266, 289] on icon at bounding box center [271, 299] width 20 height 20
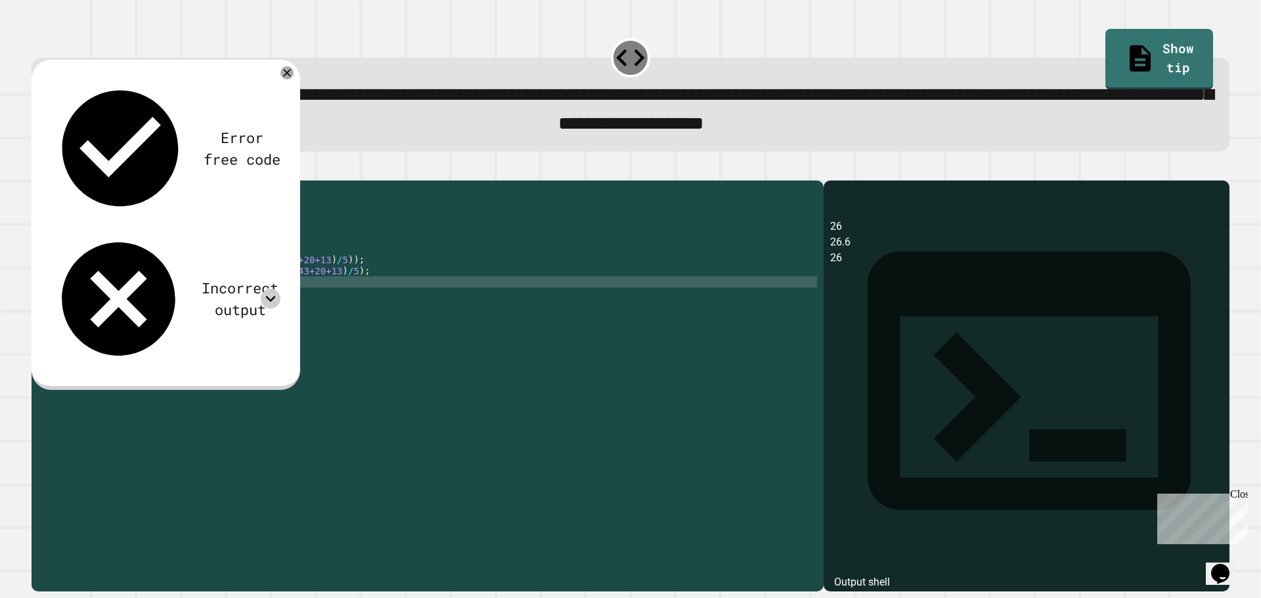
click at [249, 309] on div "public class Main { public static void main ( String [ ] args ) { // Fill in th…" at bounding box center [440, 371] width 754 height 368
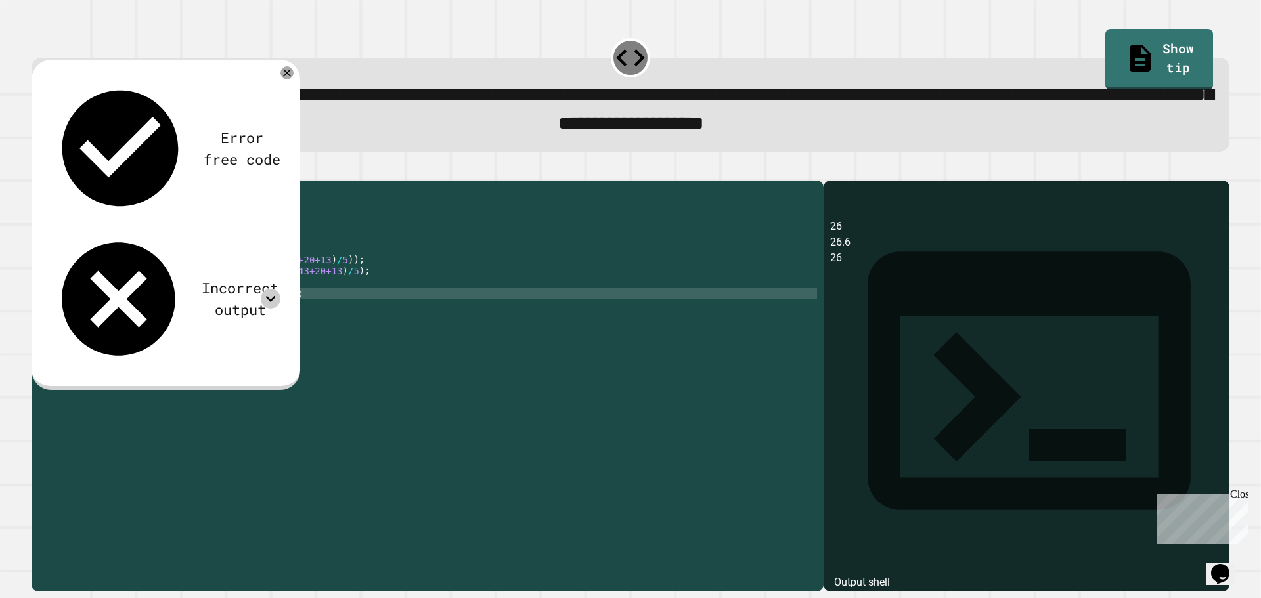
scroll to position [0, 14]
click at [38, 169] on icon "button" at bounding box center [38, 169] width 0 height 0
click at [264, 289] on icon at bounding box center [271, 299] width 20 height 20
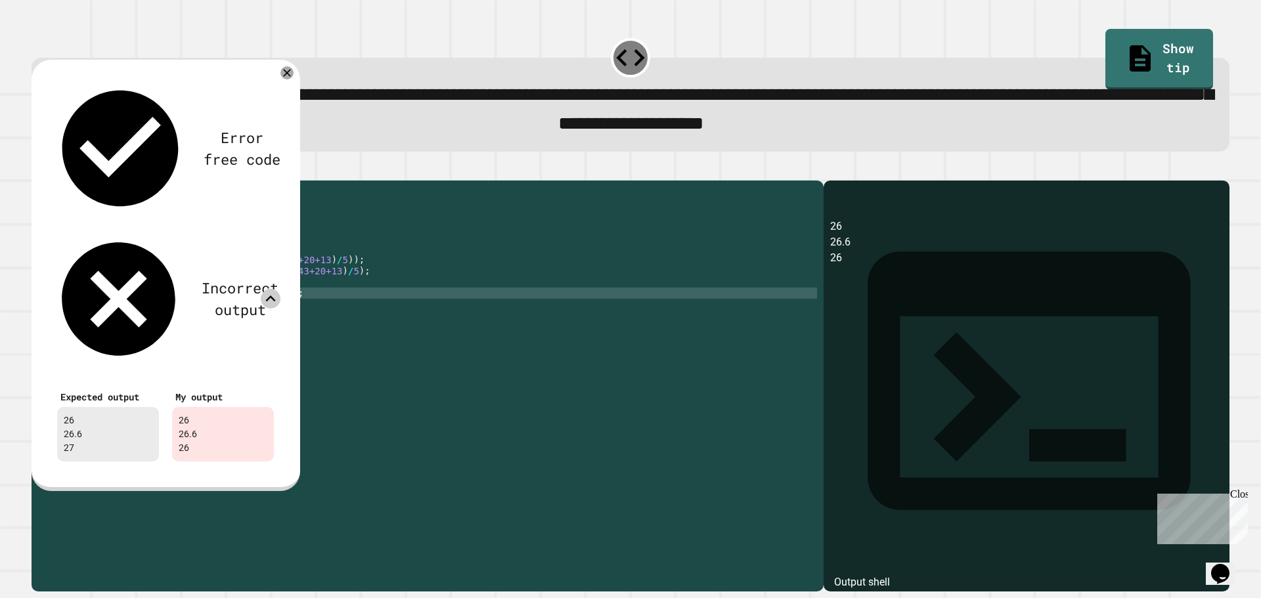
click at [264, 289] on icon at bounding box center [271, 299] width 20 height 20
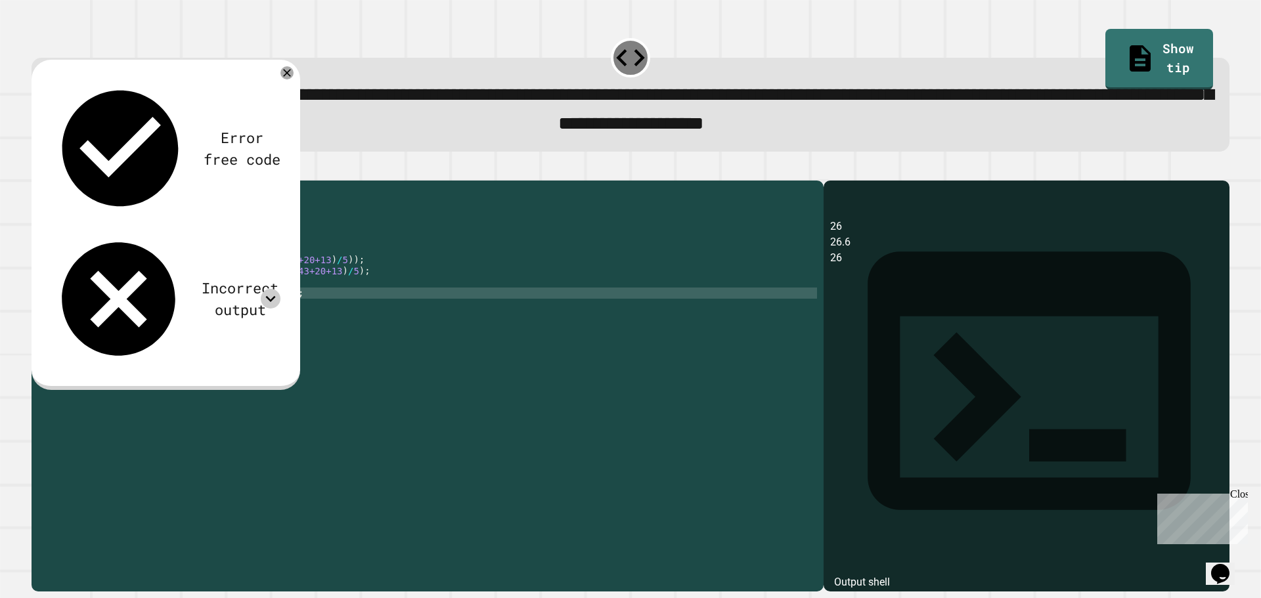
drag, startPoint x: 272, startPoint y: 112, endPoint x: 276, endPoint y: 144, distance: 32.4
click at [274, 135] on div "Error free code 26 26.6 26 Incorrect output Expected output 26 26.6 27 My outpu…" at bounding box center [165, 222] width 243 height 301
click at [276, 231] on div "Incorrect output" at bounding box center [166, 299] width 230 height 136
click at [274, 289] on icon at bounding box center [271, 299] width 20 height 20
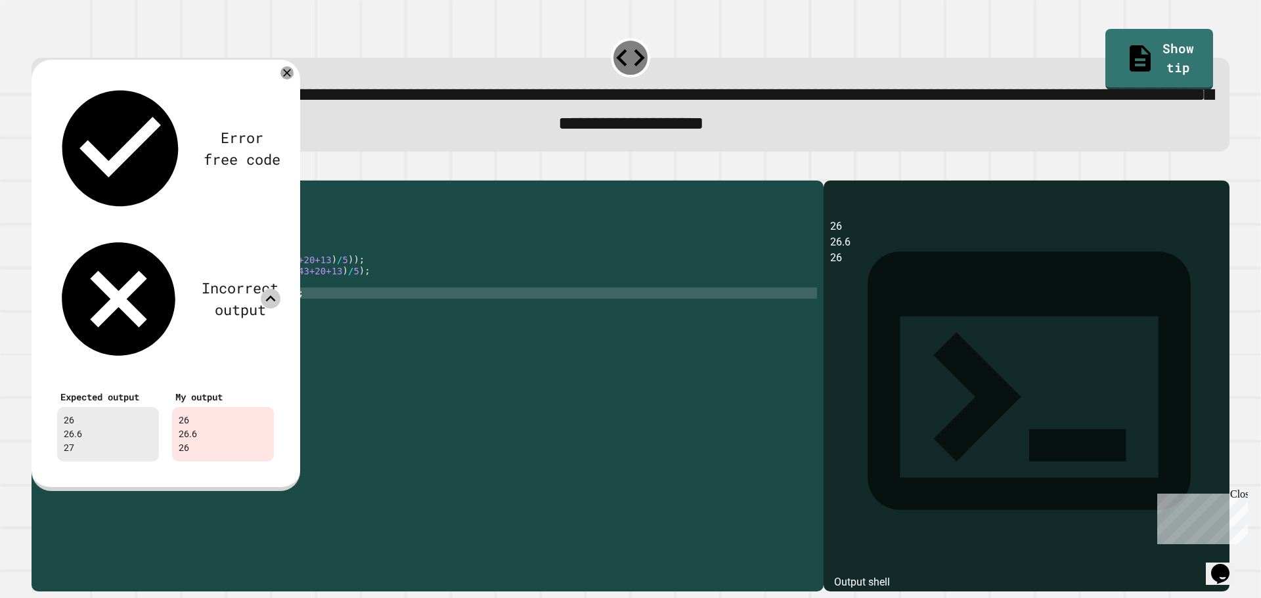
click at [274, 289] on icon at bounding box center [271, 299] width 20 height 20
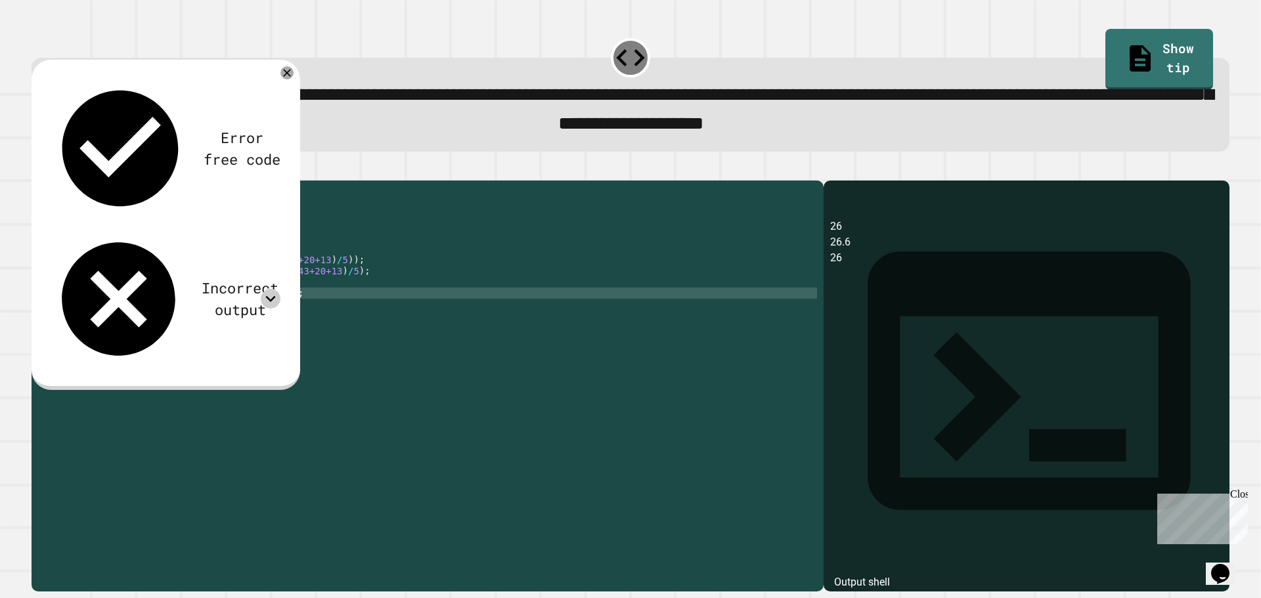
click at [271, 313] on div "public class Main { public static void main ( String [ ] args ) { // Fill in th…" at bounding box center [440, 371] width 754 height 368
click at [246, 314] on div "public class Main { public static void main ( String [ ] args ) { // Fill in th…" at bounding box center [440, 371] width 754 height 368
click at [257, 312] on div "public class Main { public static void main ( String [ ] args ) { // Fill in th…" at bounding box center [440, 371] width 754 height 368
click at [38, 169] on icon "button" at bounding box center [38, 169] width 0 height 0
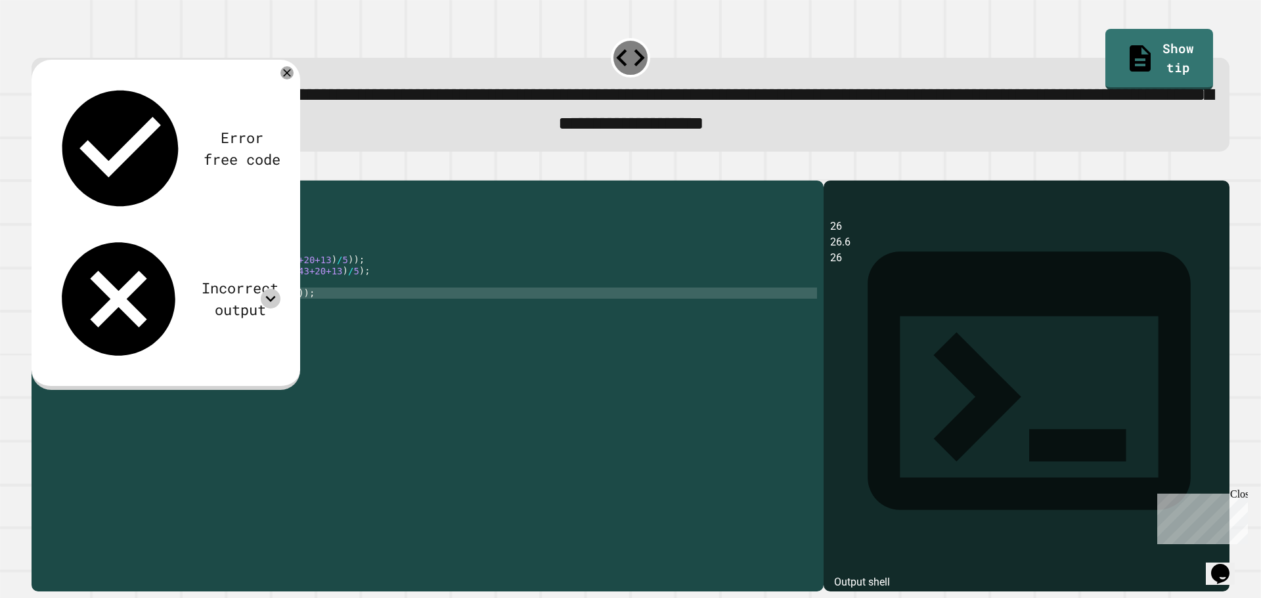
click at [274, 289] on icon at bounding box center [271, 299] width 20 height 20
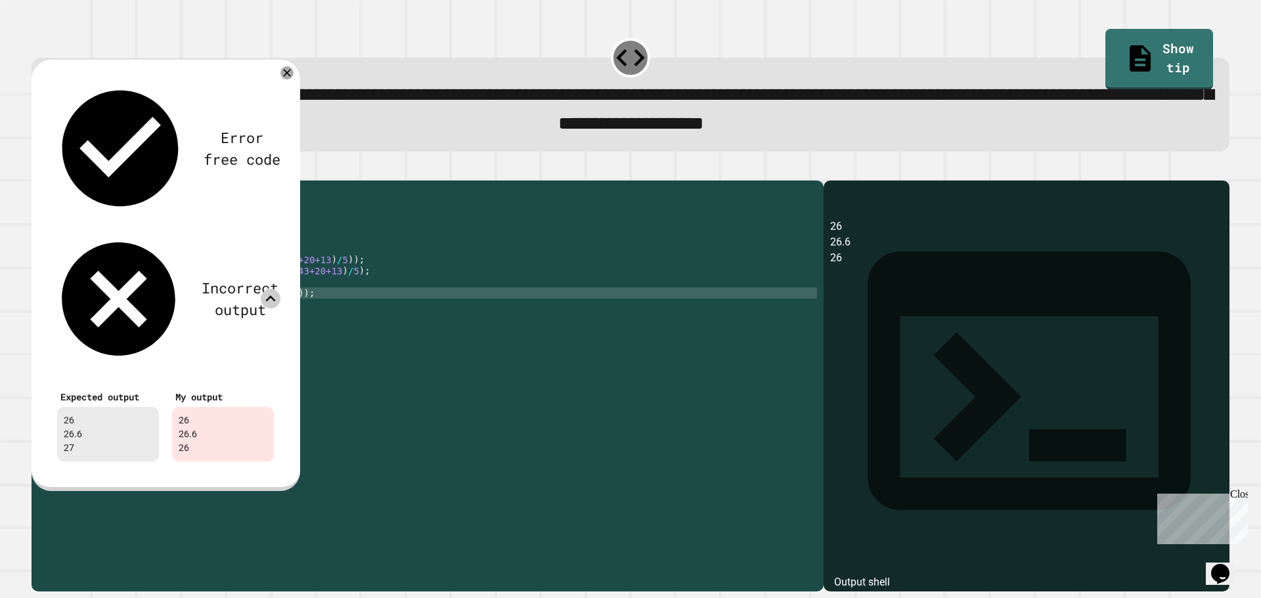
click at [274, 289] on icon at bounding box center [271, 299] width 20 height 20
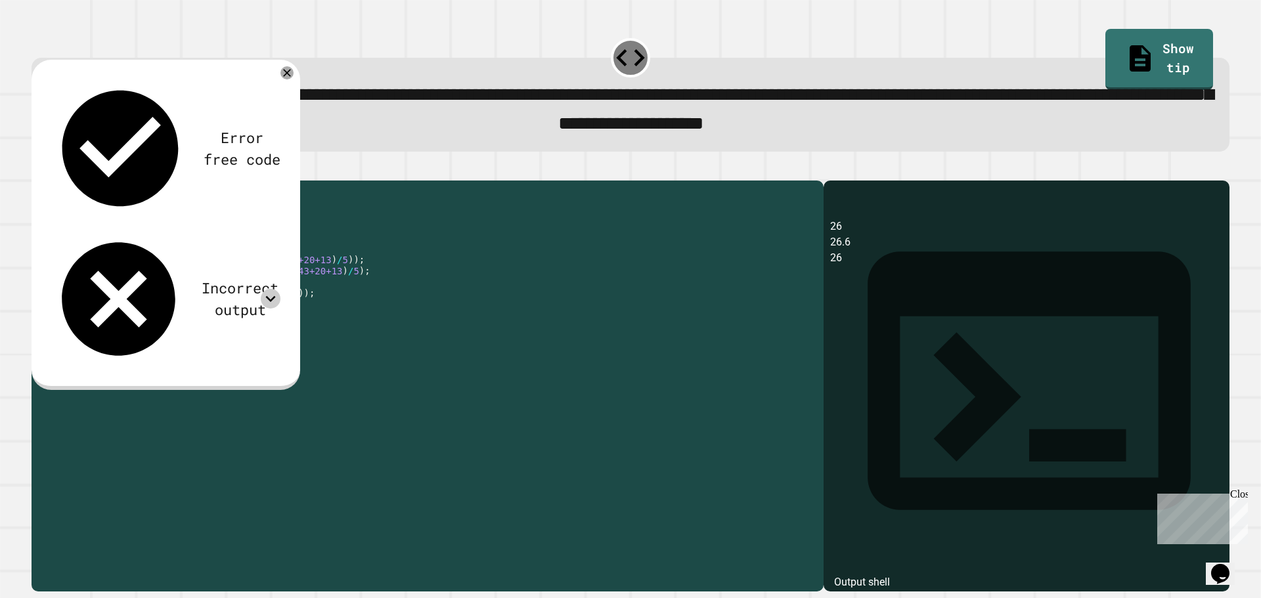
drag, startPoint x: 282, startPoint y: 313, endPoint x: 205, endPoint y: 313, distance: 77.5
click at [205, 313] on div "public class Main { public static void main ( String [ ] args ) { // Fill in th…" at bounding box center [440, 371] width 754 height 368
type textarea "**********"
click at [38, 169] on icon "button" at bounding box center [38, 169] width 0 height 0
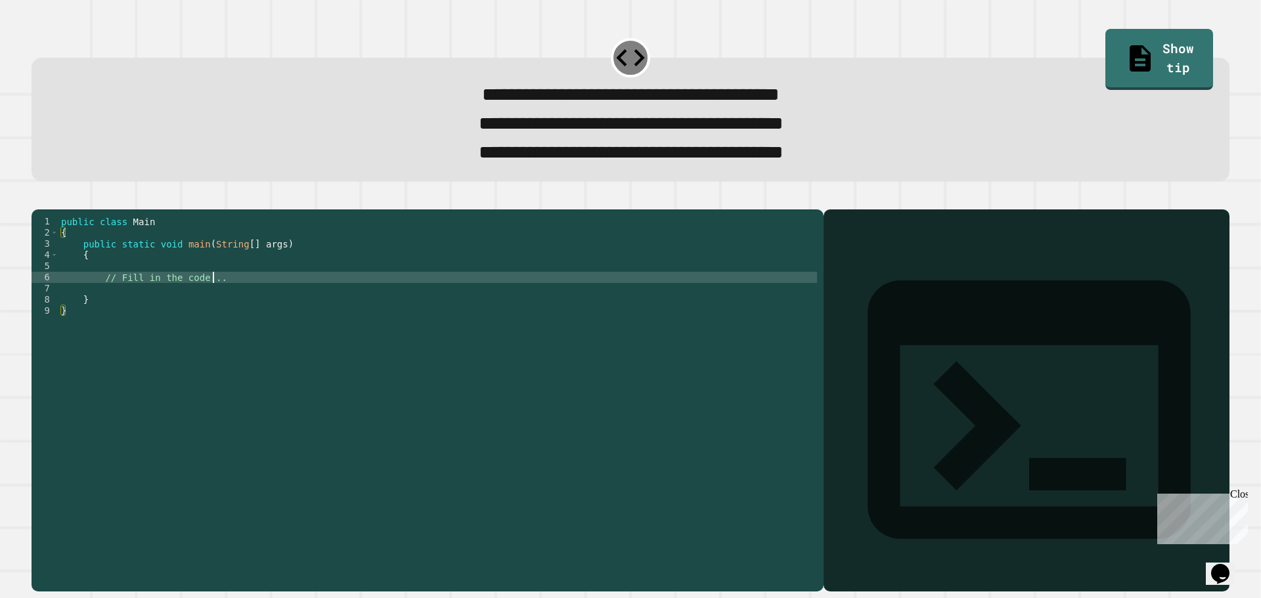
click at [293, 300] on div "public class Main { public static void main ( String [ ] args ) { // Fill in th…" at bounding box center [437, 383] width 758 height 335
type textarea "**********"
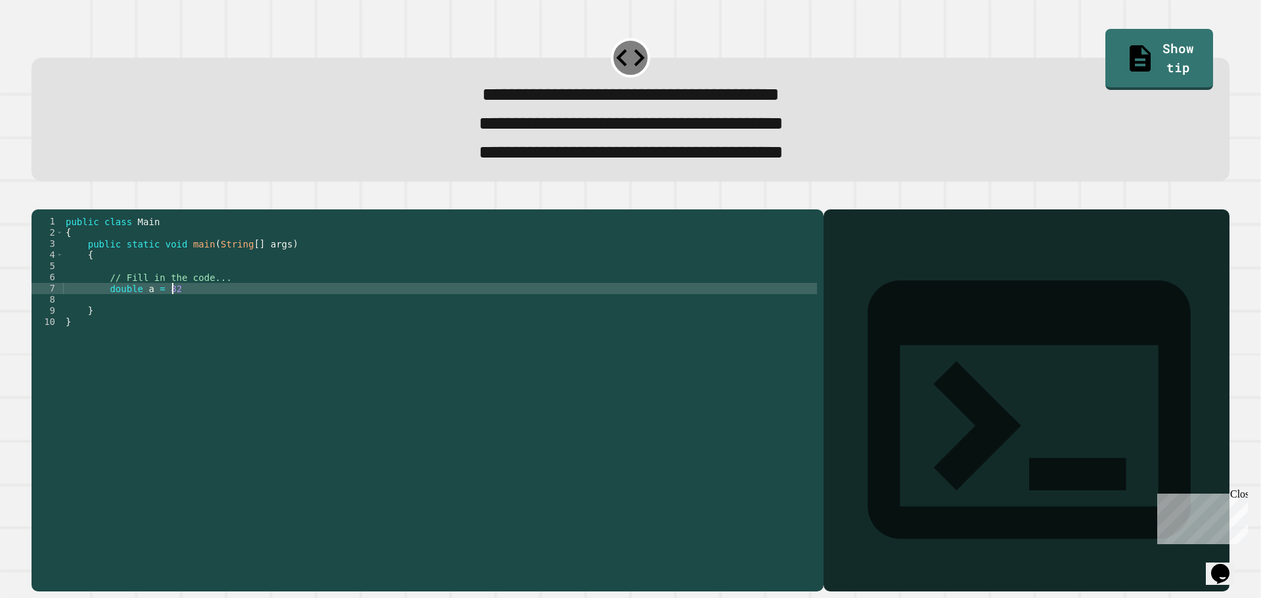
scroll to position [0, 7]
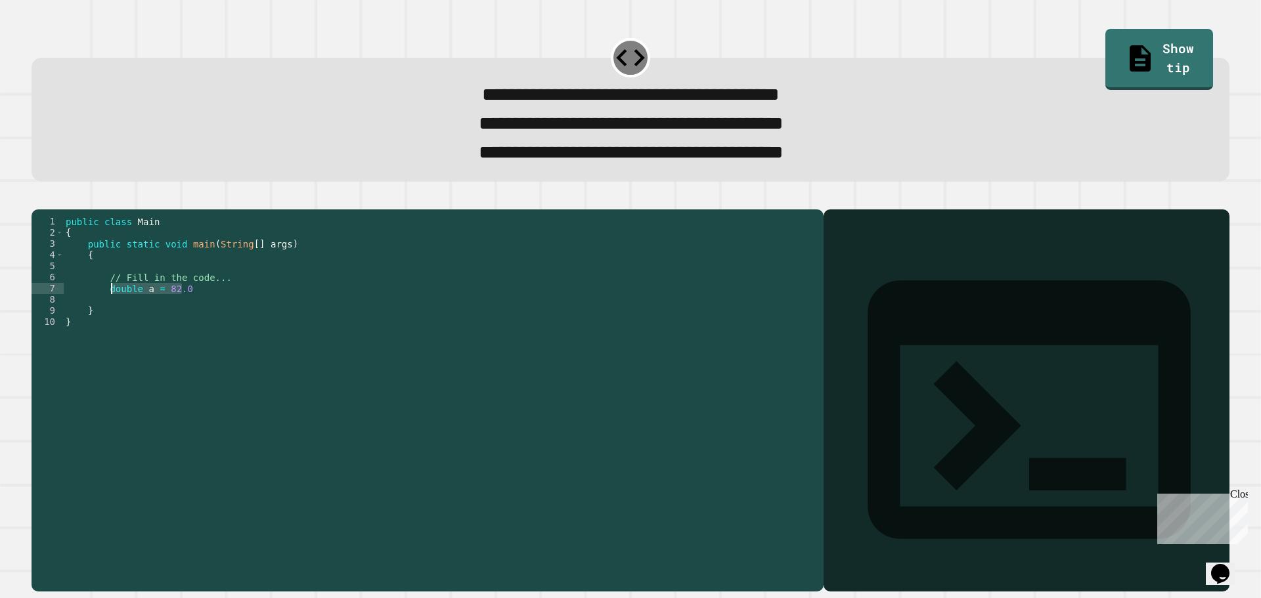
drag, startPoint x: 224, startPoint y: 314, endPoint x: 110, endPoint y: 310, distance: 114.3
click at [110, 310] on div "public class Main { public static void main ( String [ ] args ) { // Fill in th…" at bounding box center [440, 383] width 754 height 335
type textarea "**********"
click at [206, 311] on div "public class Main { public static void main ( String [ ] args ) { // Fill in th…" at bounding box center [440, 372] width 754 height 313
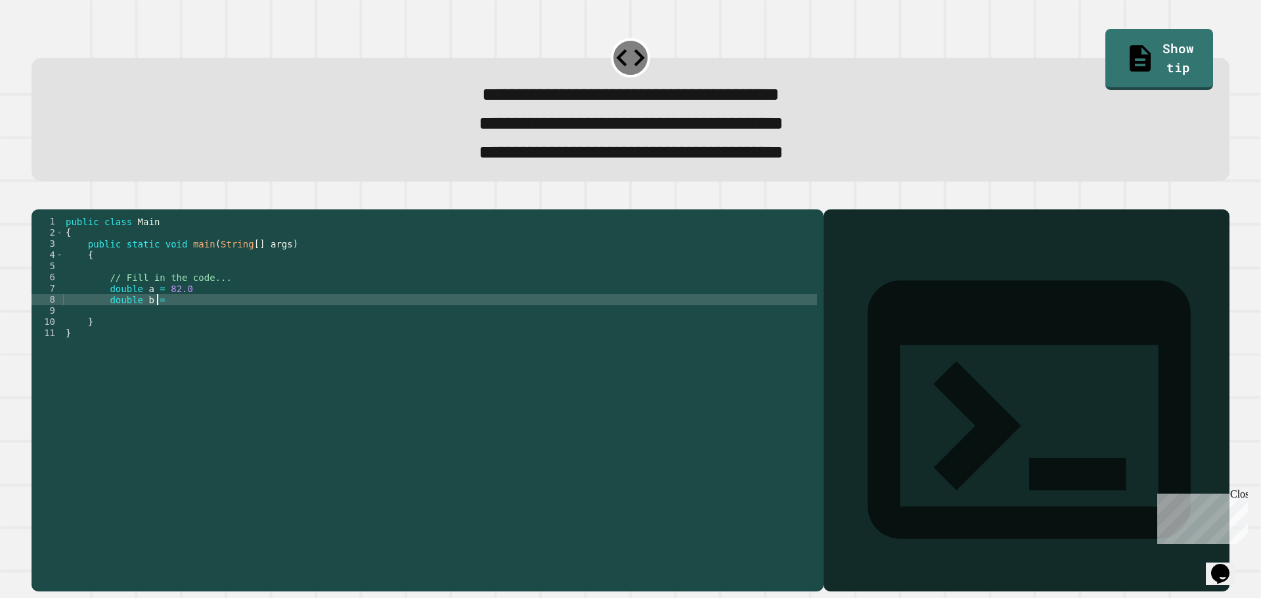
scroll to position [0, 6]
type textarea "**********"
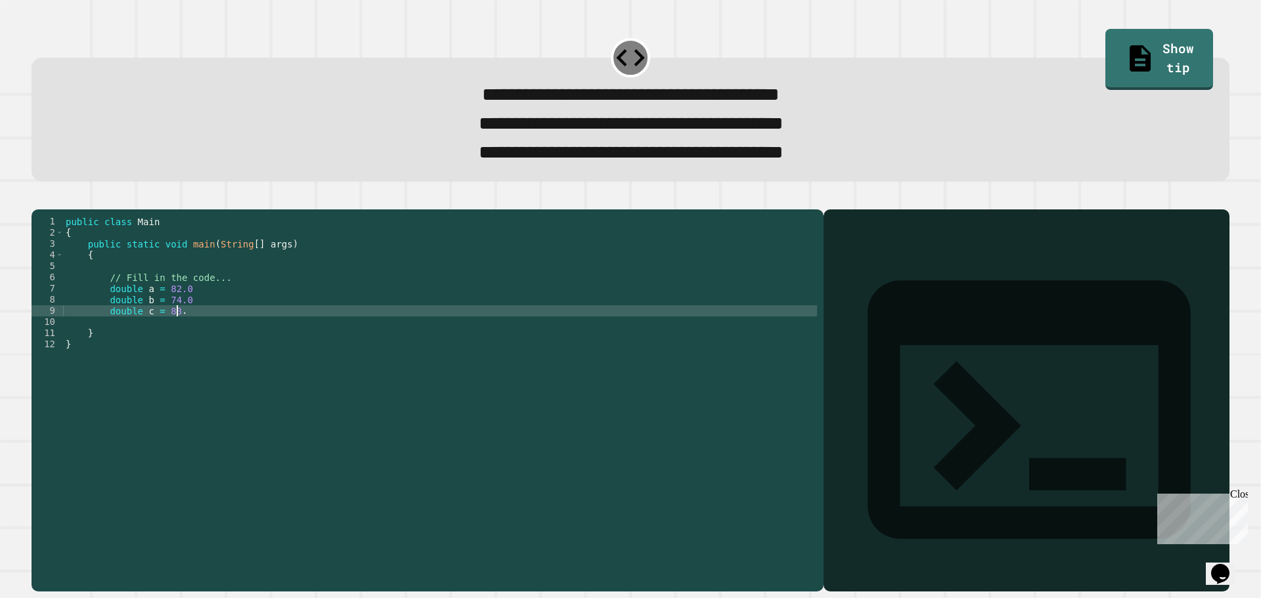
type textarea "**********"
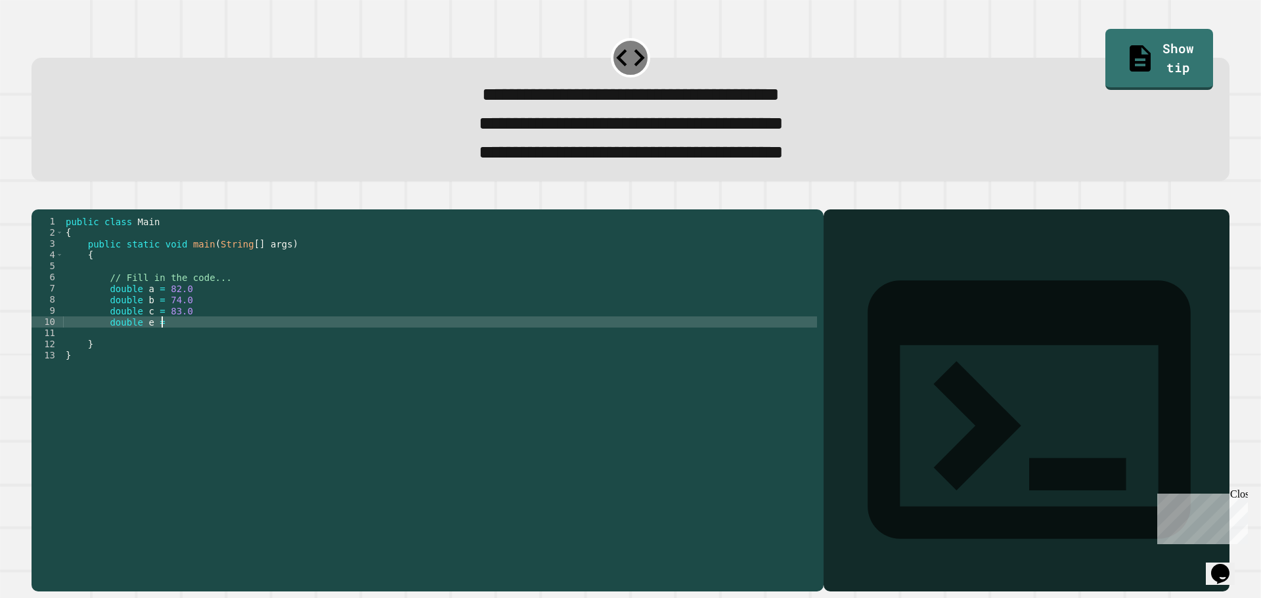
scroll to position [0, 7]
type textarea "**********"
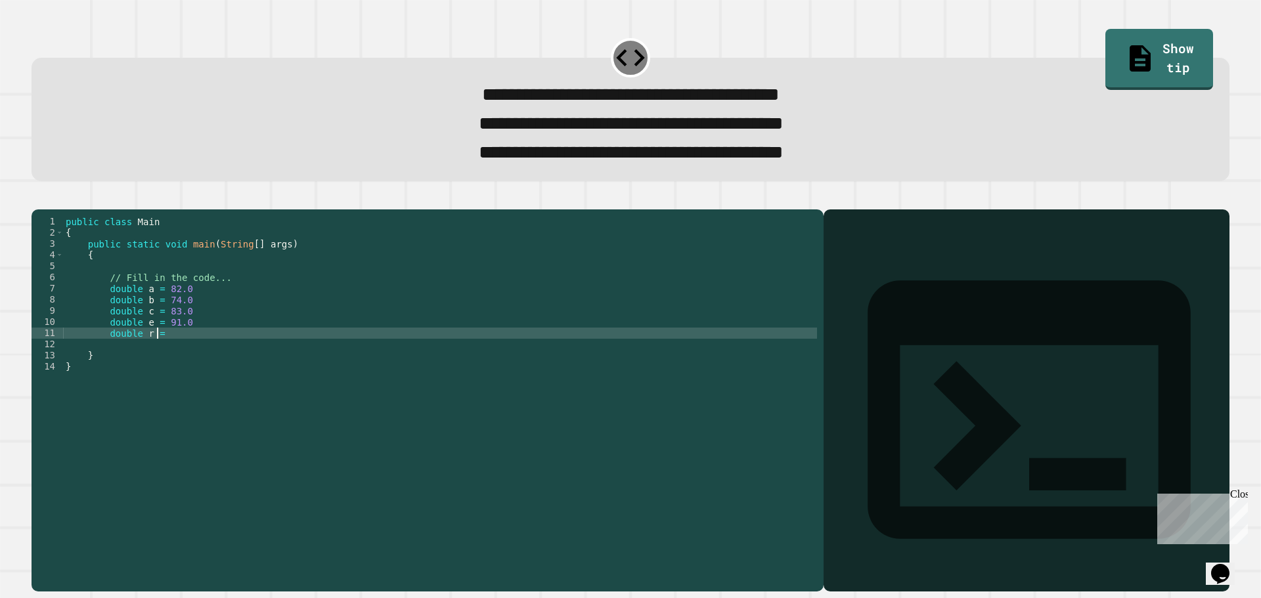
scroll to position [0, 6]
type textarea "**********"
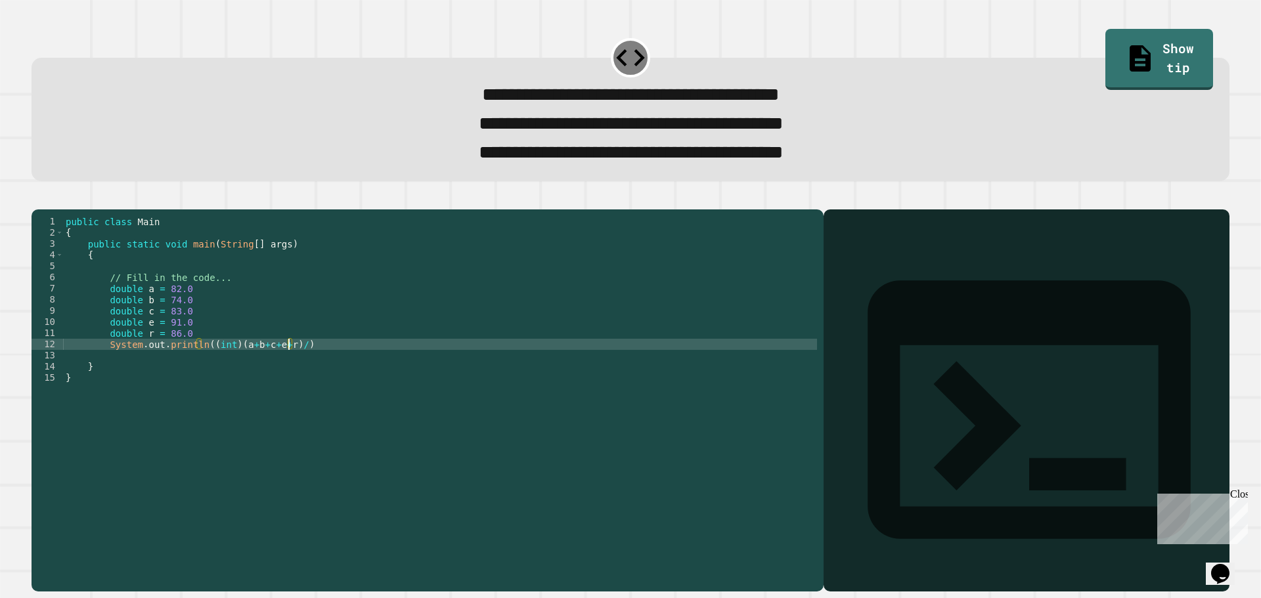
scroll to position [0, 16]
click at [225, 370] on div "public class Main { public static void main ( String [ ] args ) { // Fill in th…" at bounding box center [440, 383] width 754 height 335
type textarea "**********"
click at [331, 365] on div "public class Main { public static void main ( String [ ] args ) { // Fill in th…" at bounding box center [440, 383] width 754 height 335
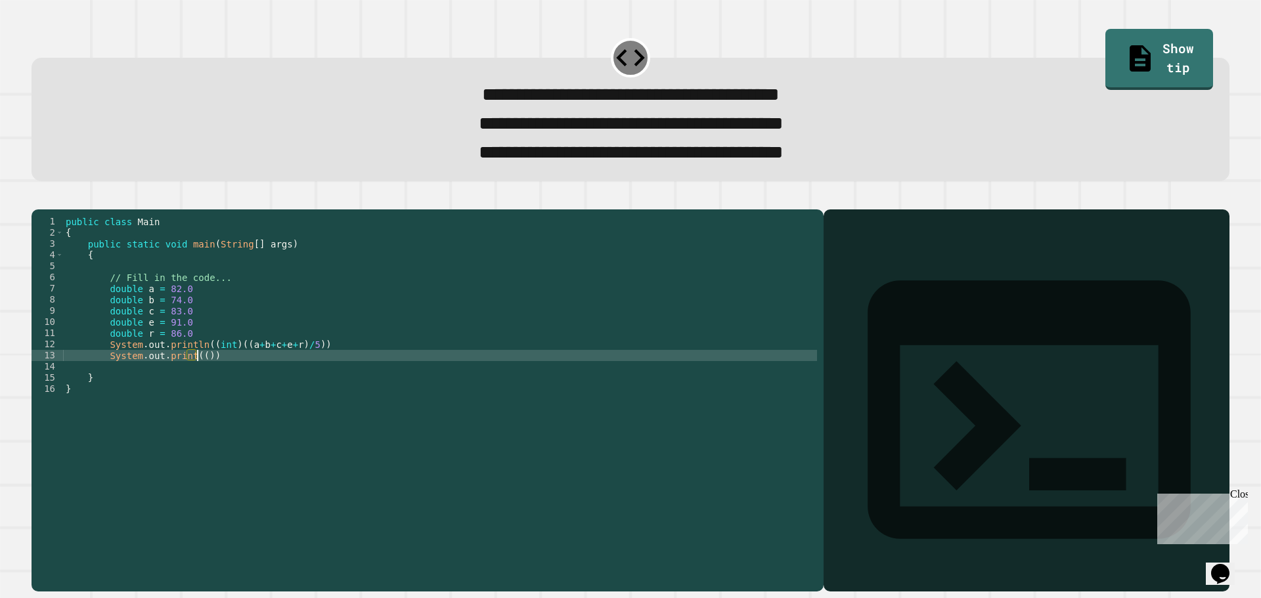
scroll to position [0, 9]
type textarea "**********"
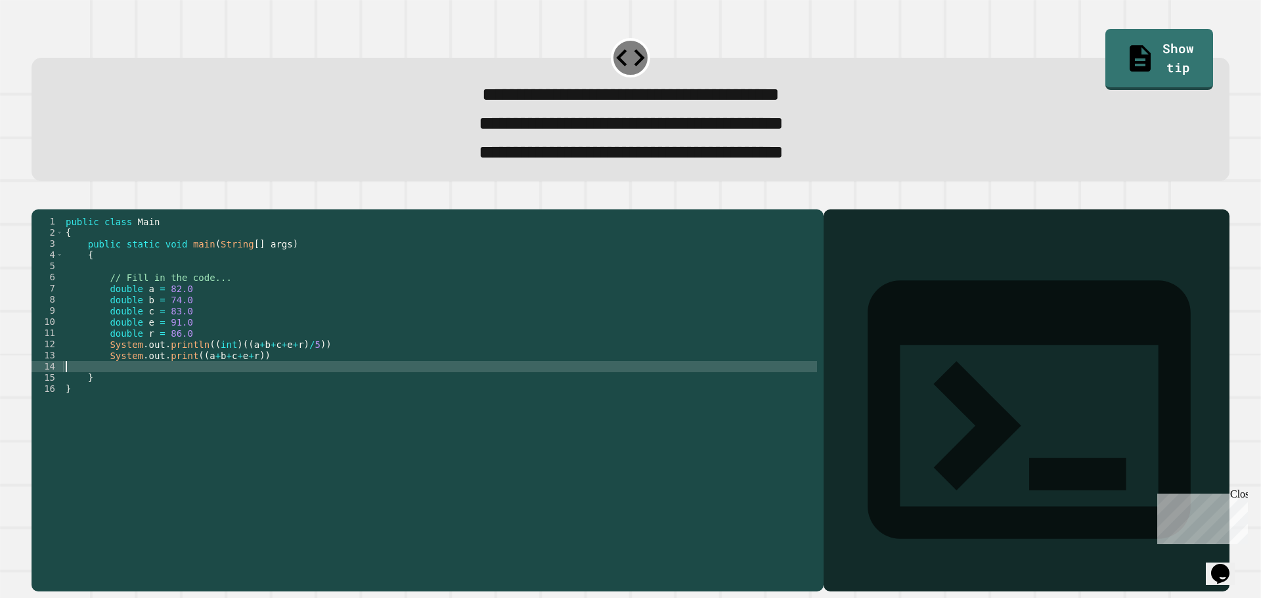
scroll to position [0, 0]
click at [248, 378] on div "public class Main { public static void main ( String [ ] args ) { // Fill in th…" at bounding box center [440, 383] width 754 height 335
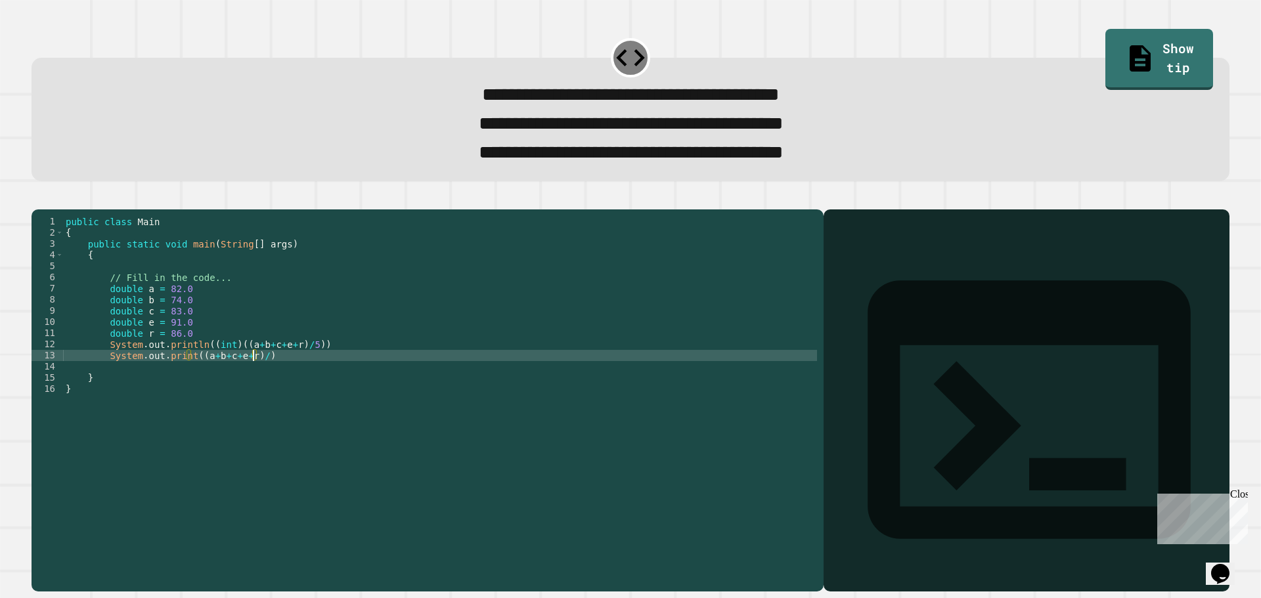
scroll to position [0, 13]
click at [38, 198] on button "button" at bounding box center [38, 198] width 0 height 0
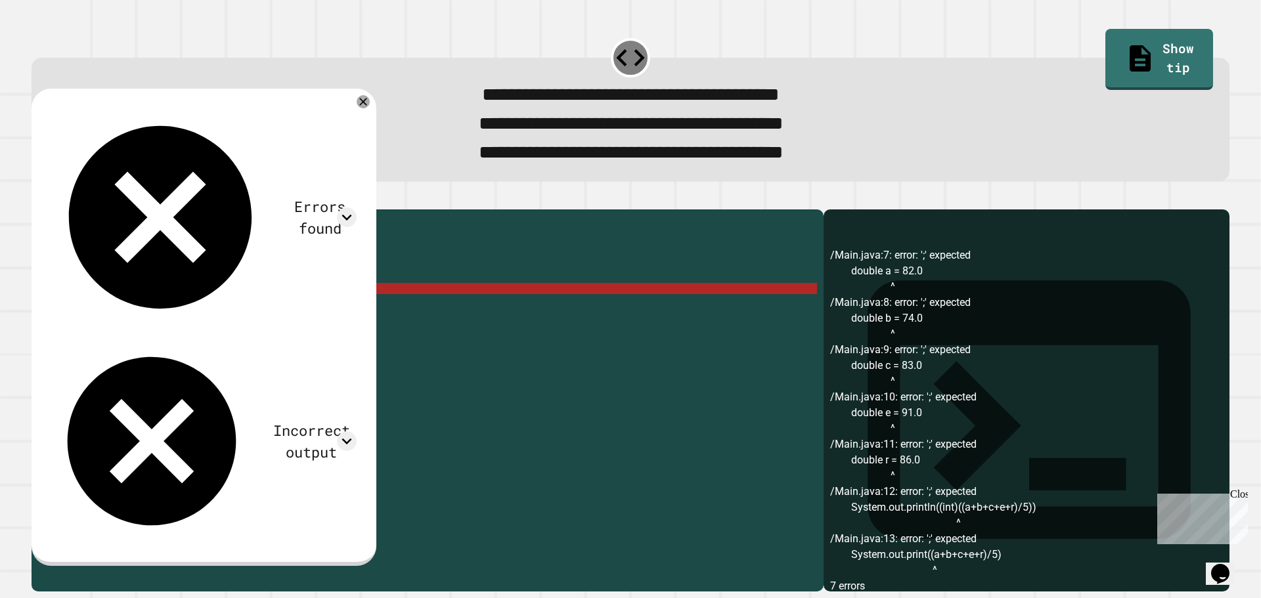
click at [238, 313] on div "public class Main { public static void main ( String [ ] args ) { // Fill in th…" at bounding box center [440, 383] width 754 height 335
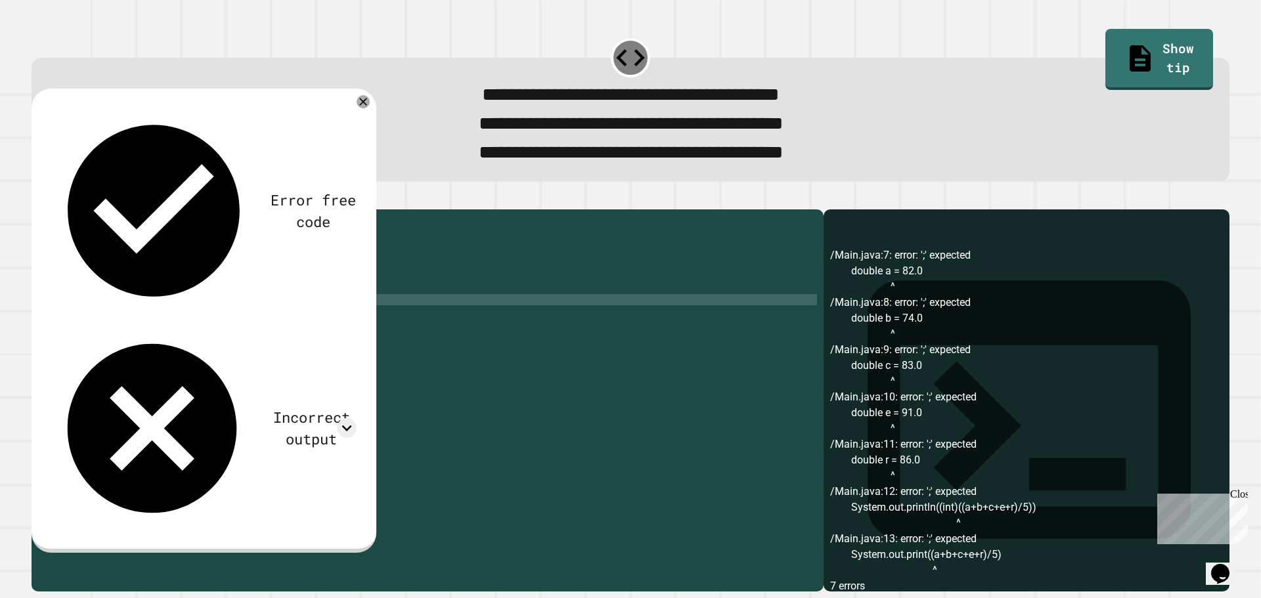
click at [225, 328] on div "public class Main { public static void main ( String [ ] args ) { // Fill in th…" at bounding box center [440, 383] width 754 height 335
click at [225, 337] on div "public class Main { public static void main ( String [ ] args ) { // Fill in th…" at bounding box center [440, 383] width 754 height 335
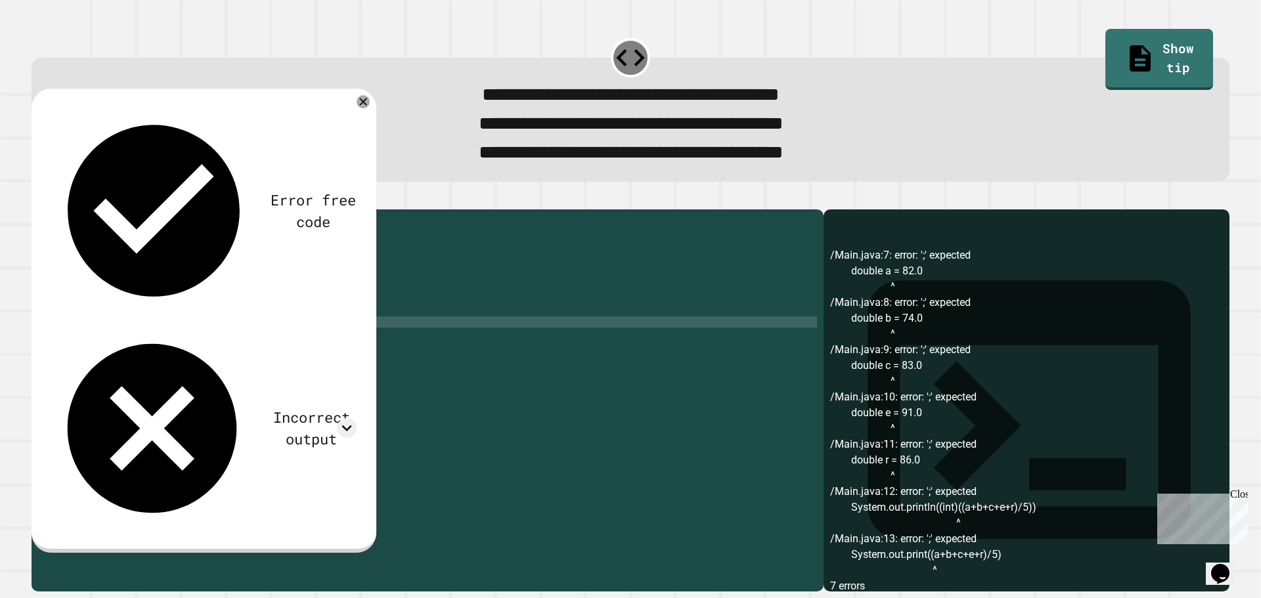
click at [223, 348] on div "public class Main { public static void main ( String [ ] args ) { // Fill in th…" at bounding box center [440, 383] width 754 height 335
click at [233, 356] on div "public class Main { public static void main ( String [ ] args ) { // Fill in th…" at bounding box center [440, 383] width 754 height 335
click at [311, 367] on div "public class Main { public static void main ( String [ ] args ) { // Fill in th…" at bounding box center [440, 383] width 754 height 335
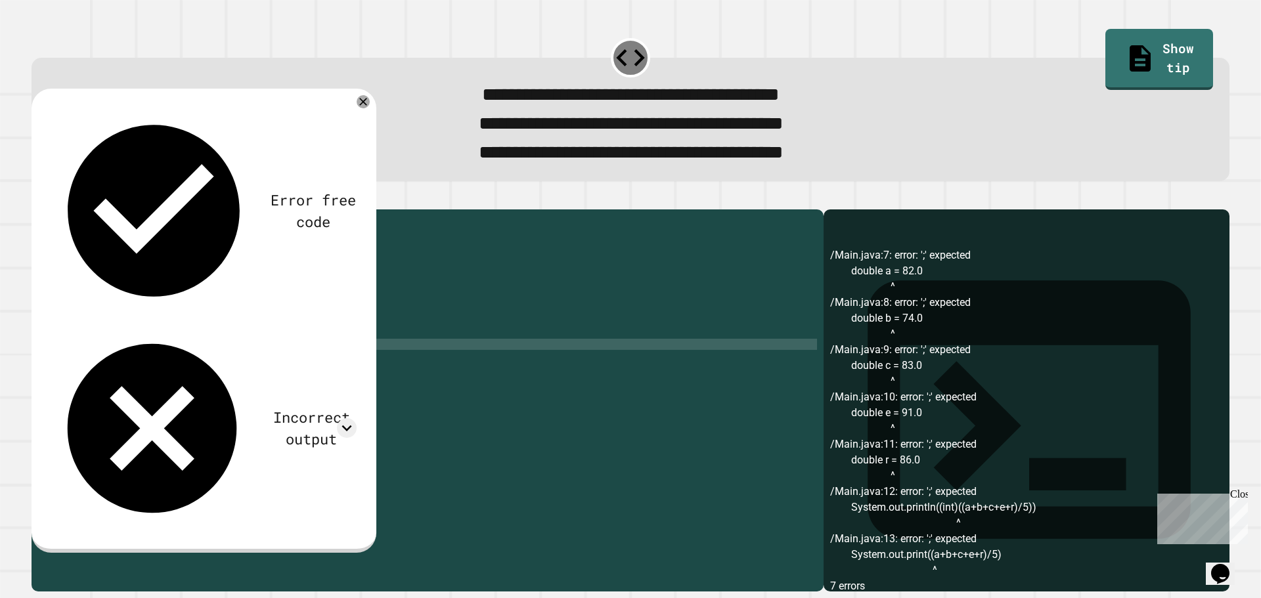
click at [297, 381] on div "public class Main { public static void main ( String [ ] args ) { // Fill in th…" at bounding box center [440, 383] width 754 height 335
type textarea "**********"
click at [38, 198] on icon "button" at bounding box center [38, 198] width 0 height 0
